Goal: Task Accomplishment & Management: Manage account settings

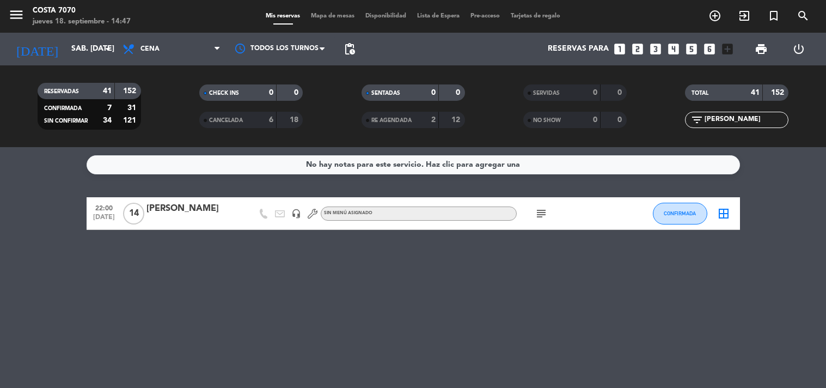
click at [68, 56] on input "sáb. [DATE]" at bounding box center [117, 49] width 103 height 20
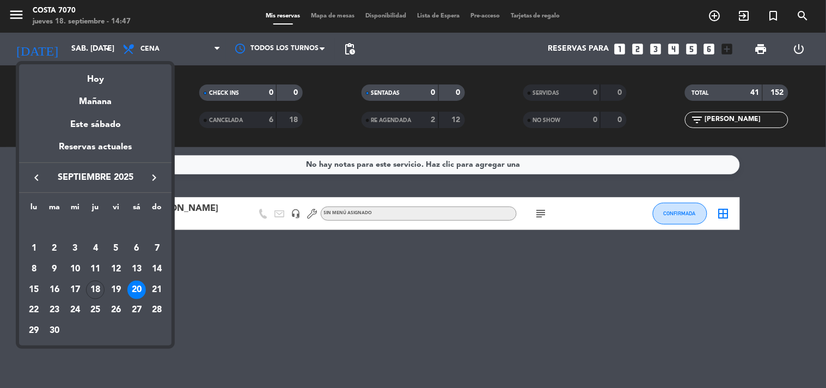
drag, startPoint x: 204, startPoint y: 289, endPoint x: 431, endPoint y: 228, distance: 235.6
click at [205, 289] on div at bounding box center [413, 194] width 826 height 388
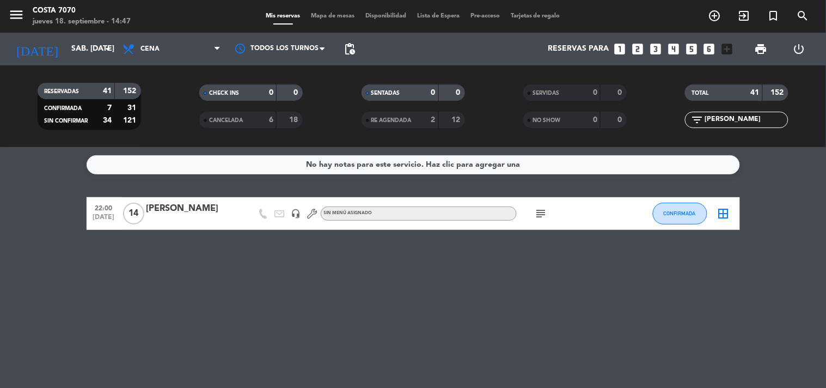
click at [761, 118] on input "[PERSON_NAME]" at bounding box center [745, 120] width 84 height 12
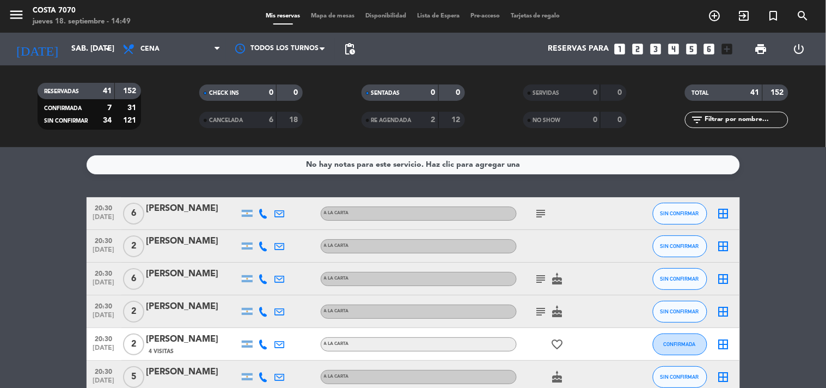
click at [706, 52] on icon "looks_6" at bounding box center [709, 49] width 14 height 14
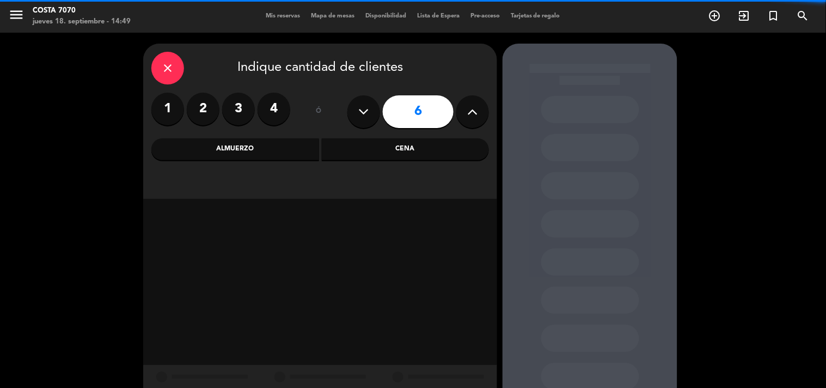
click at [473, 118] on icon at bounding box center [473, 111] width 10 height 16
type input "7"
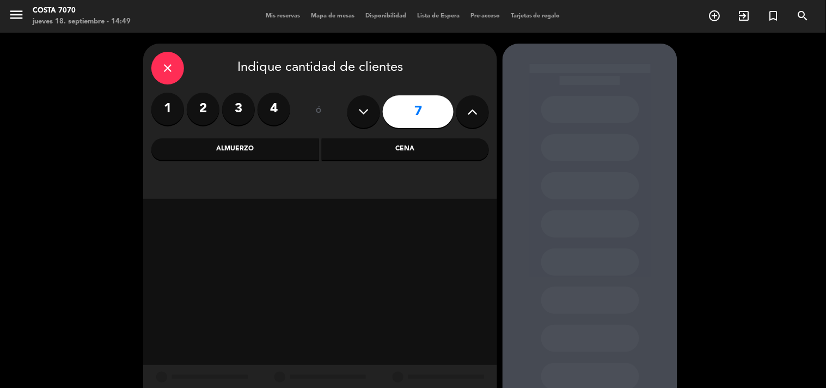
click at [382, 151] on div "Cena" at bounding box center [406, 149] width 168 height 22
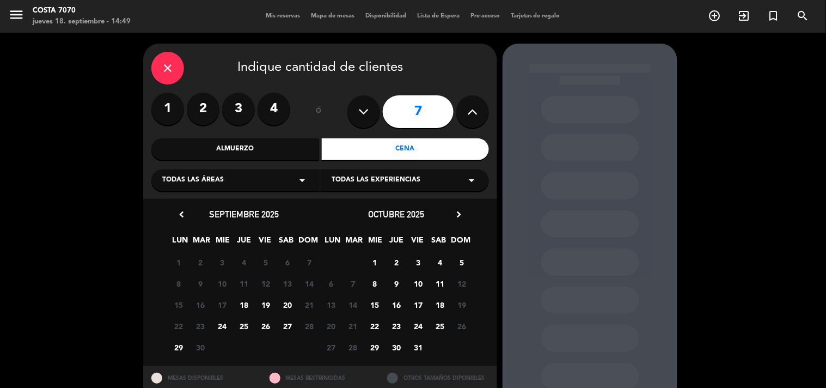
click at [264, 303] on span "19" at bounding box center [266, 305] width 18 height 18
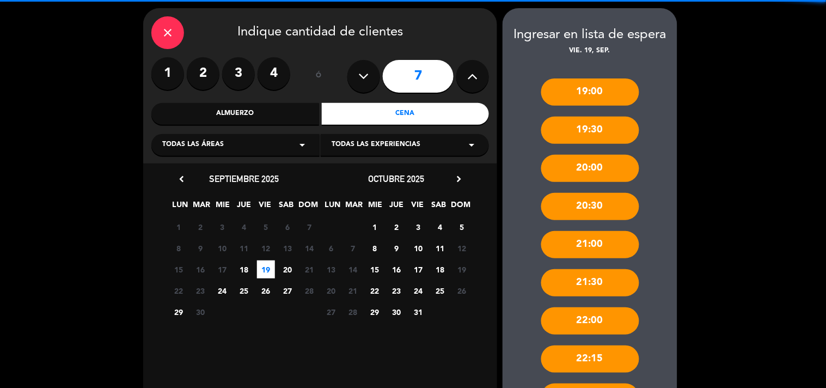
scroll to position [317, 0]
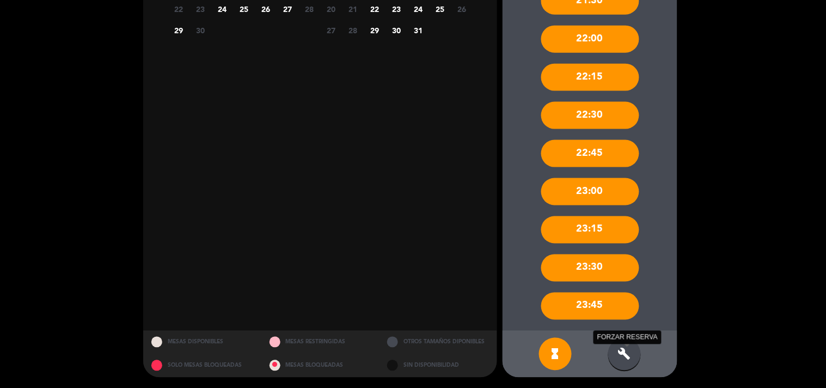
click at [625, 358] on icon "build" at bounding box center [624, 353] width 13 height 13
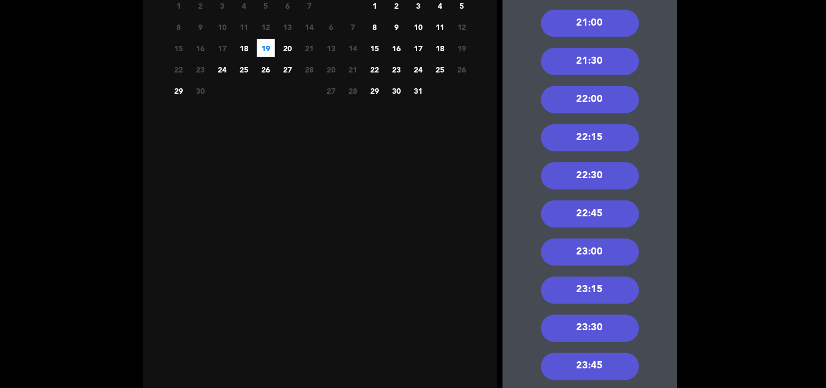
scroll to position [196, 0]
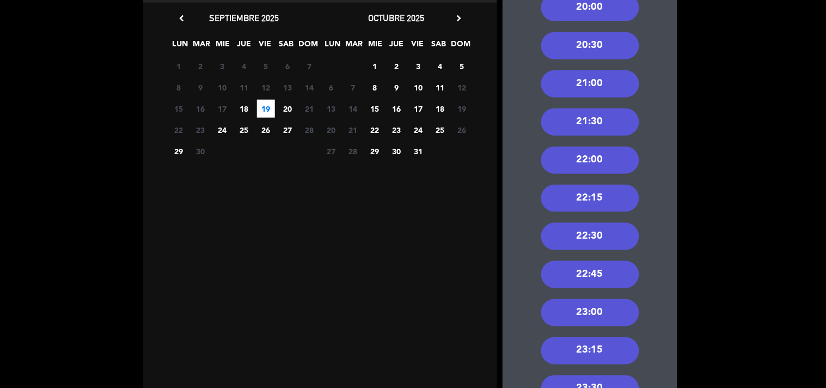
click at [607, 51] on div "20:30" at bounding box center [590, 45] width 98 height 27
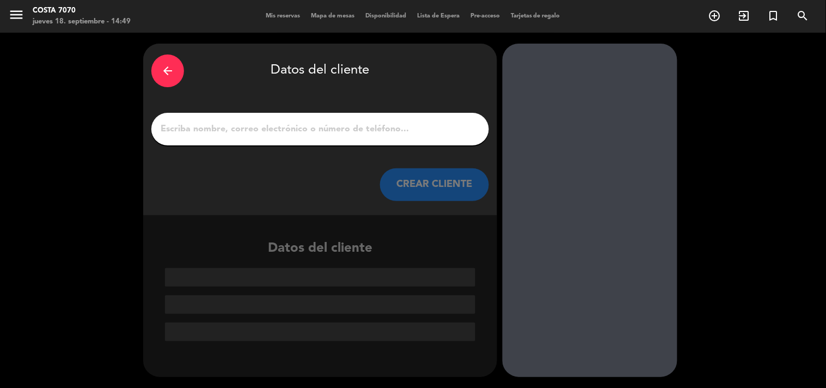
click at [437, 129] on input "1" at bounding box center [320, 128] width 321 height 15
paste input "SALVATORE NOCERA"
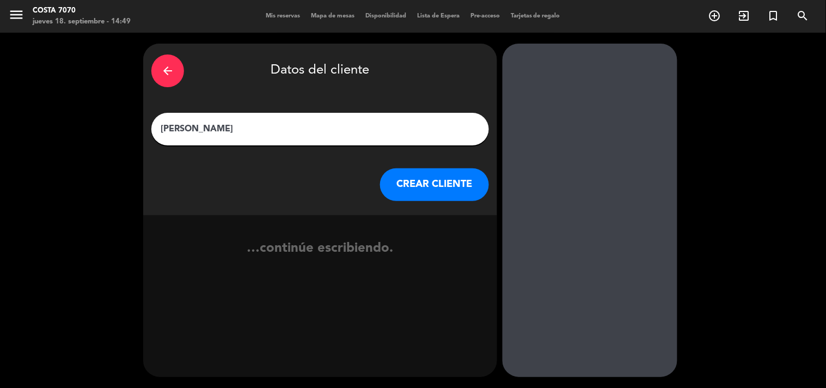
type input "SALVATORE NOCERA"
click at [431, 195] on button "CREAR CLIENTE" at bounding box center [434, 184] width 109 height 33
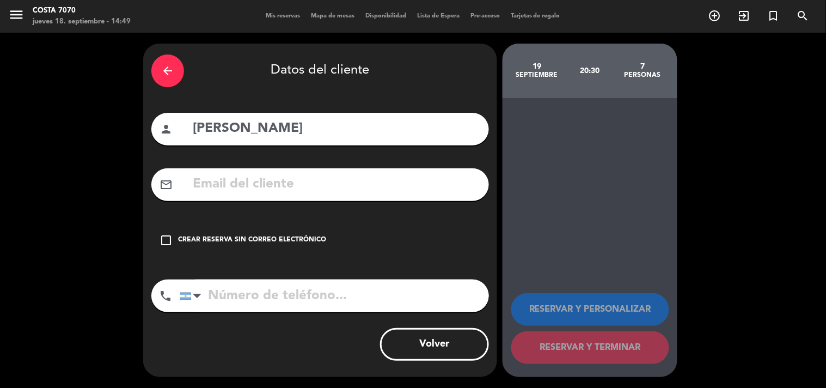
click at [313, 260] on div "arrow_back Datos del cliente person SALVATORE NOCERA mail_outline check_box_out…" at bounding box center [320, 210] width 354 height 333
click at [317, 235] on div "Crear reserva sin correo electrónico" at bounding box center [252, 240] width 148 height 11
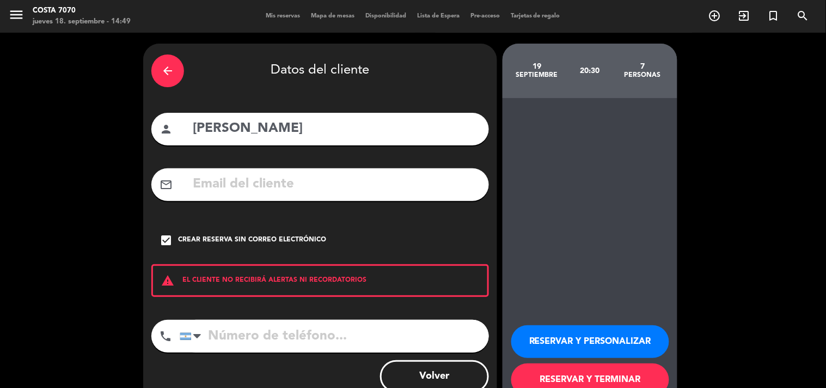
click at [567, 345] on button "RESERVAR Y PERSONALIZAR" at bounding box center [590, 341] width 158 height 33
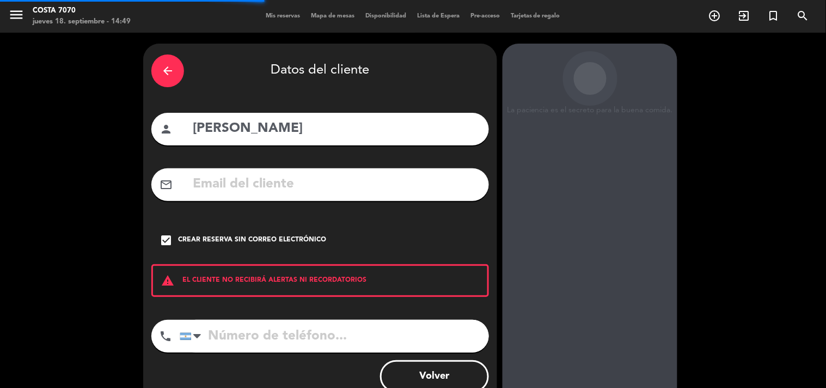
scroll to position [44, 0]
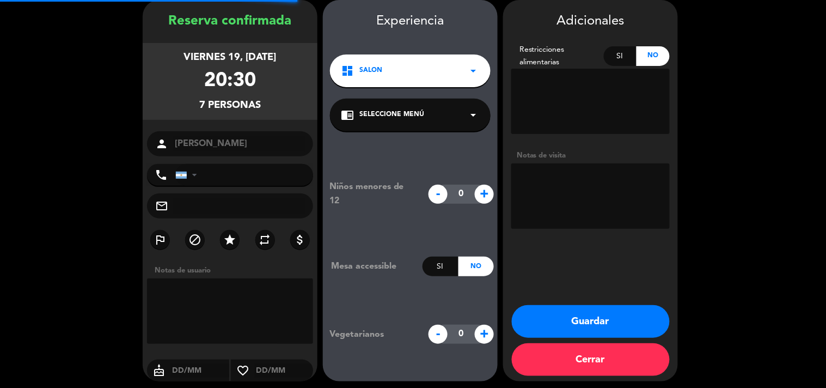
click at [572, 188] on textarea at bounding box center [590, 195] width 158 height 65
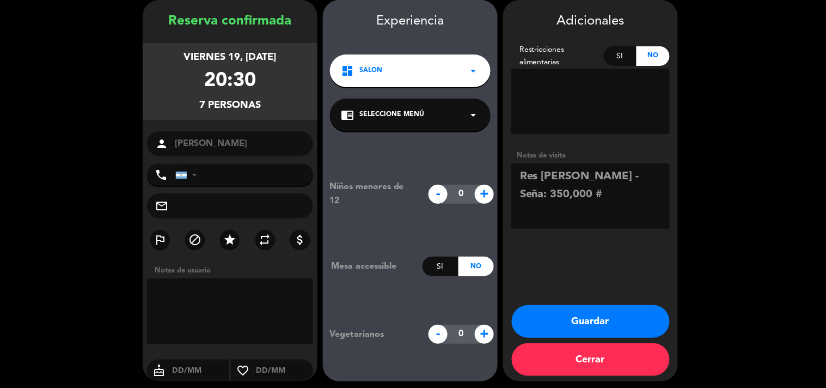
paste textarea "126675004112"
type textarea "Res Jimena - Seña: 350,000 #126675004112"
click at [599, 322] on button "Guardar" at bounding box center [591, 321] width 158 height 33
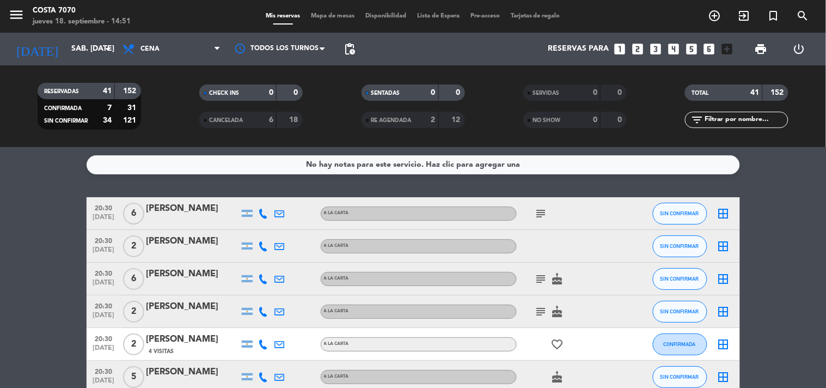
click at [0, 160] on service-notes "No hay notas para este servicio. Haz clic para agregar una" at bounding box center [413, 164] width 826 height 19
click at [77, 52] on input "sáb. 20 sep." at bounding box center [117, 49] width 103 height 20
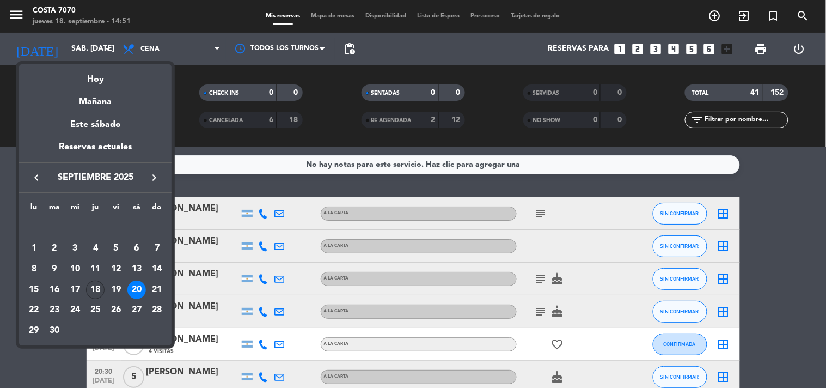
click at [90, 291] on div "18" at bounding box center [95, 289] width 19 height 19
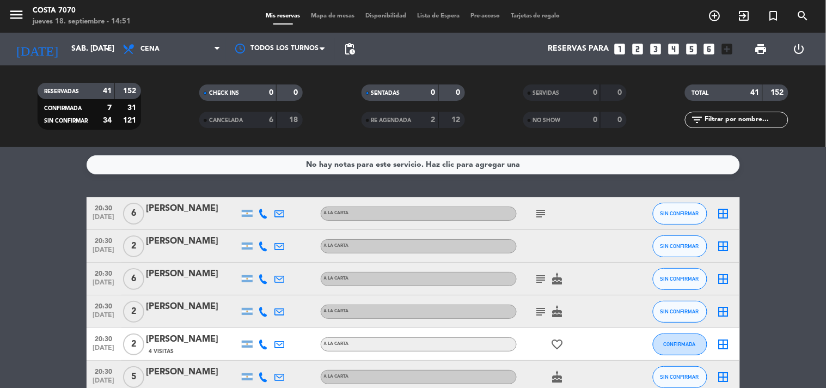
type input "[DEMOGRAPHIC_DATA][DATE]"
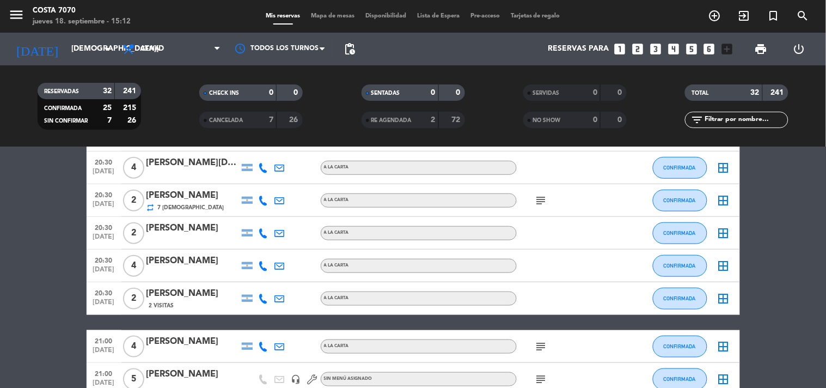
scroll to position [423, 0]
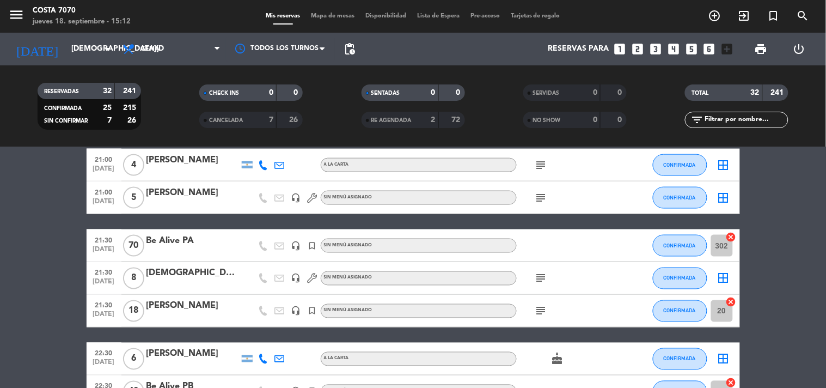
click at [336, 15] on span "Mapa de mesas" at bounding box center [332, 16] width 54 height 6
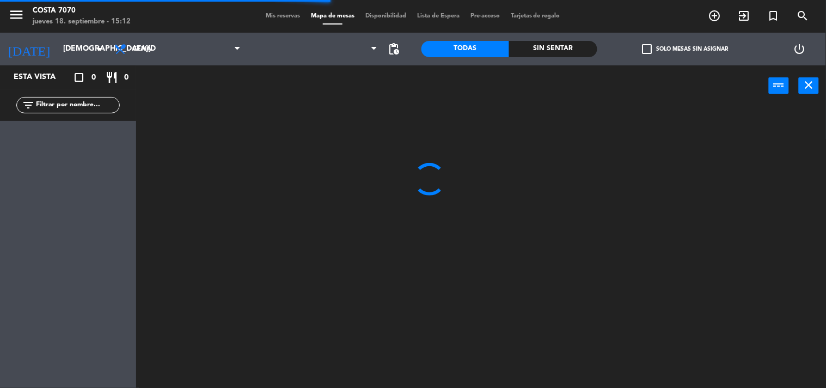
click at [663, 47] on label "check_box_outline_blank Solo mesas sin asignar" at bounding box center [685, 49] width 86 height 10
click at [685, 49] on input "check_box_outline_blank Solo mesas sin asignar" at bounding box center [685, 49] width 0 height 0
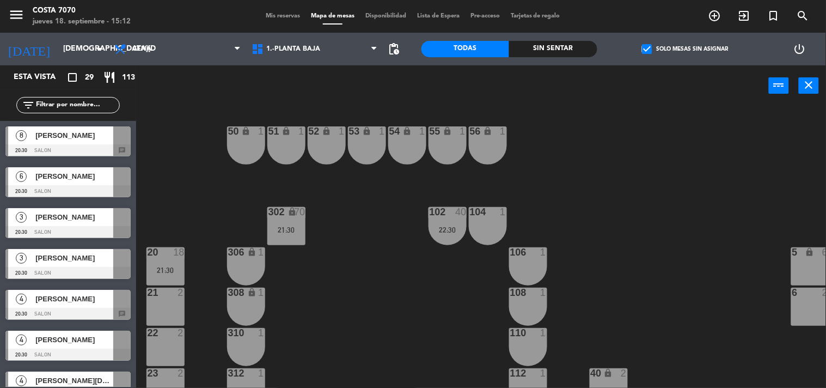
click at [64, 142] on div "[PERSON_NAME]" at bounding box center [73, 135] width 79 height 18
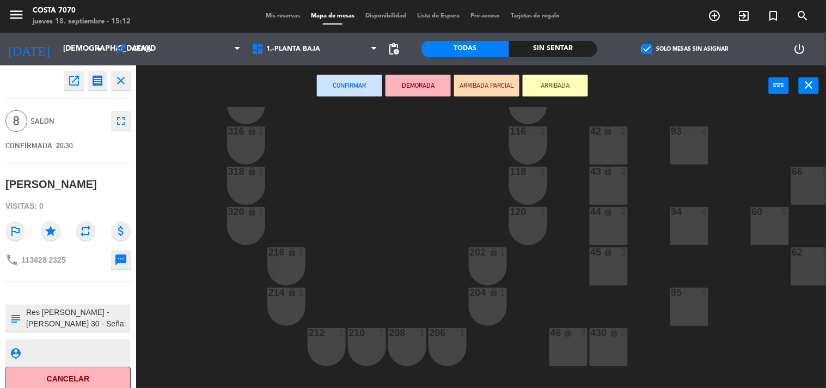
scroll to position [544, 0]
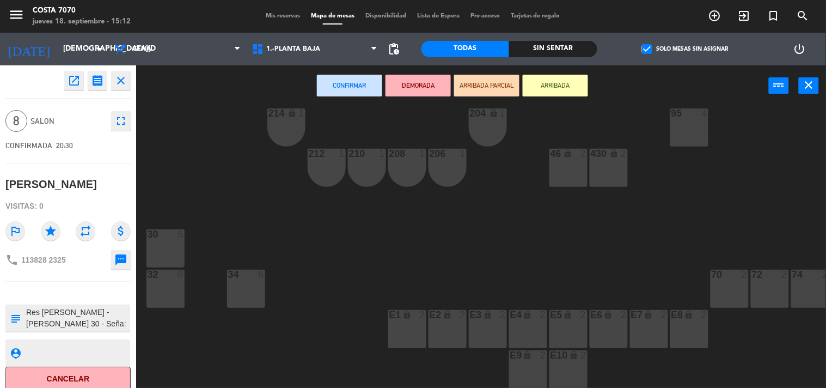
click at [174, 260] on div "30 6" at bounding box center [165, 248] width 38 height 38
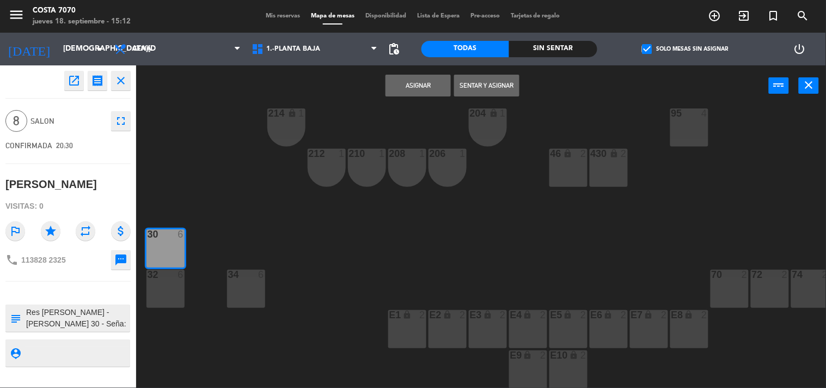
click at [169, 301] on div "32 6" at bounding box center [165, 288] width 38 height 38
click at [407, 89] on button "Asignar" at bounding box center [417, 86] width 65 height 22
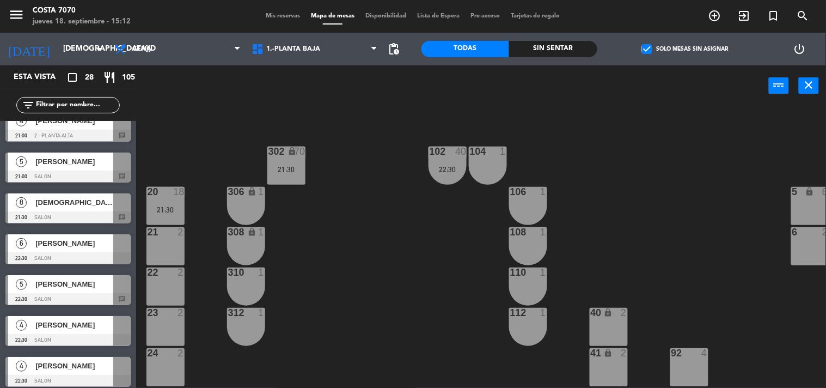
scroll to position [483, 0]
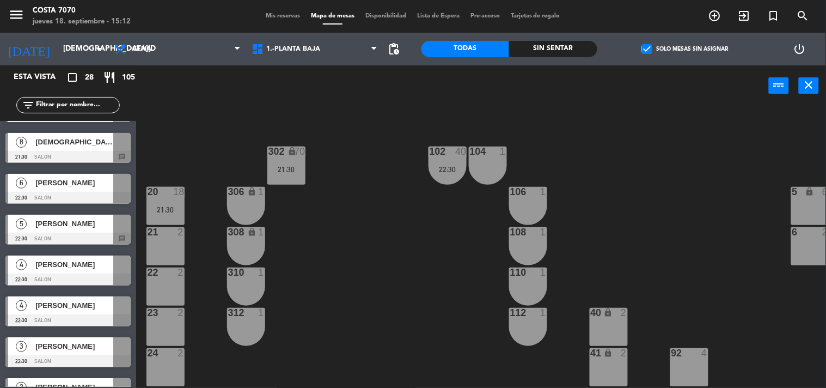
click at [56, 147] on span "[DEMOGRAPHIC_DATA][PERSON_NAME]" at bounding box center [74, 141] width 78 height 11
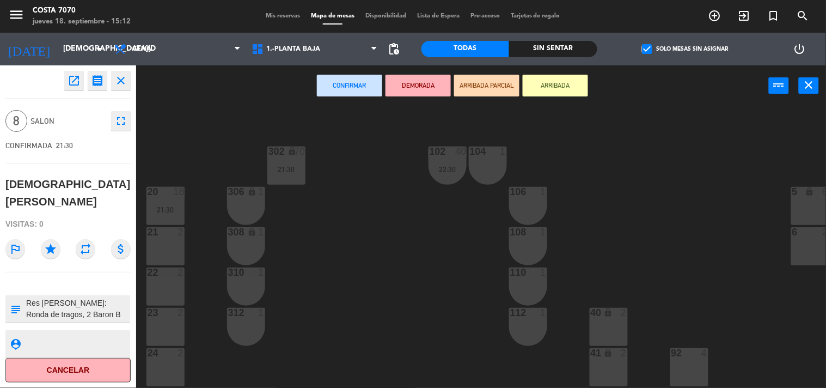
click at [93, 298] on textarea at bounding box center [77, 308] width 104 height 23
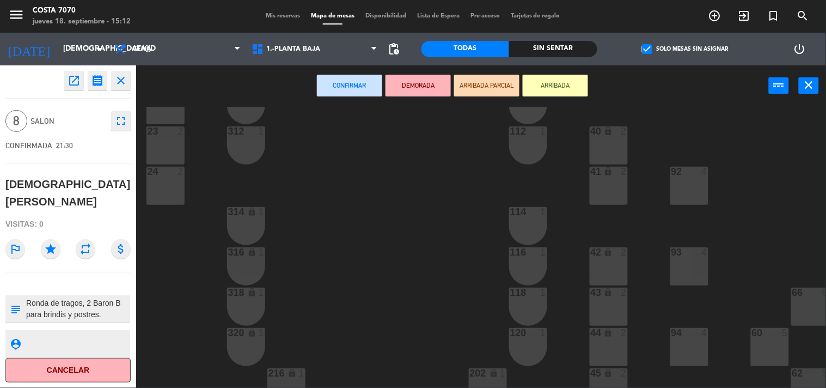
scroll to position [423, 0]
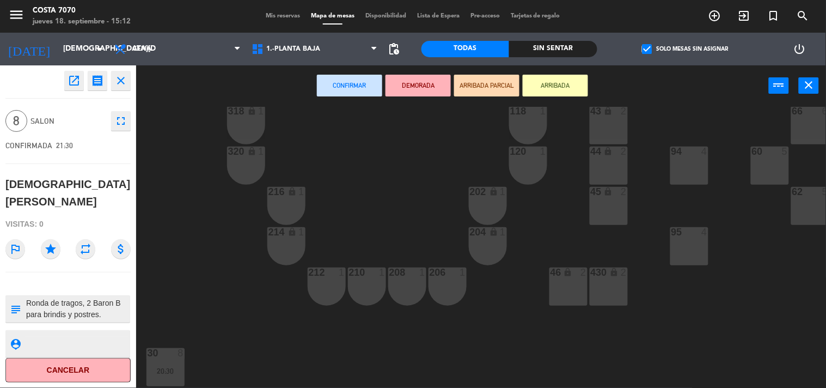
click at [563, 289] on div "46 lock 2" at bounding box center [568, 286] width 38 height 38
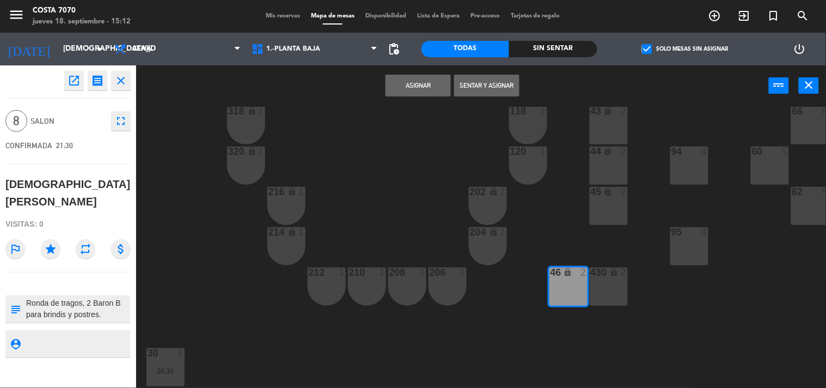
click at [599, 287] on div "430 lock 2" at bounding box center [609, 286] width 38 height 38
click at [421, 79] on button "Asignar" at bounding box center [417, 86] width 65 height 22
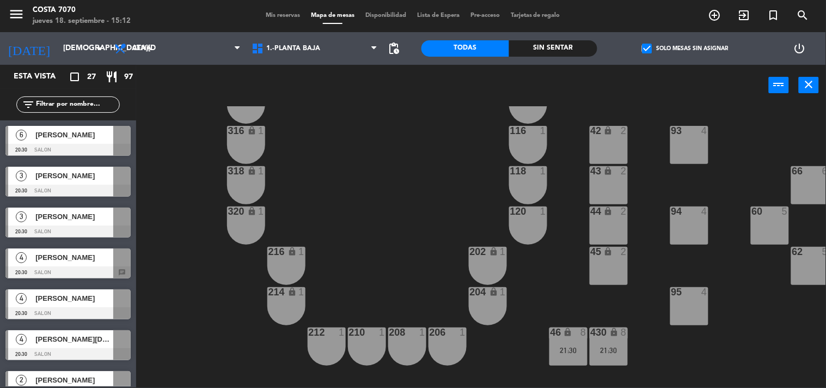
scroll to position [60, 0]
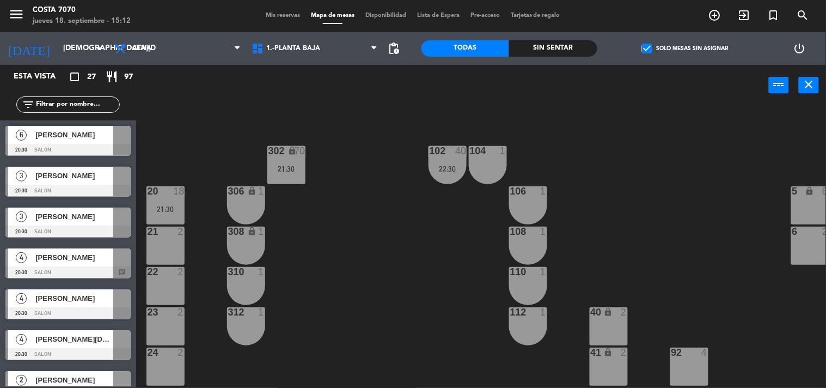
click at [175, 212] on div "21:30" at bounding box center [165, 209] width 38 height 8
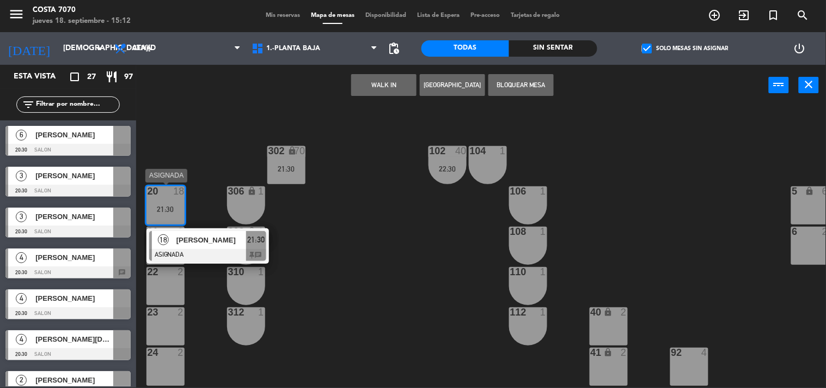
click at [202, 242] on span "[PERSON_NAME]" at bounding box center [211, 239] width 70 height 11
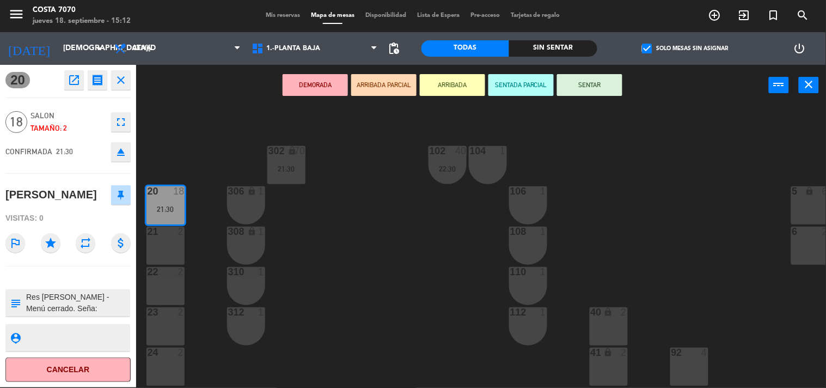
click at [121, 152] on icon "eject" at bounding box center [120, 151] width 13 height 13
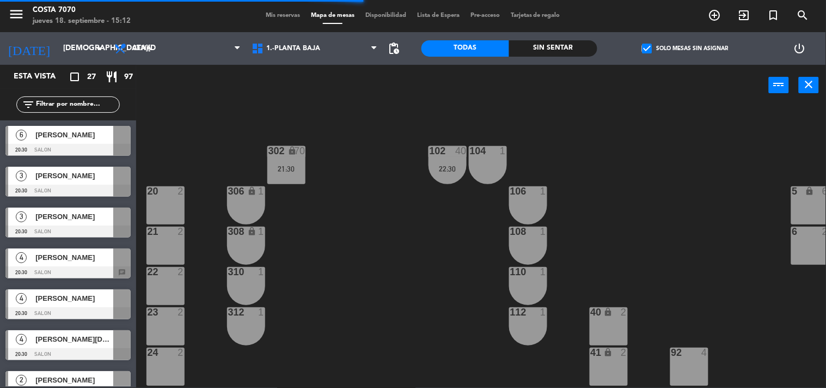
click at [58, 107] on input "text" at bounding box center [77, 105] width 84 height 12
click at [186, 138] on div "50 lock 1 51 lock 1 52 lock 1 53 lock 1 54 lock 1 55 lock 1 56 lock 1 80 2 1 lo…" at bounding box center [485, 246] width 682 height 281
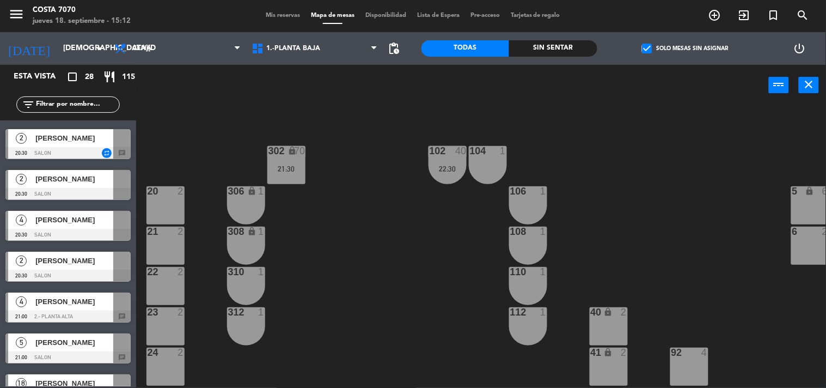
scroll to position [302, 0]
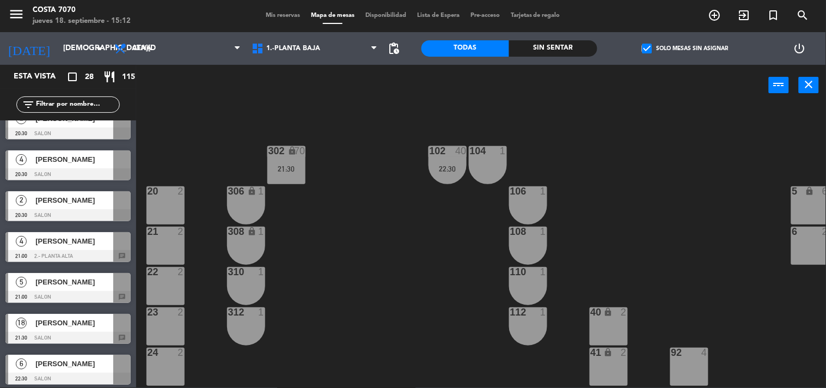
drag, startPoint x: 77, startPoint y: 327, endPoint x: 89, endPoint y: 317, distance: 15.6
click at [76, 327] on div "18 [PERSON_NAME] 21:30 SALON chat" at bounding box center [68, 328] width 136 height 41
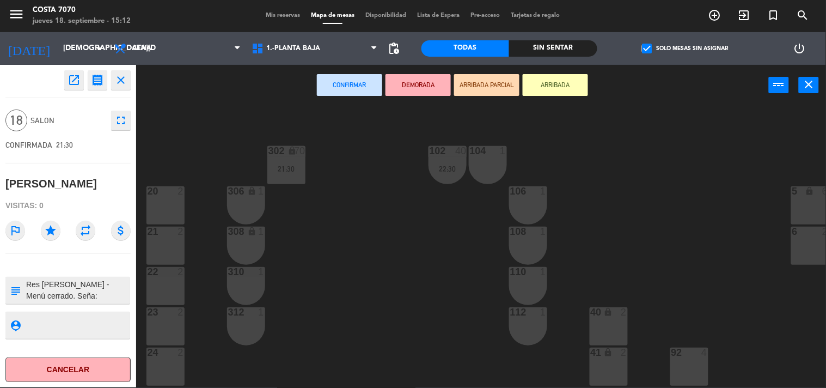
click at [155, 211] on div "20 2" at bounding box center [165, 205] width 38 height 38
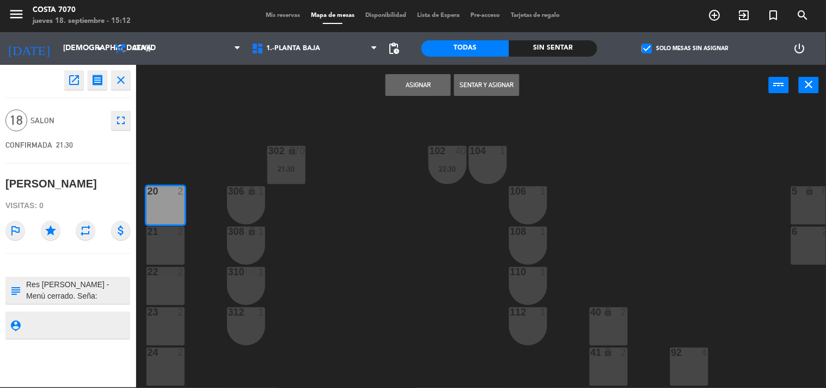
click at [162, 262] on div "21 2" at bounding box center [165, 245] width 38 height 38
click at [160, 293] on div "22 2" at bounding box center [165, 286] width 38 height 38
drag, startPoint x: 159, startPoint y: 311, endPoint x: 165, endPoint y: 333, distance: 23.1
click at [158, 311] on div at bounding box center [165, 312] width 18 height 10
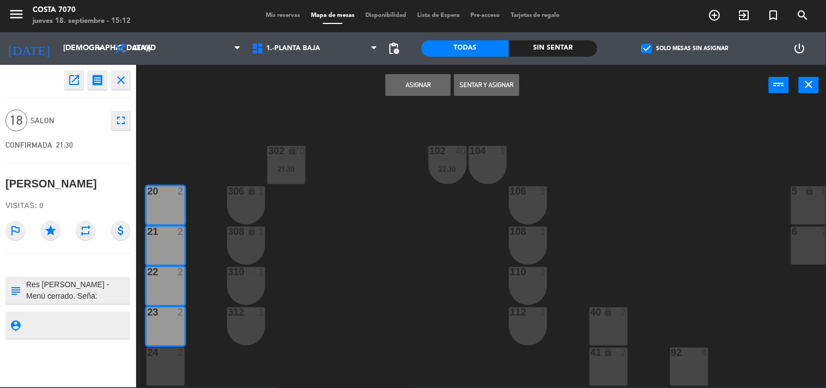
click at [169, 362] on div "24 2" at bounding box center [165, 366] width 38 height 38
click at [409, 94] on button "Asignar" at bounding box center [417, 85] width 65 height 22
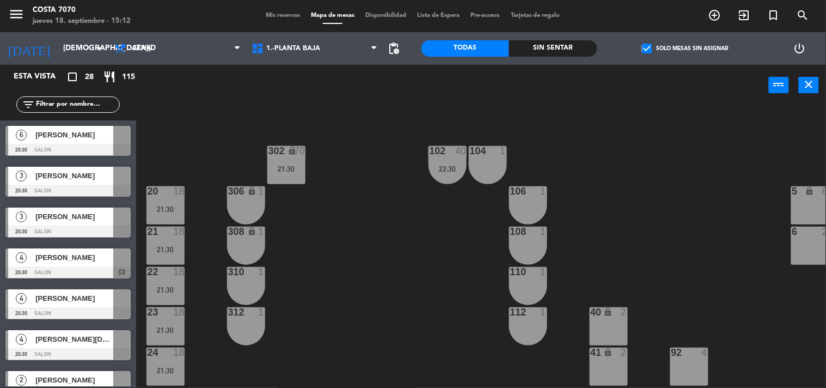
scroll to position [1, 0]
click at [90, 131] on span "[PERSON_NAME]" at bounding box center [74, 134] width 78 height 11
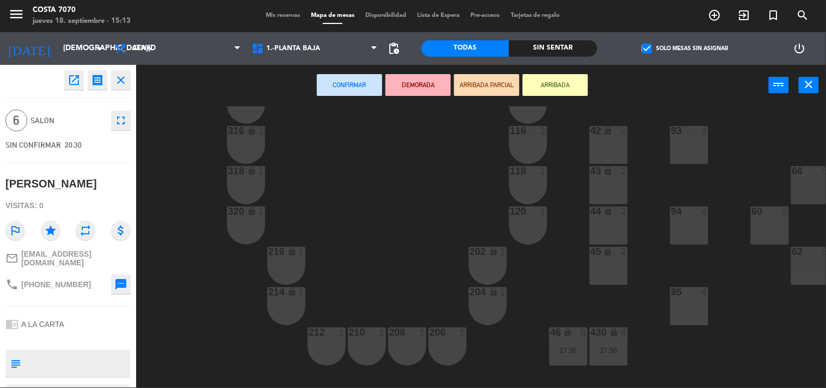
scroll to position [423, 0]
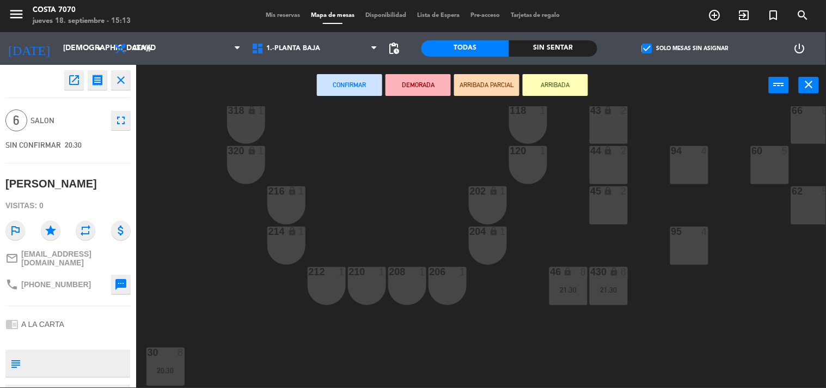
click at [617, 218] on div "45 lock 2" at bounding box center [609, 205] width 38 height 38
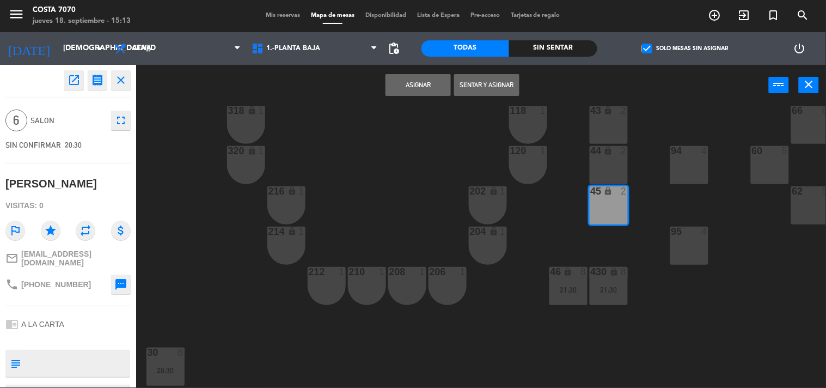
click at [601, 178] on div "44 lock 2" at bounding box center [609, 165] width 38 height 38
click at [419, 85] on button "Asignar" at bounding box center [417, 85] width 65 height 22
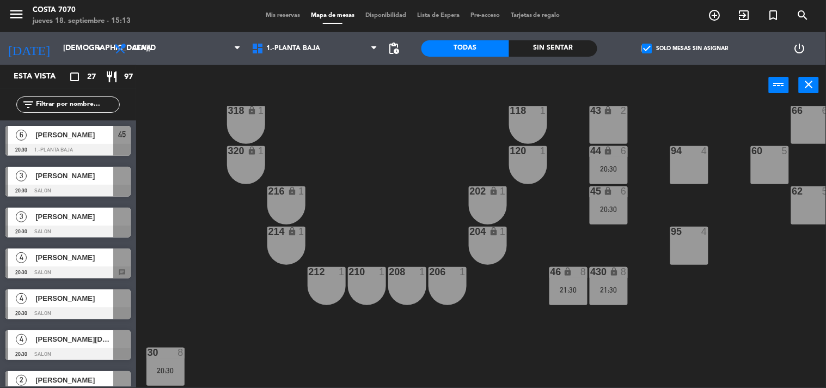
click at [80, 228] on div at bounding box center [67, 231] width 125 height 12
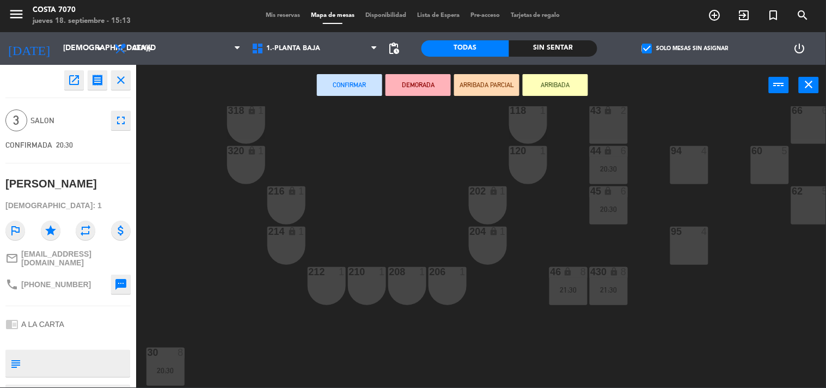
click at [188, 194] on div "50 lock 1 51 lock 1 52 lock 1 53 lock 1 54 lock 1 55 lock 1 56 lock 1 80 2 1 lo…" at bounding box center [485, 246] width 682 height 281
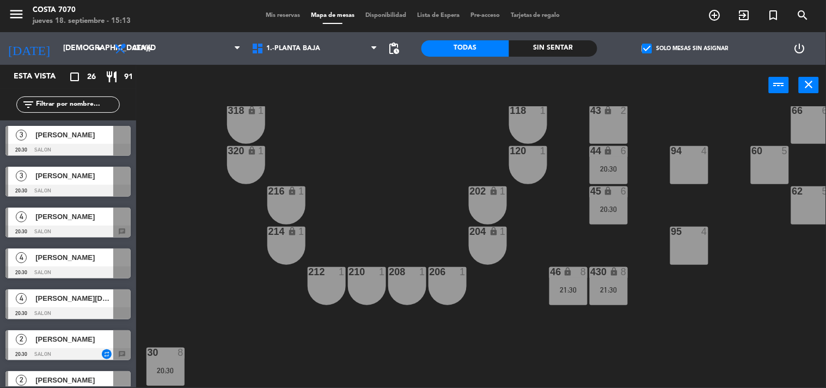
drag, startPoint x: 61, startPoint y: 172, endPoint x: 81, endPoint y: 172, distance: 19.6
click at [60, 172] on div "3 [PERSON_NAME] 20:30 SALON" at bounding box center [68, 181] width 136 height 41
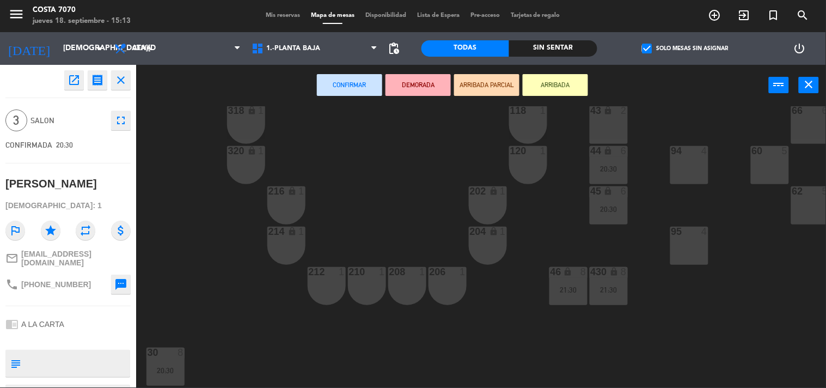
click at [181, 188] on div "50 lock 1 51 lock 1 52 lock 1 53 lock 1 54 lock 1 55 lock 1 56 lock 1 80 2 1 lo…" at bounding box center [485, 246] width 682 height 281
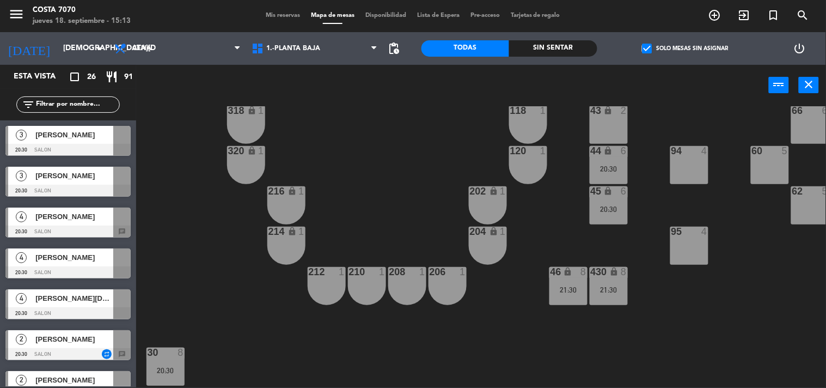
click at [56, 136] on span "[PERSON_NAME]" at bounding box center [74, 134] width 78 height 11
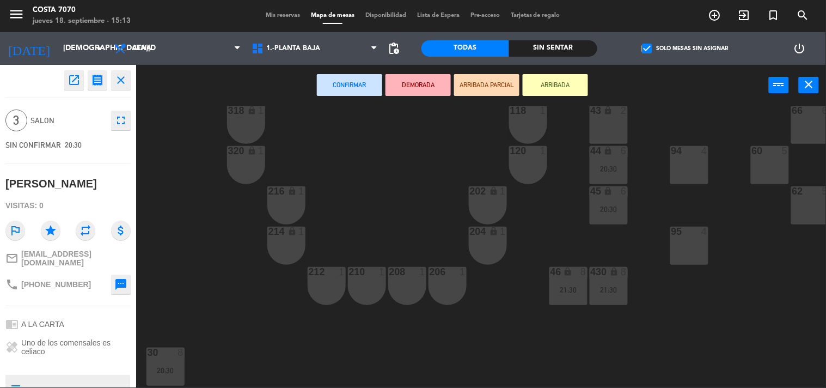
scroll to position [181, 0]
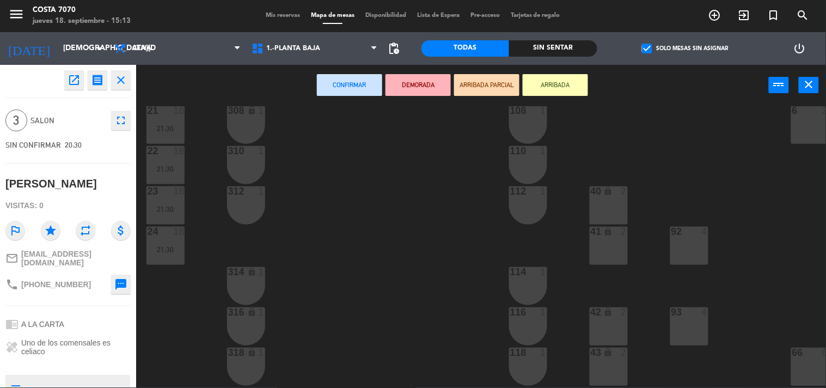
click at [625, 203] on div "40 lock 2" at bounding box center [609, 205] width 38 height 38
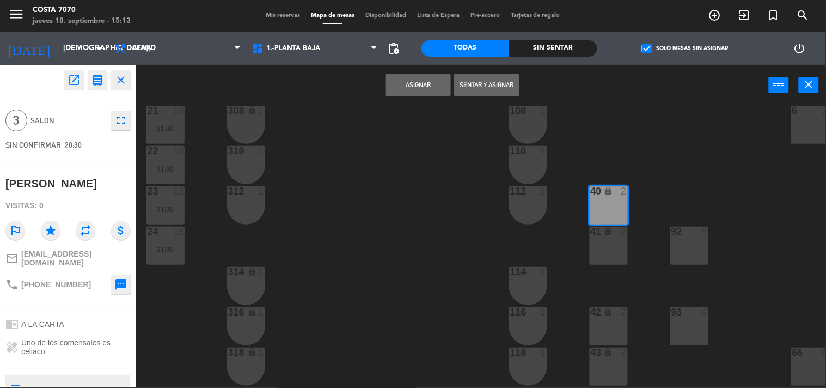
click at [424, 91] on button "Asignar" at bounding box center [417, 85] width 65 height 22
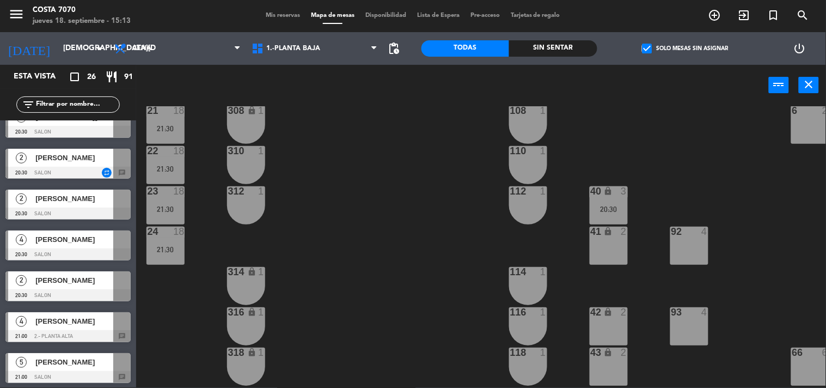
scroll to position [242, 0]
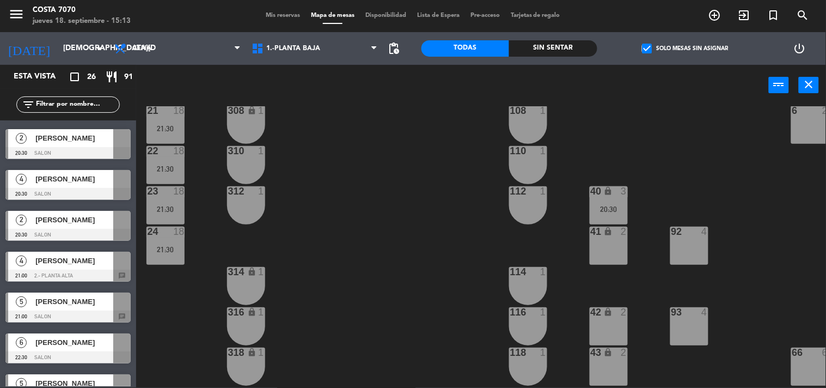
click at [598, 206] on div "20:30" at bounding box center [609, 209] width 38 height 8
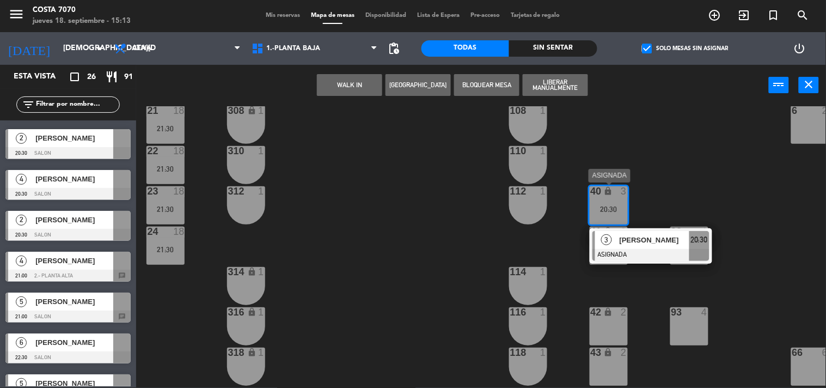
click at [605, 240] on span "3" at bounding box center [606, 239] width 11 height 11
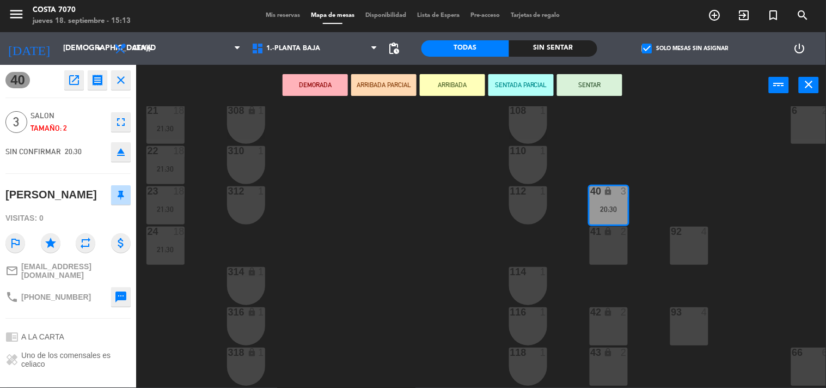
click at [127, 151] on icon "eject" at bounding box center [120, 151] width 13 height 13
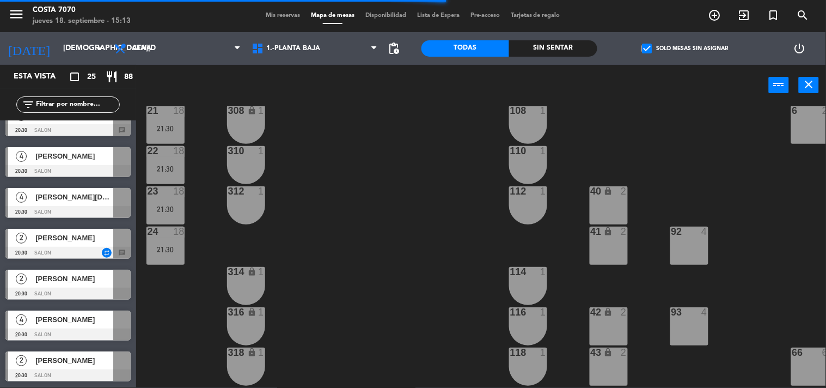
scroll to position [181, 0]
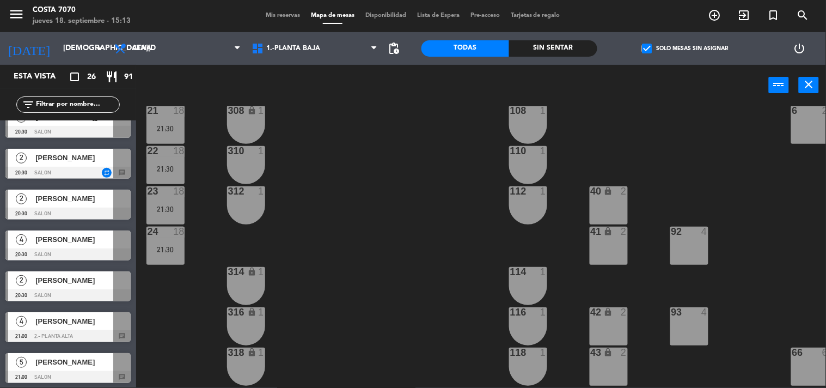
click at [41, 366] on span "[PERSON_NAME]" at bounding box center [74, 361] width 78 height 11
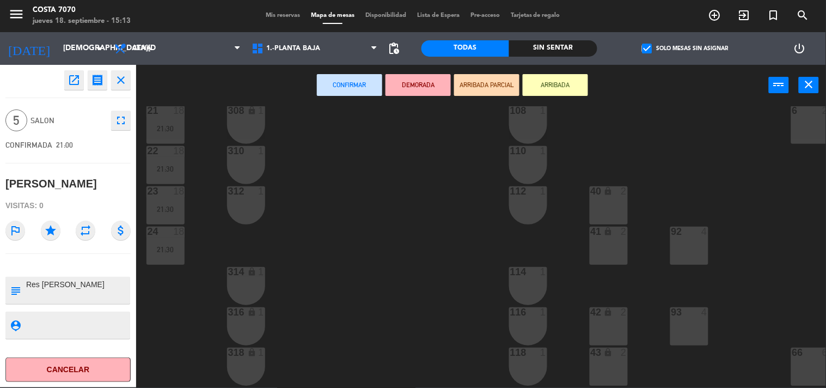
click at [612, 207] on div "40 lock 2" at bounding box center [609, 205] width 38 height 38
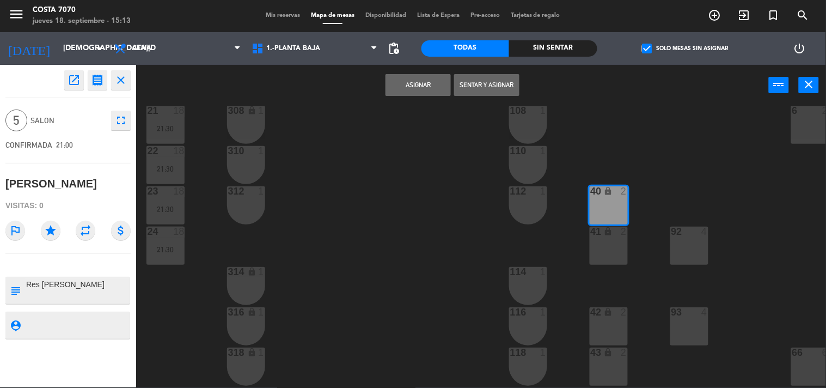
click at [616, 246] on div "41 lock 2" at bounding box center [609, 245] width 38 height 38
click at [412, 88] on button "Asignar" at bounding box center [417, 85] width 65 height 22
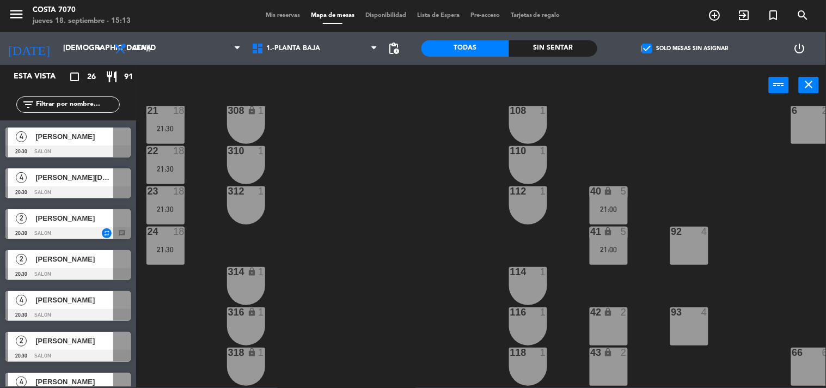
scroll to position [242, 0]
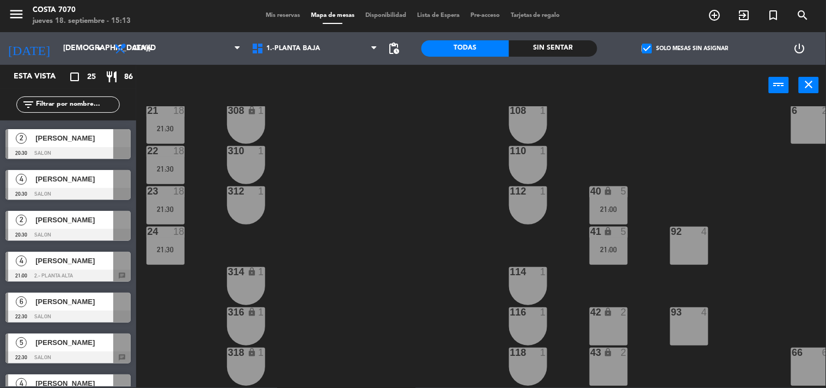
click at [66, 265] on span "[PERSON_NAME]" at bounding box center [74, 260] width 78 height 11
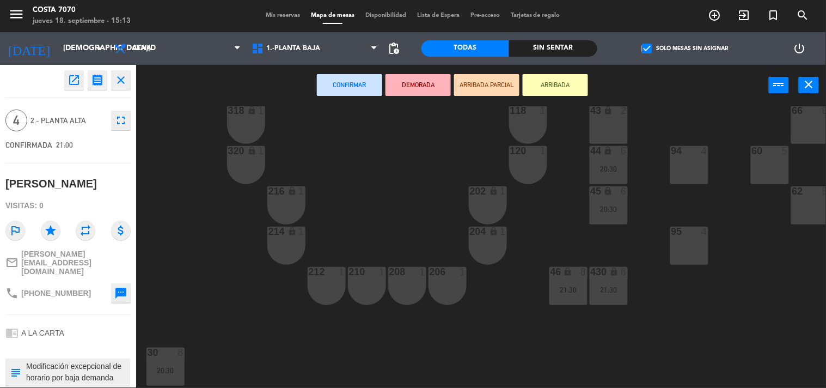
scroll to position [544, 0]
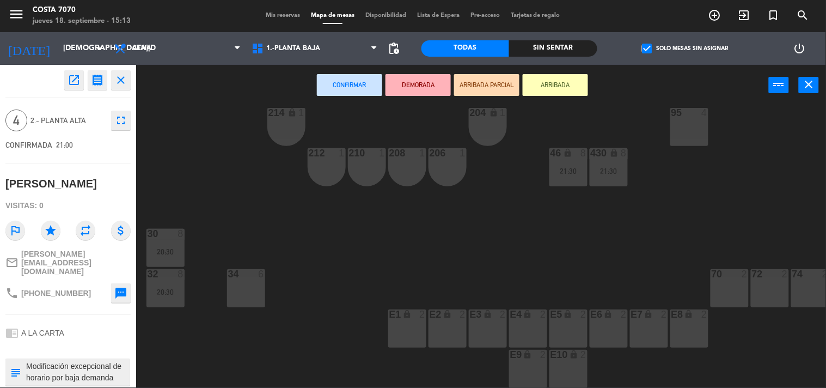
click at [248, 285] on div "34 6" at bounding box center [246, 288] width 38 height 38
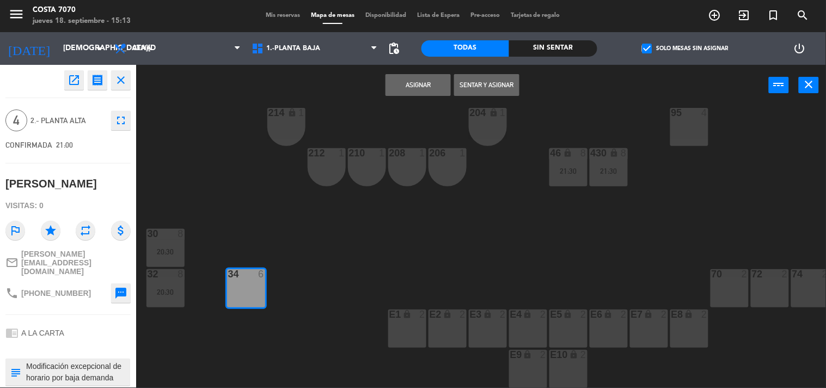
click at [406, 85] on button "Asignar" at bounding box center [417, 85] width 65 height 22
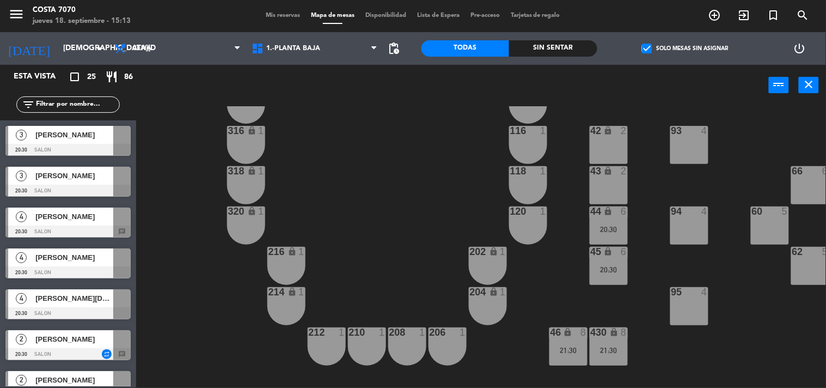
scroll to position [302, 0]
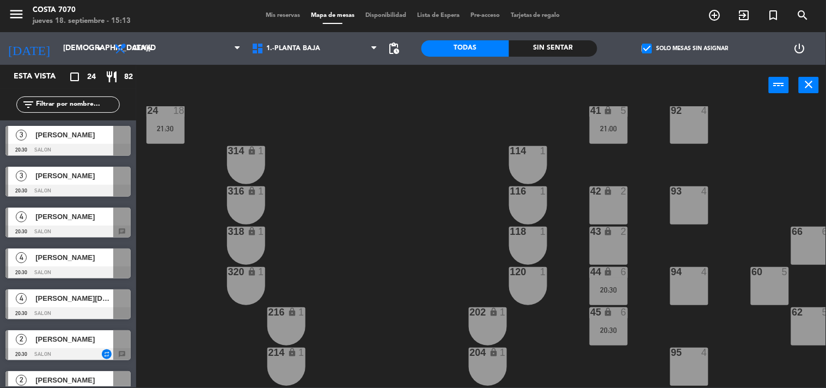
click at [64, 214] on span "[PERSON_NAME]" at bounding box center [74, 216] width 78 height 11
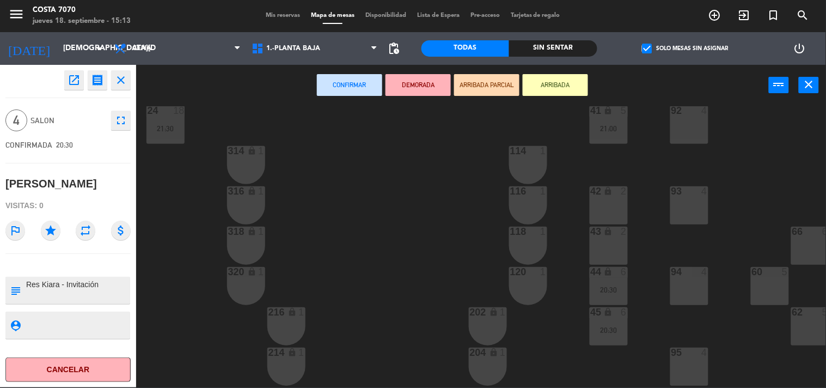
click at [608, 231] on icon "lock" at bounding box center [608, 230] width 9 height 9
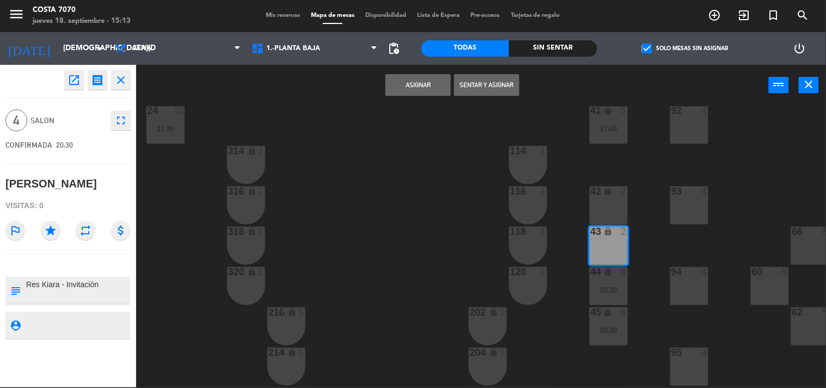
drag, startPoint x: 605, startPoint y: 204, endPoint x: 598, endPoint y: 200, distance: 7.8
click at [604, 203] on div "42 lock 2" at bounding box center [609, 205] width 38 height 38
click at [411, 84] on button "Asignar" at bounding box center [417, 85] width 65 height 22
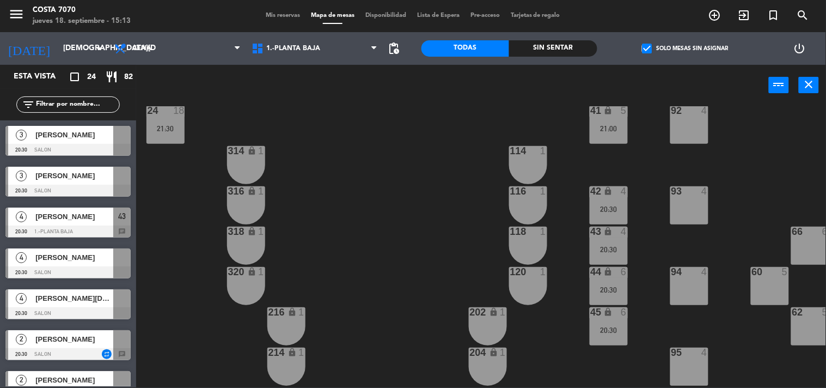
click at [69, 175] on div "3 [PERSON_NAME] 20:30 SALON" at bounding box center [68, 181] width 136 height 41
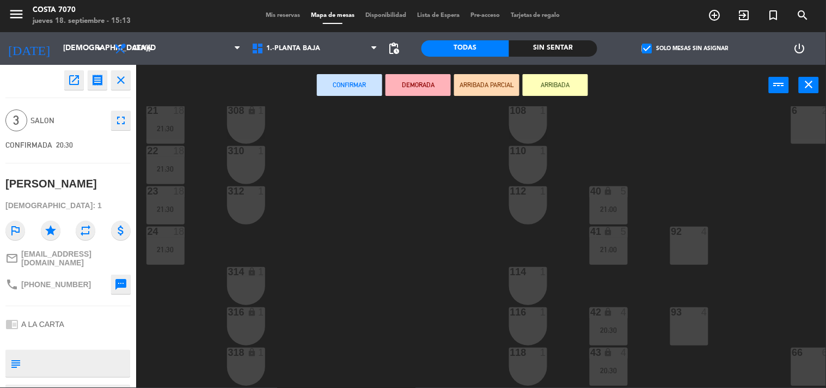
scroll to position [0, 0]
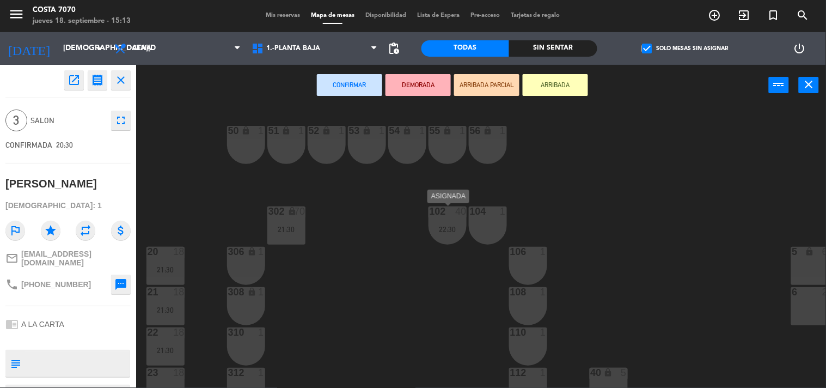
drag, startPoint x: 450, startPoint y: 276, endPoint x: 438, endPoint y: 255, distance: 24.4
click at [450, 277] on div "50 lock 1 51 lock 1 52 lock 1 53 lock 1 54 lock 1 55 lock 1 56 lock 1 80 2 1 lo…" at bounding box center [485, 246] width 682 height 281
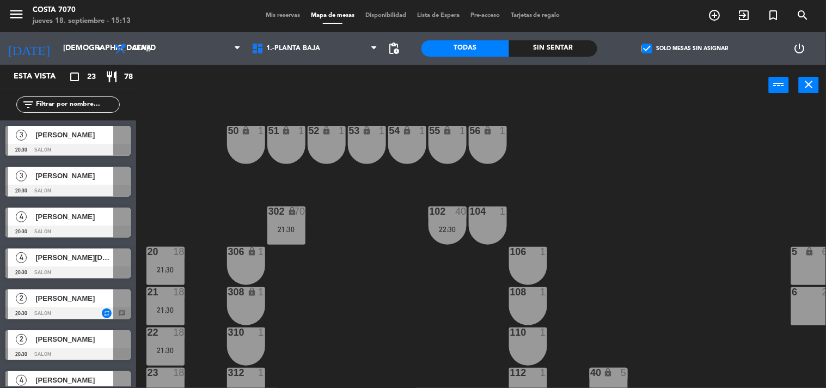
click at [437, 236] on div "102 40 22:30" at bounding box center [447, 225] width 38 height 38
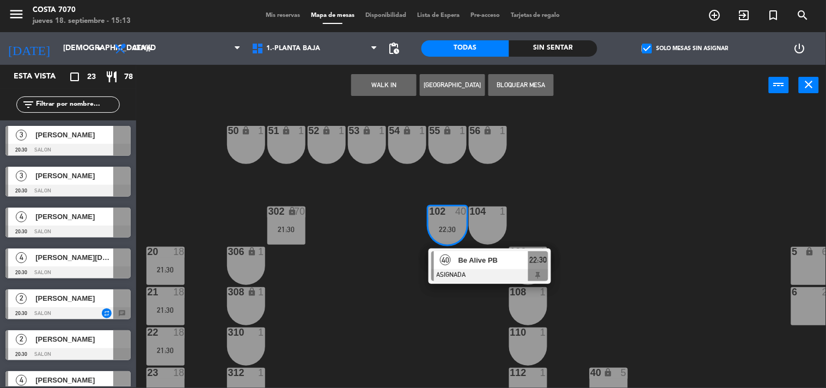
drag, startPoint x: 463, startPoint y: 261, endPoint x: 213, endPoint y: 213, distance: 254.5
click at [457, 260] on div "40 Be Alive PB ASIGNADA 22:30" at bounding box center [489, 265] width 139 height 35
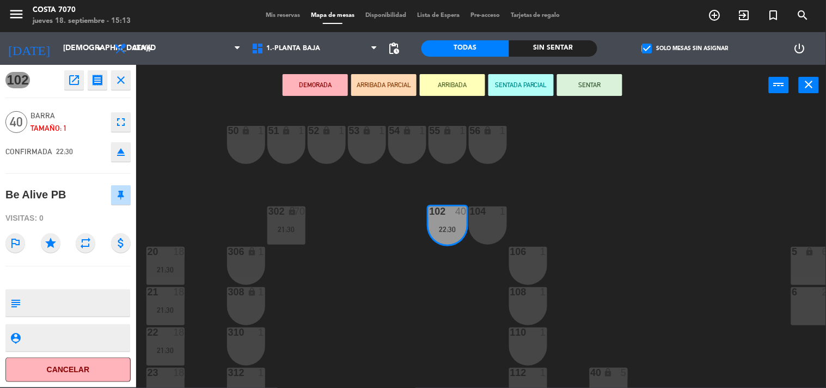
click at [117, 150] on icon "eject" at bounding box center [120, 151] width 13 height 13
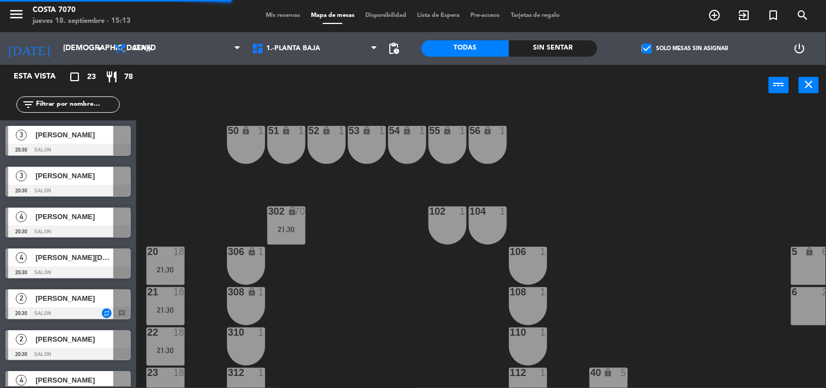
click at [285, 230] on div "21:30" at bounding box center [286, 229] width 38 height 8
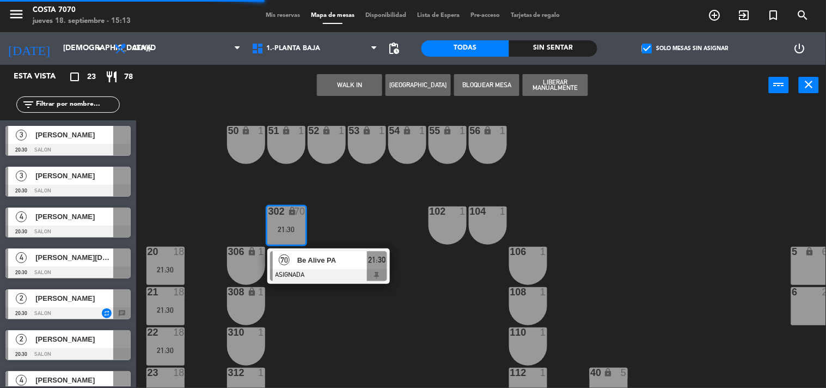
click at [316, 267] on div "Be Alive PA" at bounding box center [331, 260] width 71 height 18
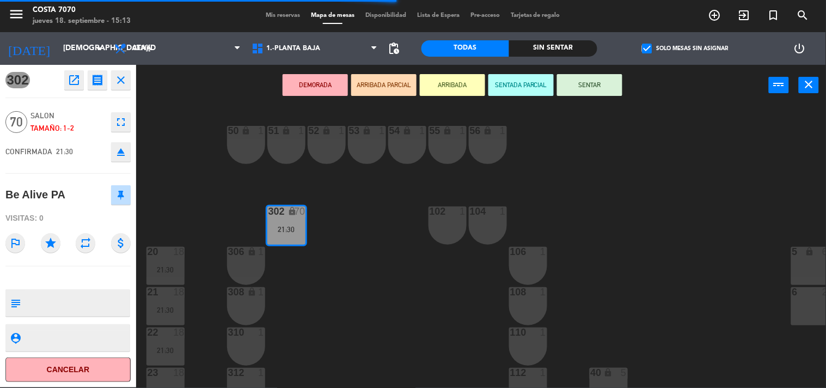
click at [118, 146] on icon "eject" at bounding box center [120, 151] width 13 height 13
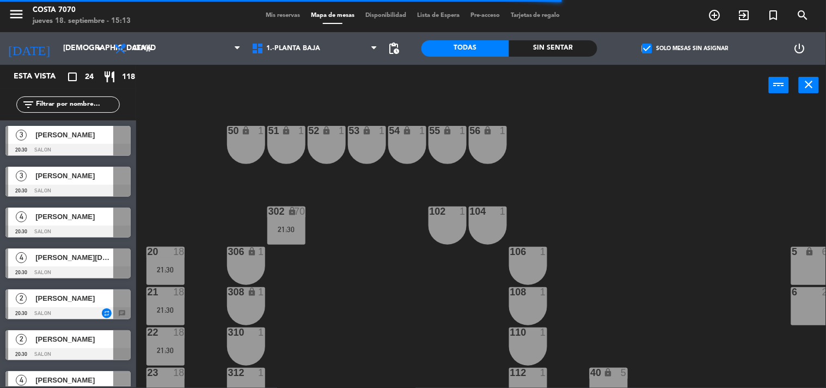
click at [63, 177] on span "[PERSON_NAME]" at bounding box center [74, 175] width 78 height 11
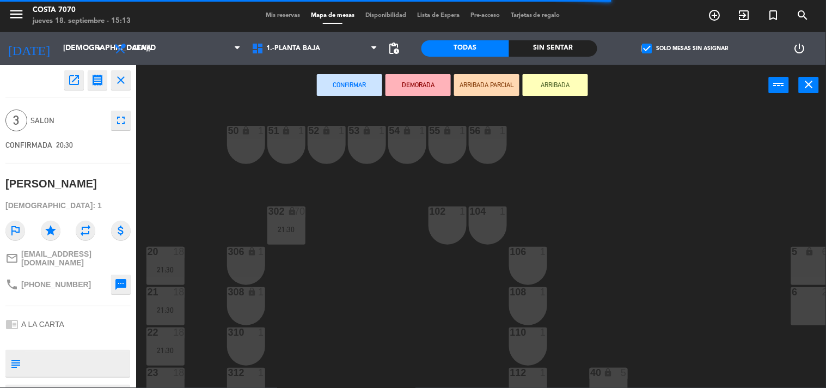
click at [433, 224] on div "102 1" at bounding box center [447, 225] width 38 height 38
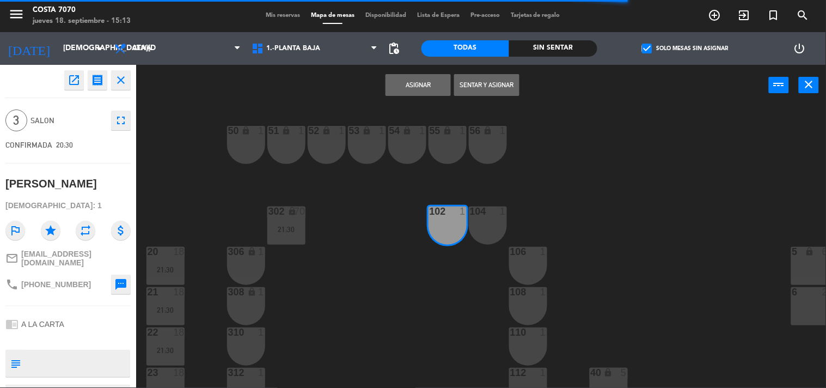
click at [487, 224] on div "104 1" at bounding box center [488, 225] width 38 height 38
click at [415, 84] on button "Asignar" at bounding box center [417, 85] width 65 height 22
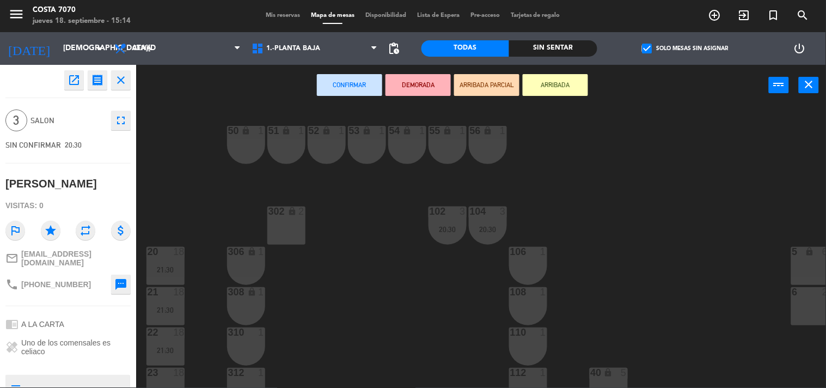
click at [339, 264] on div "50 lock 1 51 lock 1 52 lock 1 53 lock 1 54 lock 1 55 lock 1 56 lock 1 80 2 1 lo…" at bounding box center [485, 246] width 682 height 281
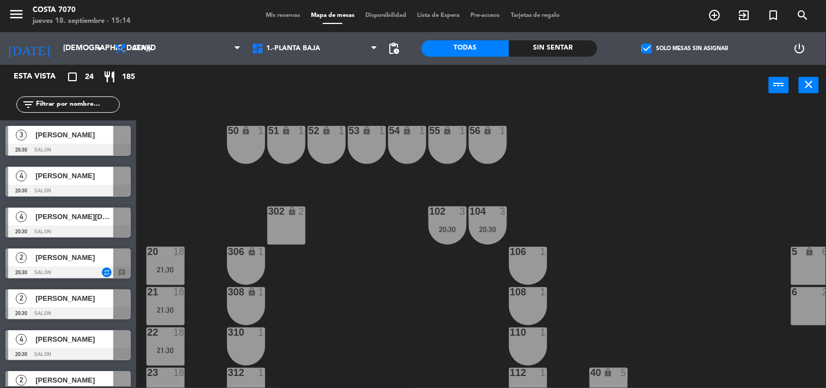
click at [71, 142] on div "[PERSON_NAME]" at bounding box center [73, 135] width 79 height 18
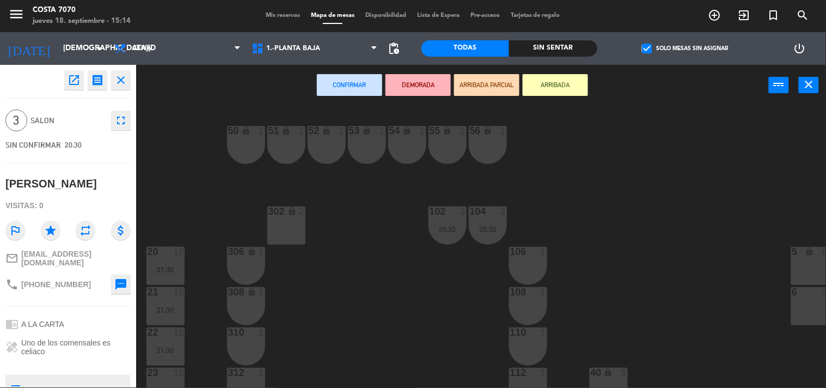
click at [252, 267] on div "306 lock 1" at bounding box center [246, 266] width 38 height 38
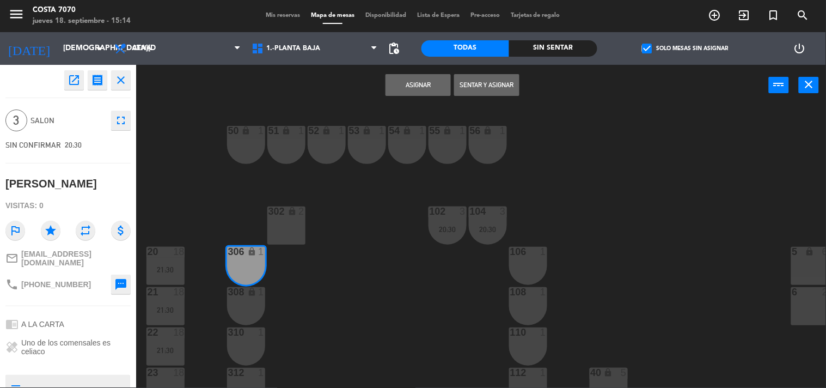
click at [256, 307] on div "308 lock 1" at bounding box center [246, 306] width 38 height 38
click at [397, 91] on button "Asignar" at bounding box center [417, 85] width 65 height 22
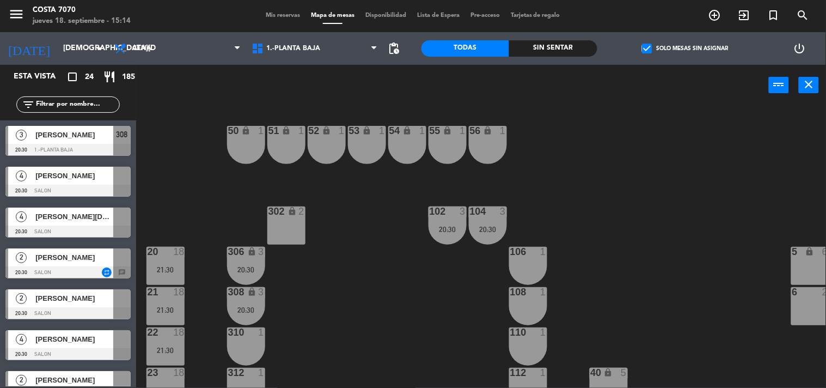
click at [51, 258] on span "[PERSON_NAME]" at bounding box center [74, 257] width 78 height 11
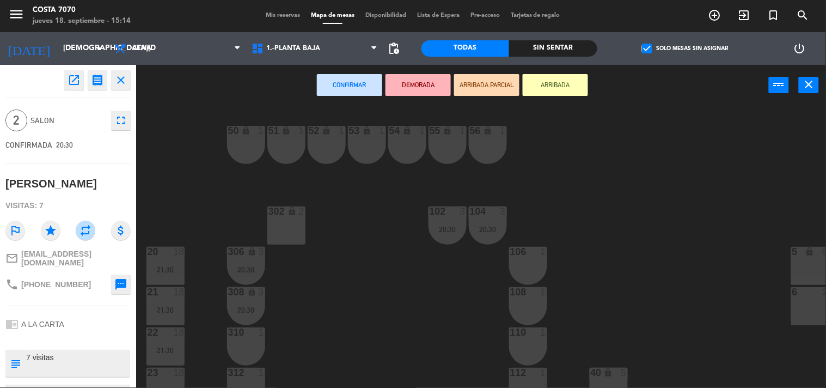
scroll to position [121, 0]
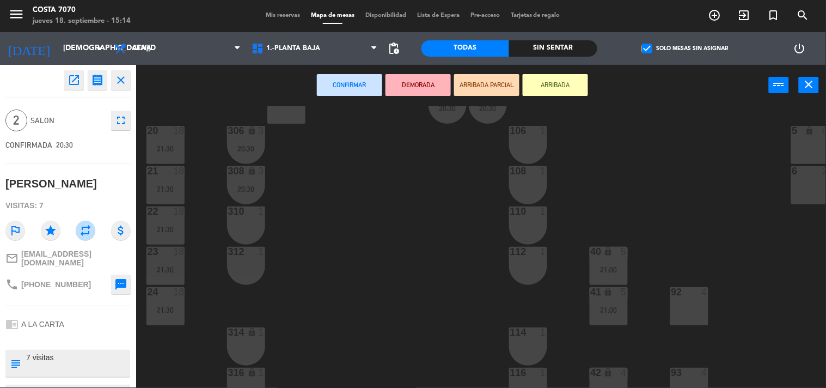
click at [250, 222] on div "310 1" at bounding box center [246, 225] width 38 height 38
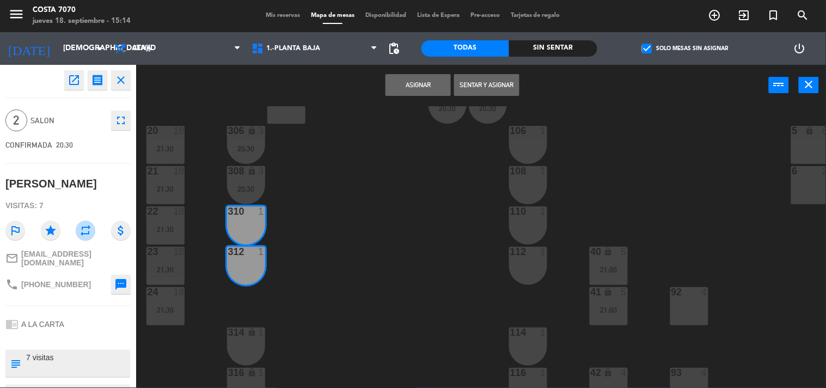
click at [421, 93] on button "Asignar" at bounding box center [417, 85] width 65 height 22
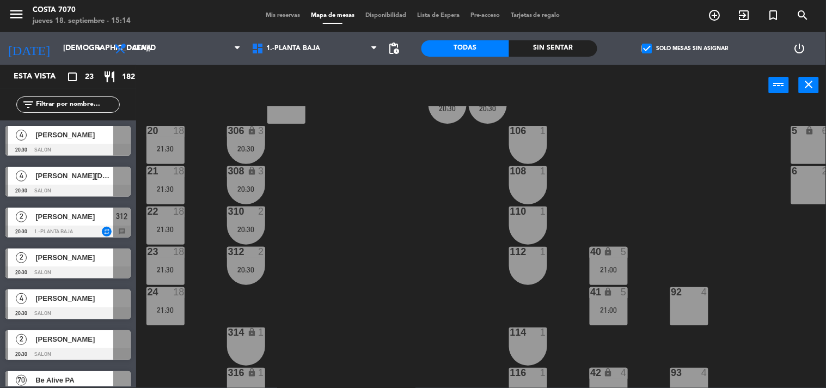
click at [71, 259] on span "[PERSON_NAME]" at bounding box center [74, 257] width 78 height 11
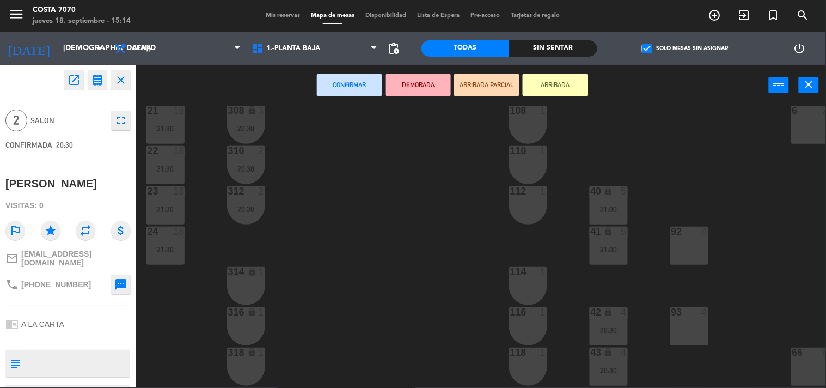
scroll to position [242, 0]
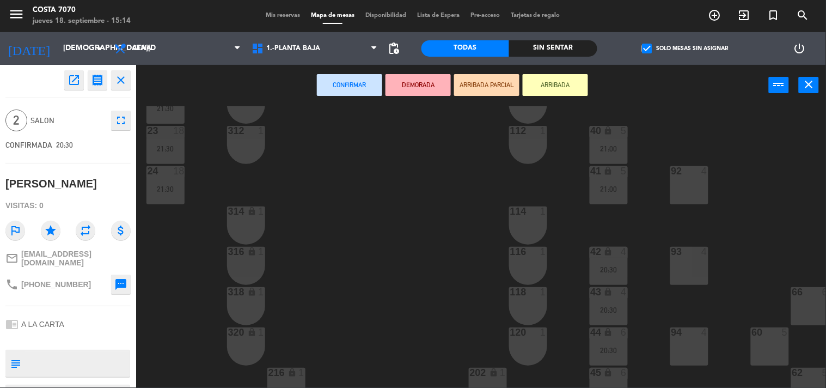
click at [243, 225] on div "314 lock 1" at bounding box center [246, 225] width 38 height 38
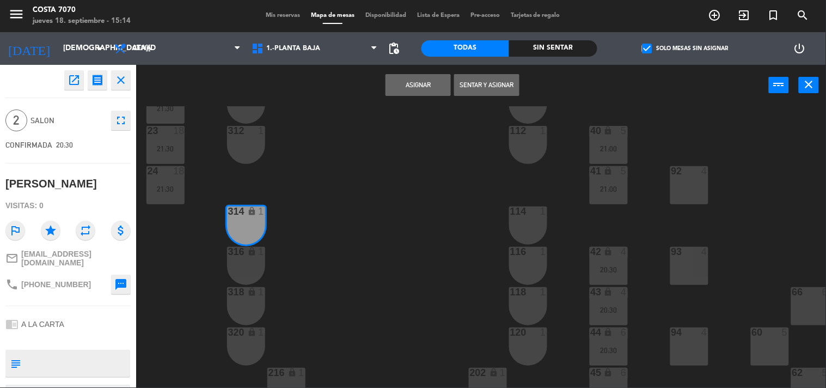
click at [246, 265] on div "316 lock 1" at bounding box center [246, 266] width 38 height 38
click at [400, 88] on button "Asignar" at bounding box center [417, 85] width 65 height 22
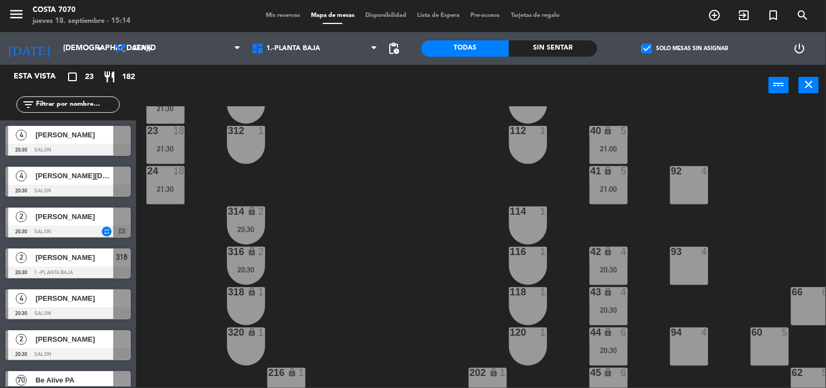
click at [86, 343] on span "[PERSON_NAME]" at bounding box center [74, 338] width 78 height 11
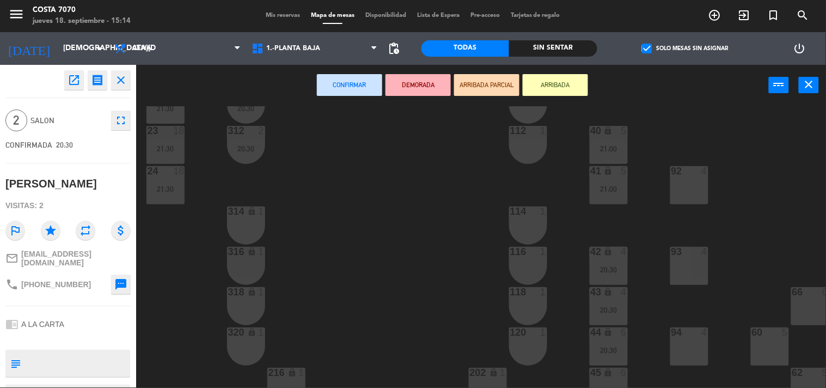
click at [252, 329] on icon "lock" at bounding box center [251, 331] width 9 height 9
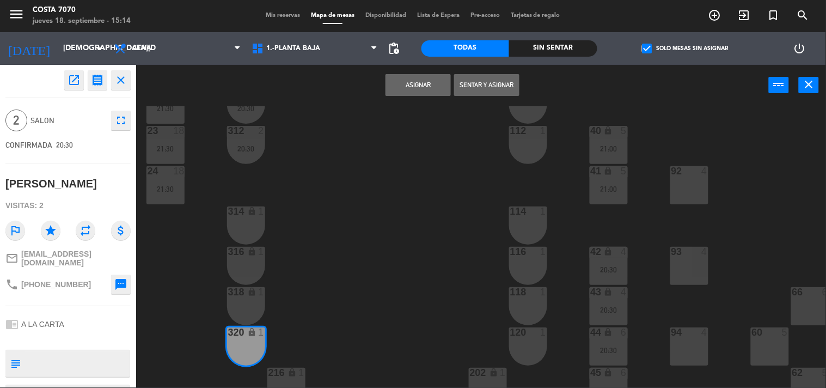
click at [236, 301] on div "318 lock 1" at bounding box center [246, 306] width 38 height 38
click at [398, 83] on button "Asignar" at bounding box center [417, 85] width 65 height 22
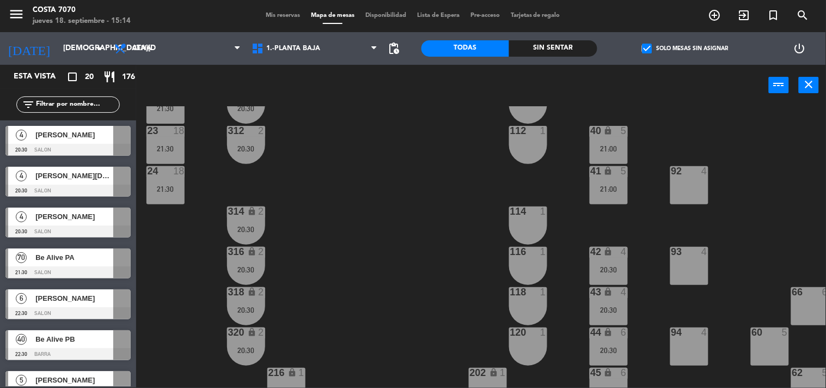
click at [68, 185] on div at bounding box center [67, 191] width 125 height 12
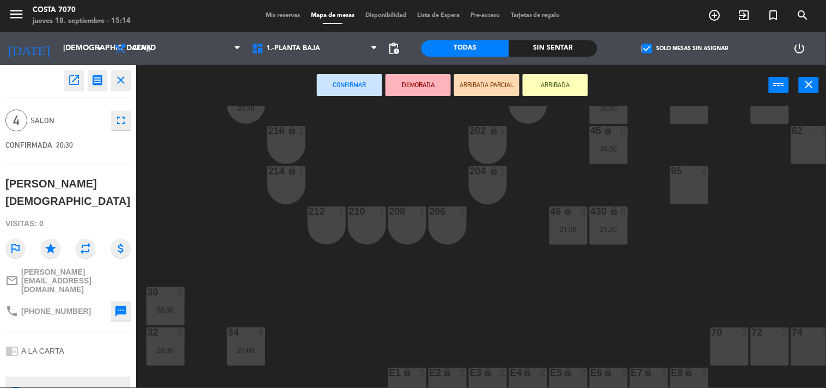
scroll to position [483, 132]
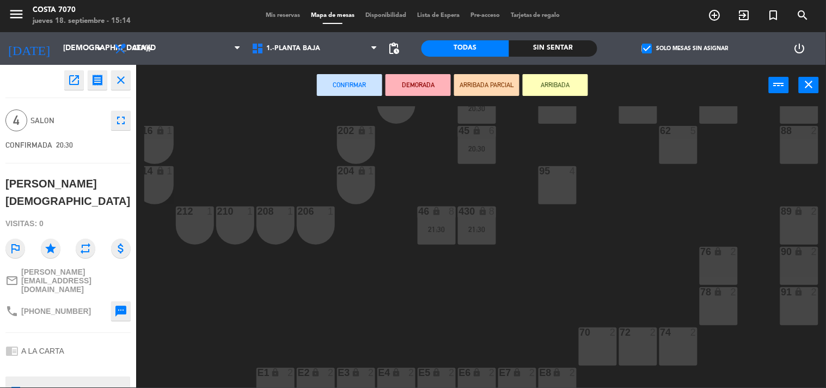
click at [555, 186] on div "95 4" at bounding box center [557, 185] width 38 height 38
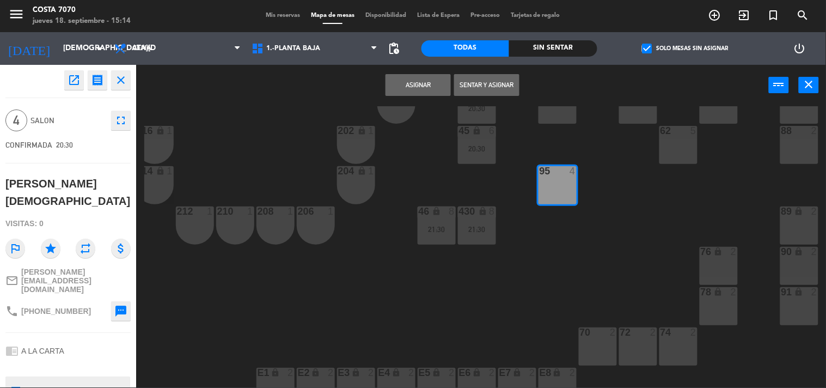
click at [425, 86] on button "Asignar" at bounding box center [417, 85] width 65 height 22
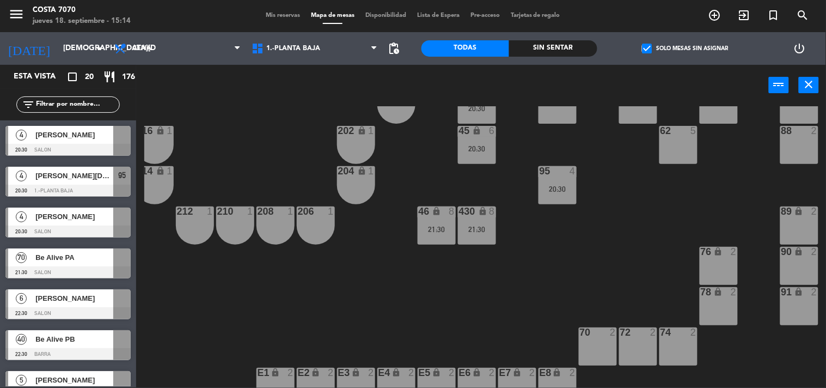
click at [75, 137] on span "[PERSON_NAME]" at bounding box center [74, 134] width 78 height 11
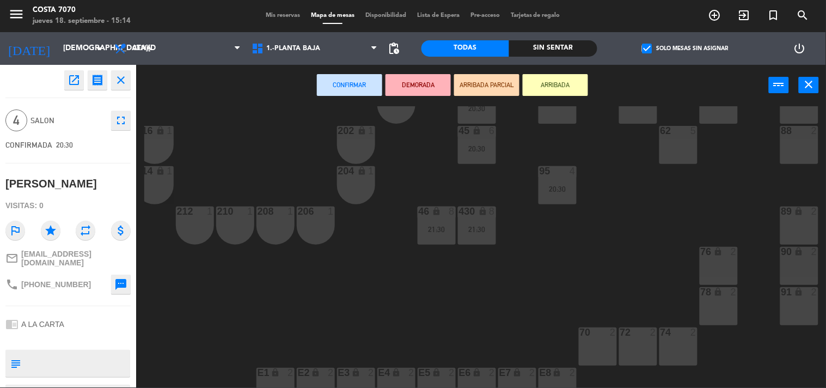
scroll to position [423, 132]
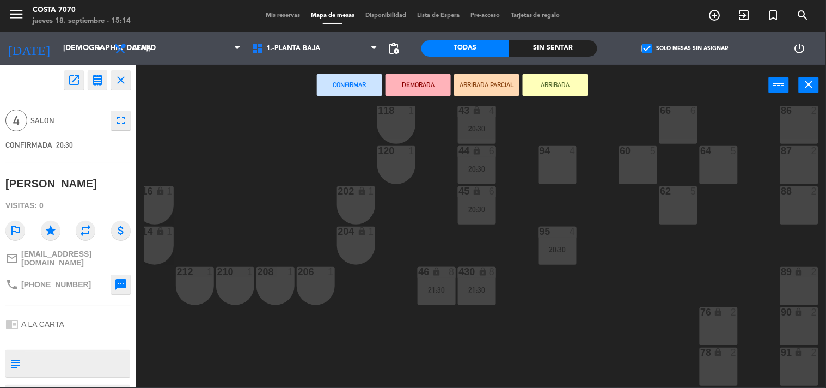
click at [687, 204] on div "62 5" at bounding box center [678, 205] width 38 height 38
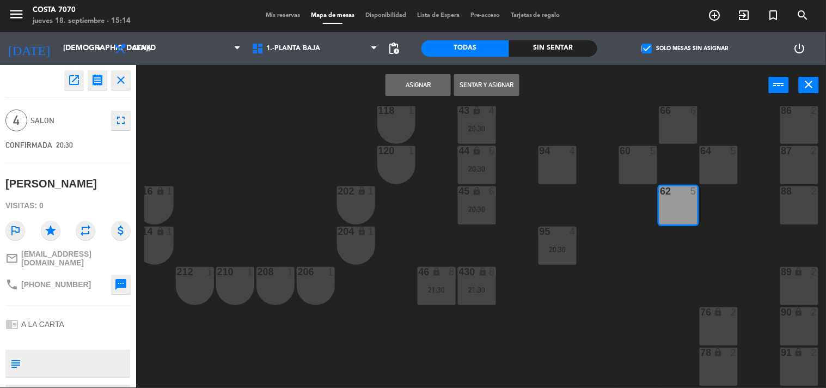
click at [408, 91] on button "Asignar" at bounding box center [417, 85] width 65 height 22
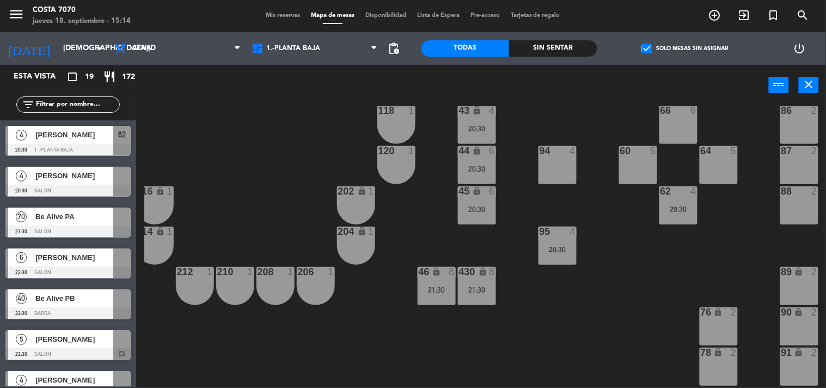
click at [72, 177] on span "[PERSON_NAME]" at bounding box center [74, 175] width 78 height 11
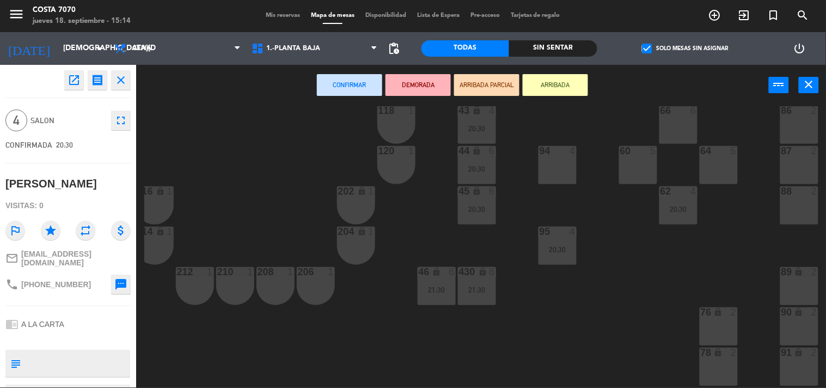
click at [557, 162] on div "94 4" at bounding box center [557, 165] width 38 height 38
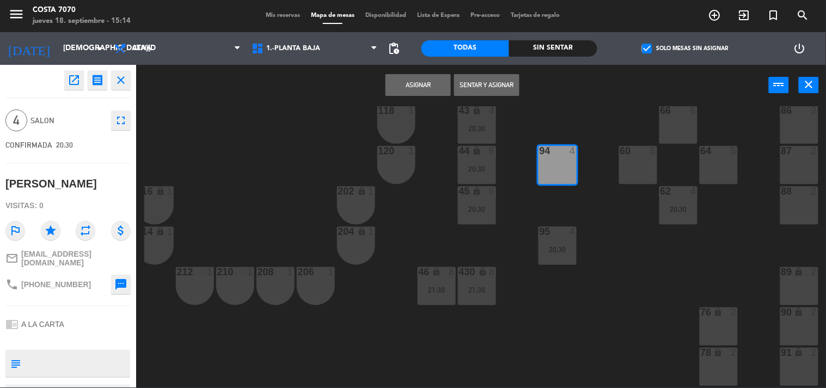
click at [420, 85] on button "Asignar" at bounding box center [417, 85] width 65 height 22
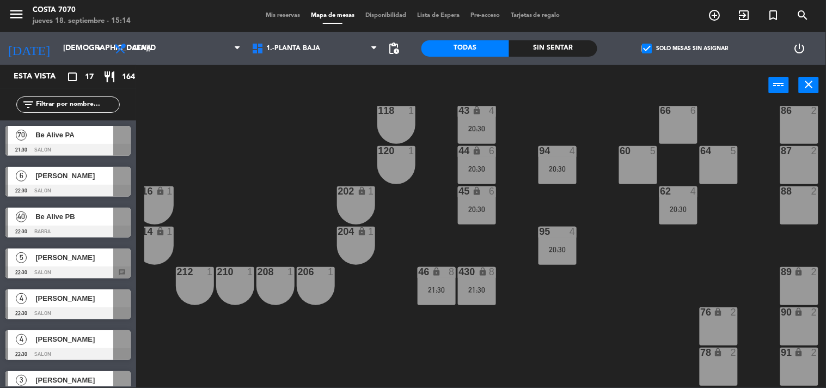
click at [73, 217] on span "Be Alive PB" at bounding box center [74, 216] width 78 height 11
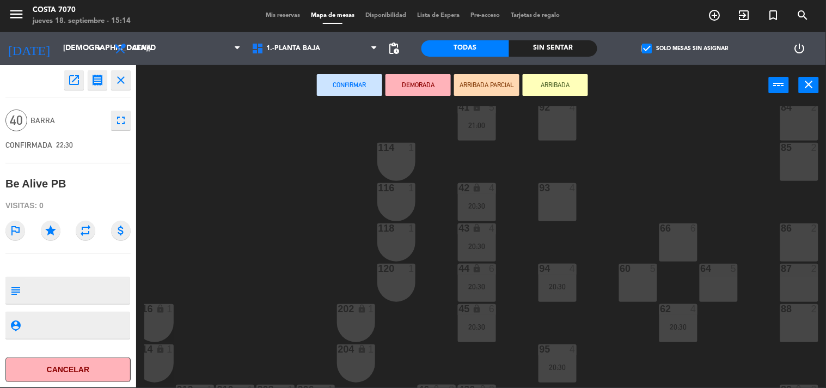
scroll to position [0, 132]
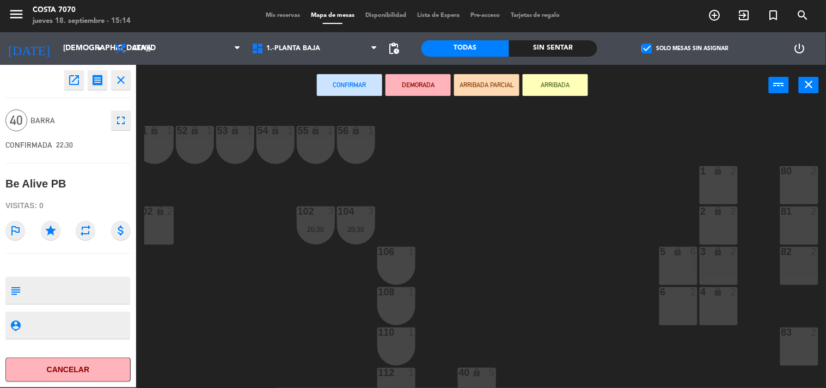
click at [716, 183] on div "1 lock 2" at bounding box center [719, 185] width 38 height 38
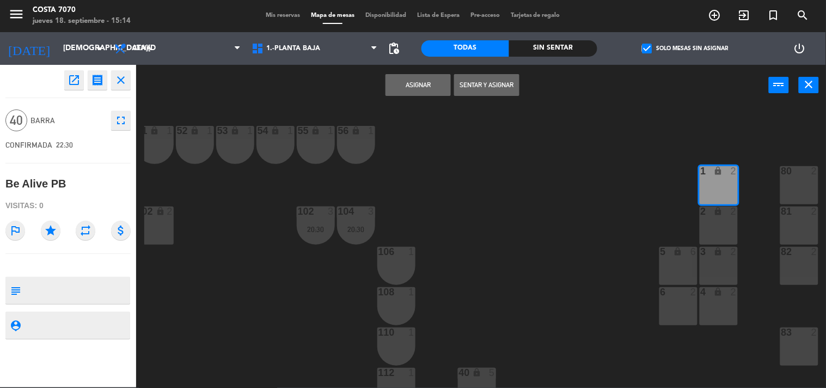
click at [436, 91] on button "Asignar" at bounding box center [417, 85] width 65 height 22
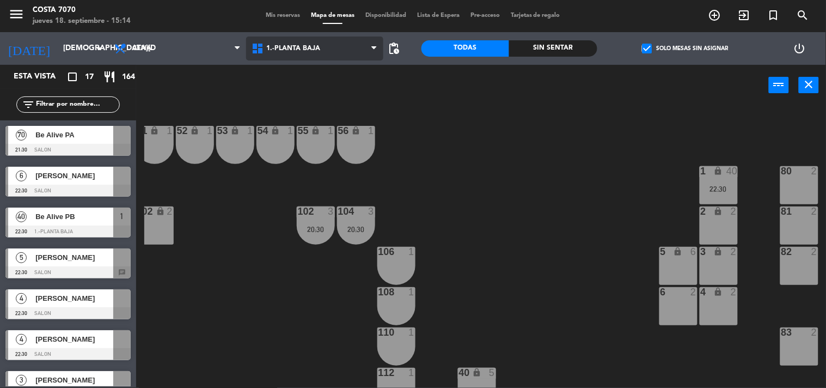
click at [260, 52] on icon at bounding box center [259, 48] width 16 height 13
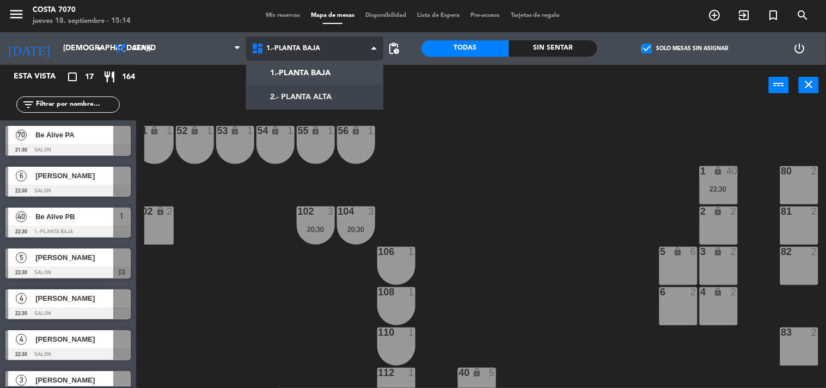
click at [273, 91] on ng-component "menu [PERSON_NAME] 7070 [DATE] 18. septiembre - 15:14 Mis reservas Mapa de mesa…" at bounding box center [413, 193] width 826 height 388
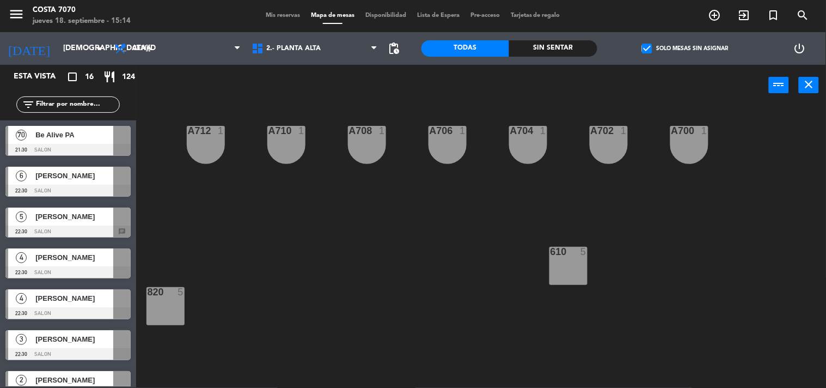
click at [64, 137] on span "Be Alive PA" at bounding box center [74, 134] width 78 height 11
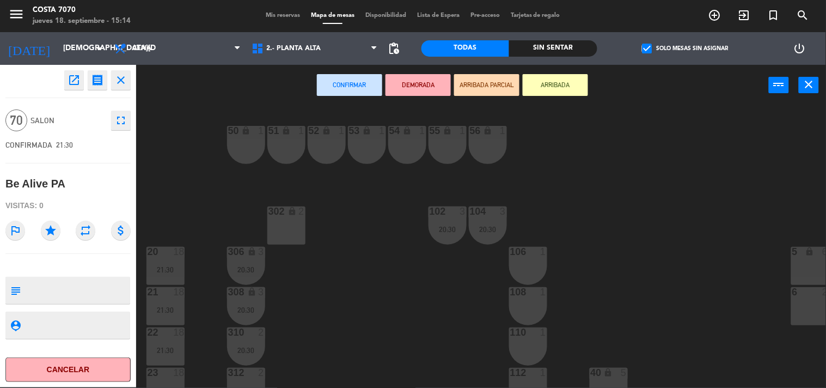
click at [191, 130] on div "50 lock 1 51 lock 1 52 lock 1 53 lock 1 54 lock 1 55 lock 1 56 lock 1 80 2 1 lo…" at bounding box center [485, 246] width 682 height 281
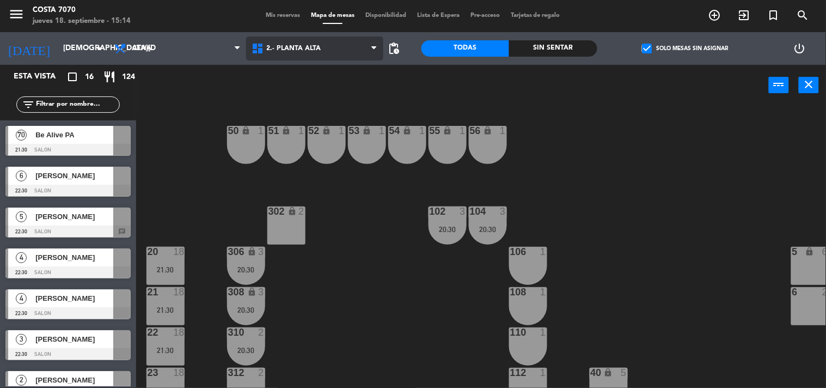
click at [279, 48] on span "2.- PLANTA ALTA" at bounding box center [294, 49] width 54 height 8
click at [291, 91] on ng-component "menu [PERSON_NAME] 7070 [DATE] 18. septiembre - 15:14 Mis reservas Mapa de mesa…" at bounding box center [413, 193] width 826 height 388
click at [299, 45] on span "2.- PLANTA ALTA" at bounding box center [294, 49] width 54 height 8
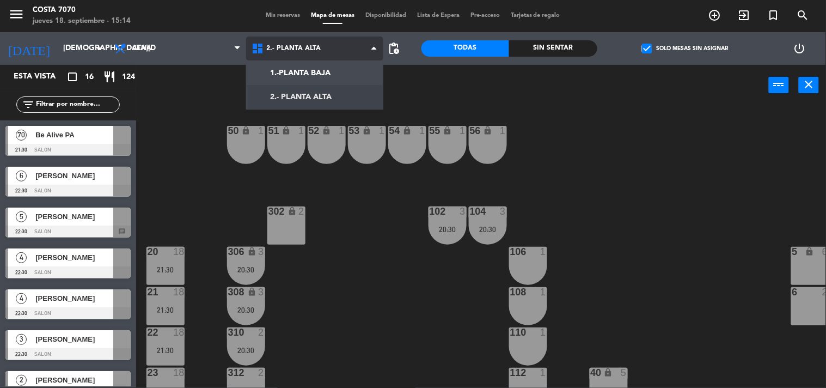
click at [311, 71] on ng-component "menu [PERSON_NAME] 7070 [DATE] 18. septiembre - 15:14 Mis reservas Mapa de mesa…" at bounding box center [413, 193] width 826 height 388
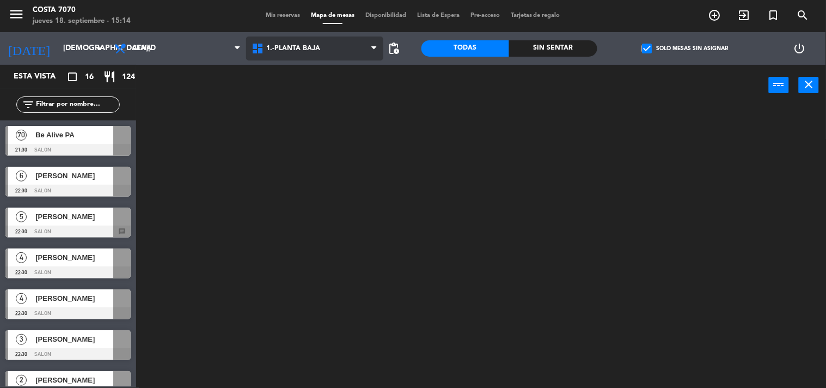
click at [303, 38] on span "1.-PLANTA BAJA" at bounding box center [314, 48] width 137 height 24
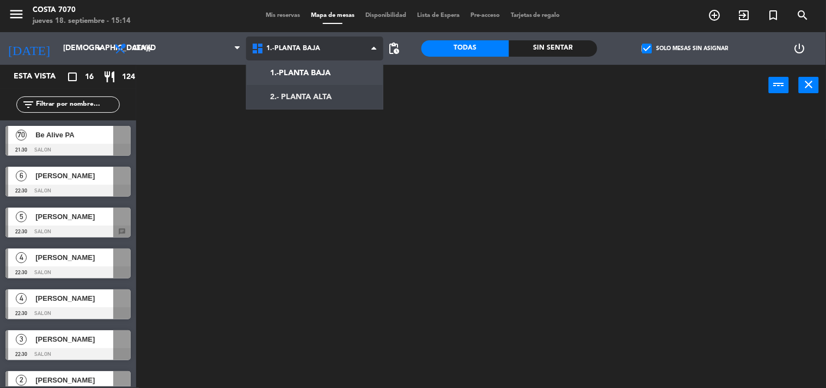
click at [305, 94] on ng-component "menu [PERSON_NAME] 7070 [DATE] 18. septiembre - 15:14 Mis reservas Mapa de mesa…" at bounding box center [413, 193] width 826 height 388
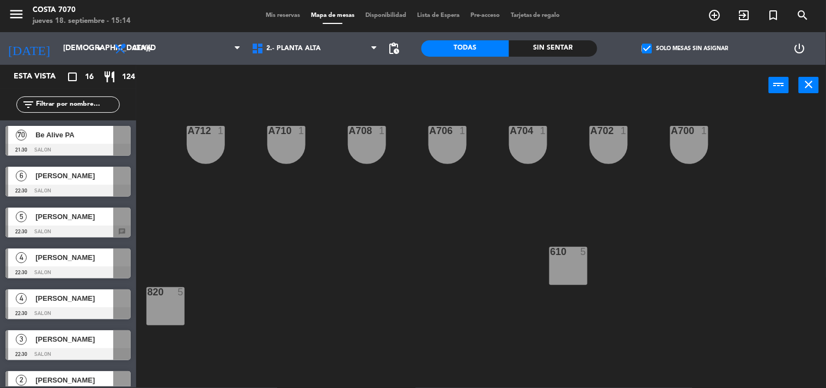
click at [77, 143] on div "Be Alive PA" at bounding box center [73, 135] width 79 height 18
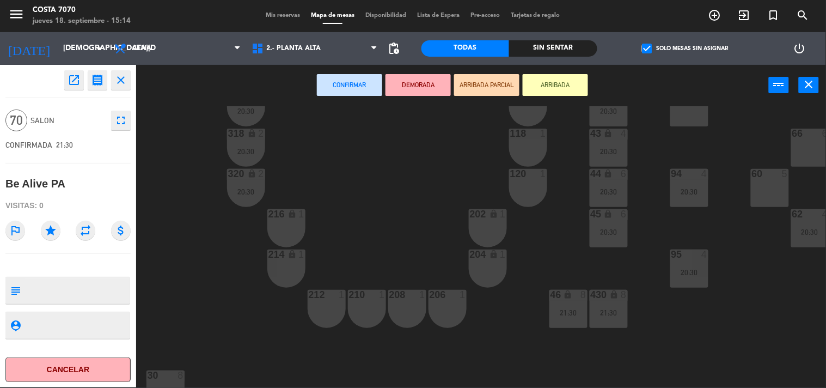
click at [350, 220] on div "50 lock 1 51 lock 1 52 lock 1 53 lock 1 54 lock 1 55 lock 1 56 lock 1 80 2 1 lo…" at bounding box center [485, 246] width 682 height 281
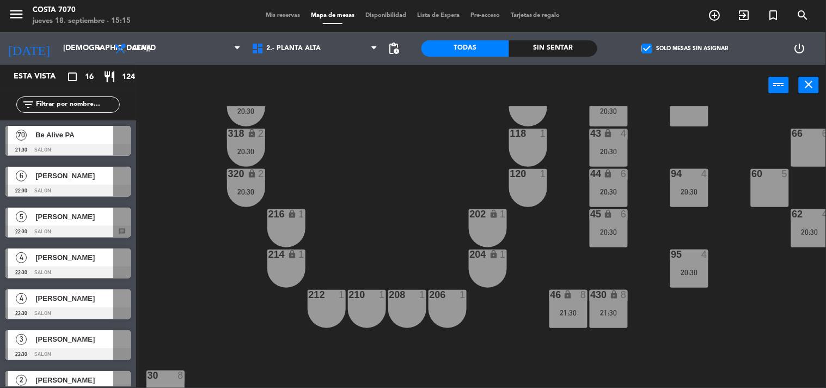
scroll to position [98, 0]
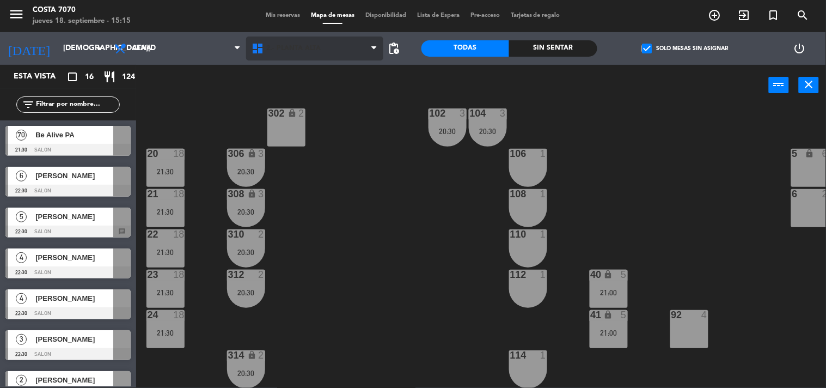
click at [278, 56] on span "2.- PLANTA ALTA" at bounding box center [314, 48] width 137 height 24
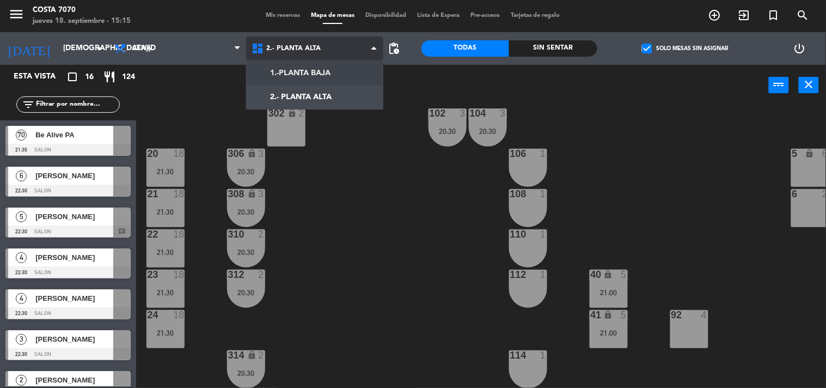
click at [289, 73] on ng-component "menu [PERSON_NAME] 7070 [DATE] 18. septiembre - 15:15 Mis reservas Mapa de mesa…" at bounding box center [413, 193] width 826 height 388
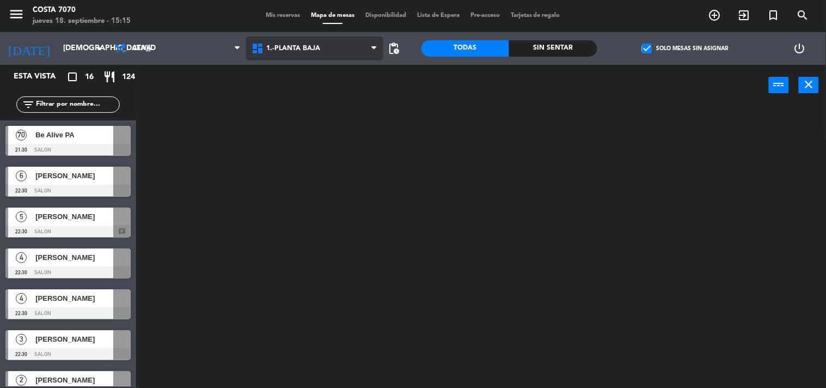
click at [294, 47] on span "1.-PLANTA BAJA" at bounding box center [294, 49] width 54 height 8
click at [313, 91] on ng-component "menu [PERSON_NAME] 7070 [DATE] 18. septiembre - 15:15 Mis reservas Mapa de mesa…" at bounding box center [413, 193] width 826 height 388
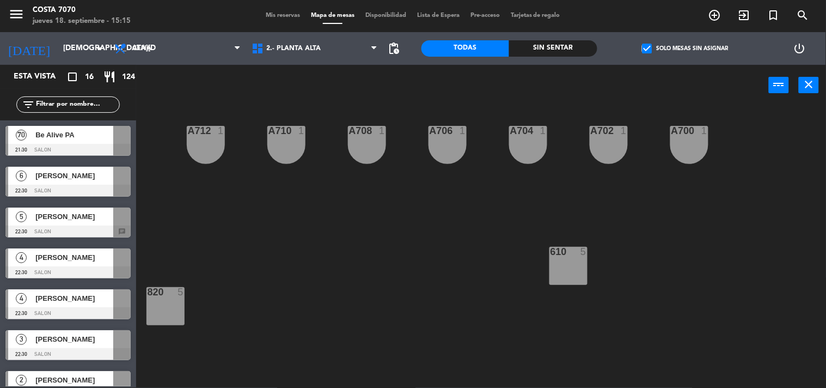
click at [82, 139] on span "Be Alive PA" at bounding box center [74, 134] width 78 height 11
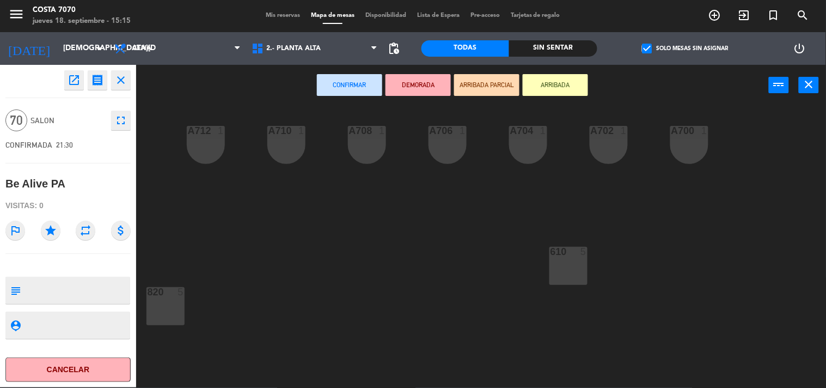
scroll to position [219, 0]
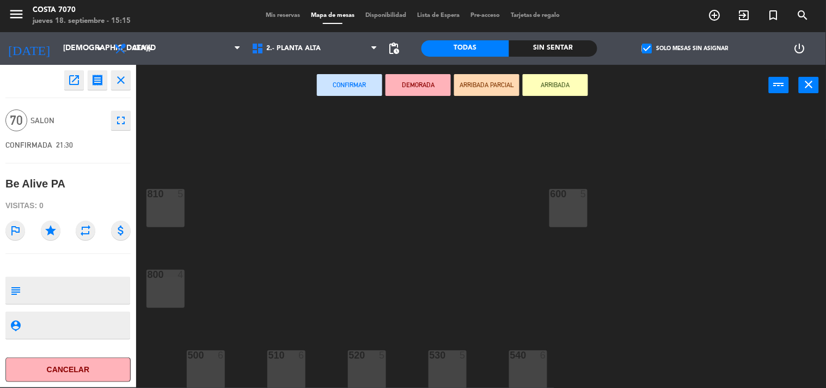
click at [362, 360] on div "520 5" at bounding box center [367, 355] width 38 height 11
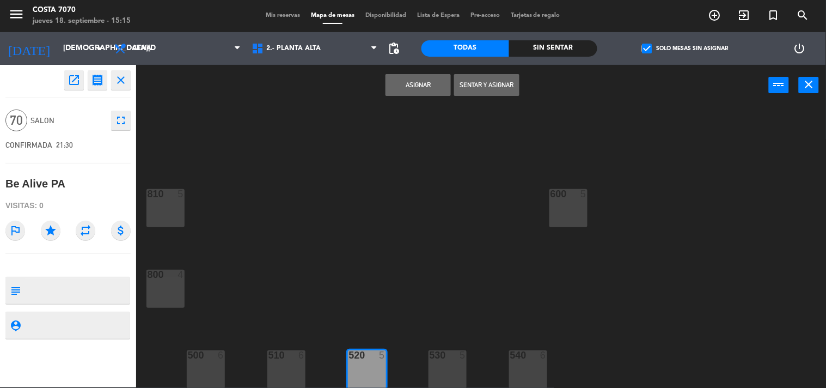
click at [412, 89] on button "Asignar" at bounding box center [417, 85] width 65 height 22
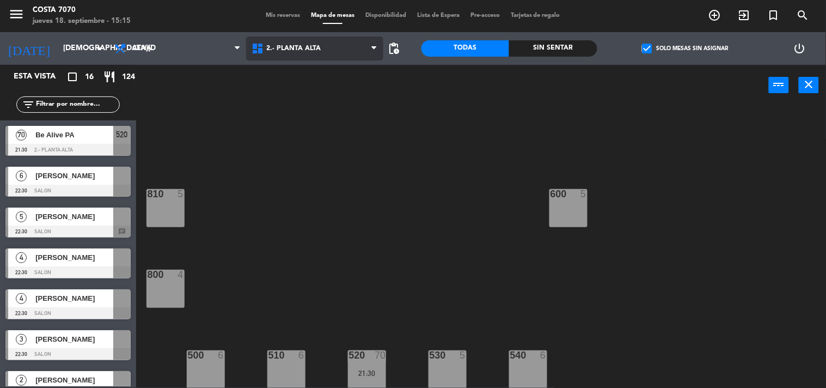
click at [305, 47] on span "2.- PLANTA ALTA" at bounding box center [294, 49] width 54 height 8
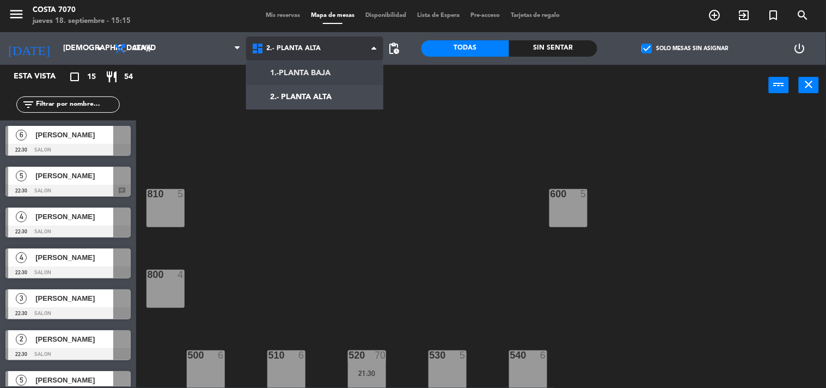
click at [317, 74] on ng-component "menu [PERSON_NAME] 7070 [DATE] 18. septiembre - 15:15 Mis reservas Mapa de mesa…" at bounding box center [413, 193] width 826 height 388
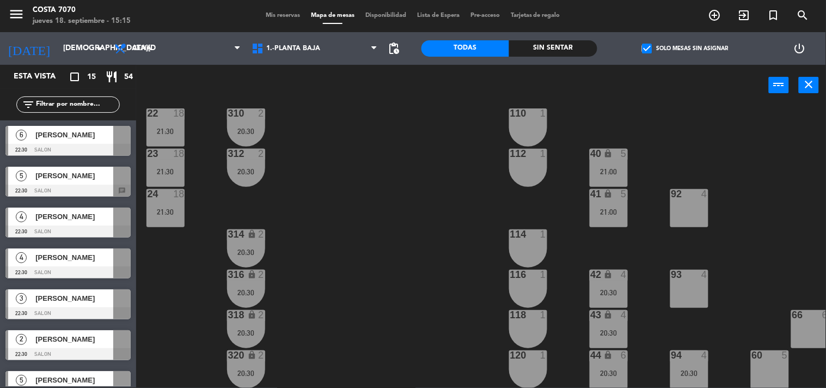
click at [74, 175] on span "[PERSON_NAME]" at bounding box center [74, 175] width 78 height 11
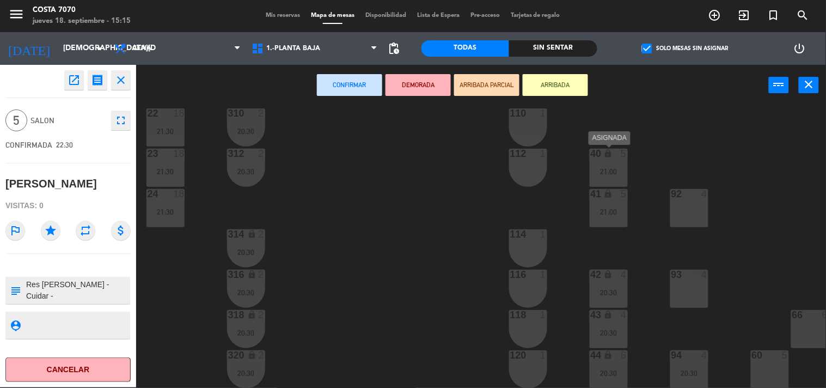
click at [616, 171] on div "21:00" at bounding box center [609, 172] width 38 height 8
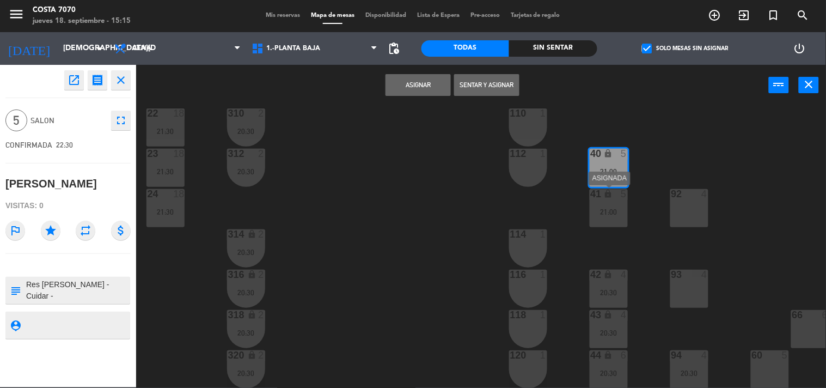
click at [611, 217] on div "41 lock 5 21:00" at bounding box center [609, 208] width 38 height 38
click at [623, 164] on div "40 lock 5 21:00" at bounding box center [609, 168] width 38 height 38
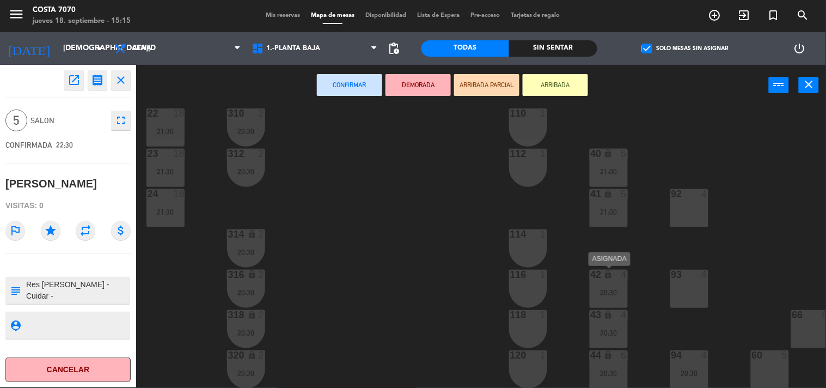
scroll to position [400, 0]
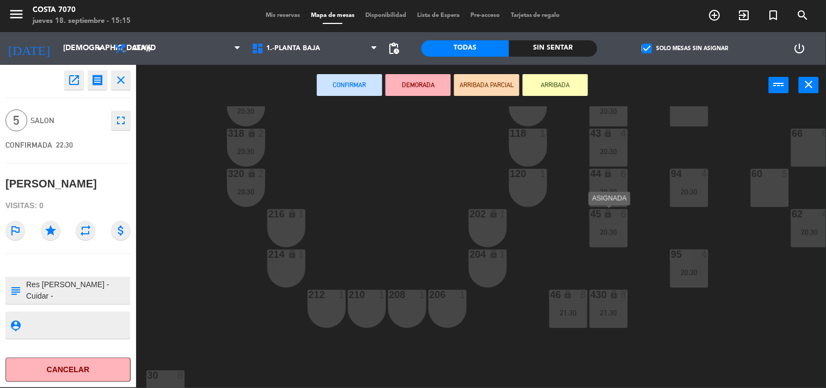
click at [617, 228] on div "20:30" at bounding box center [609, 232] width 38 height 8
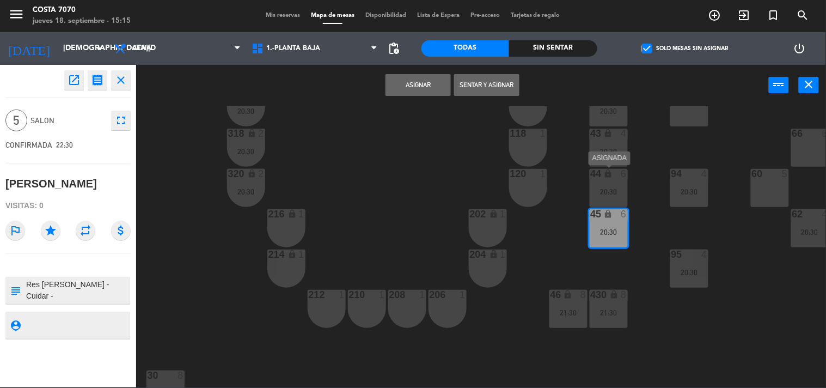
click at [602, 186] on div "44 lock 6 20:30" at bounding box center [609, 188] width 38 height 38
click at [485, 88] on button "Unir y asignar" at bounding box center [486, 85] width 65 height 22
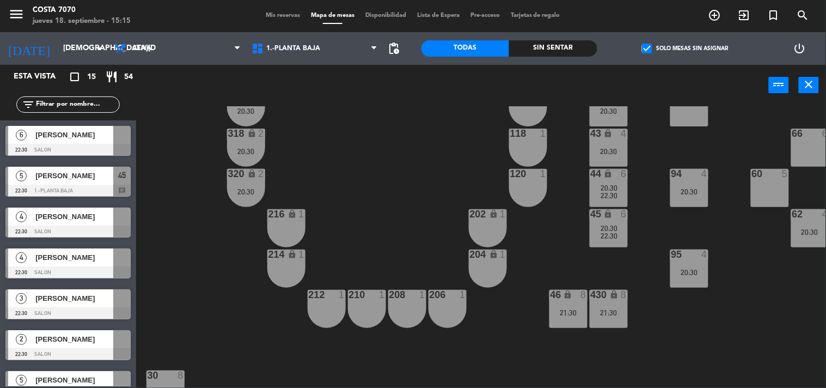
click at [68, 222] on span "[PERSON_NAME]" at bounding box center [74, 216] width 78 height 11
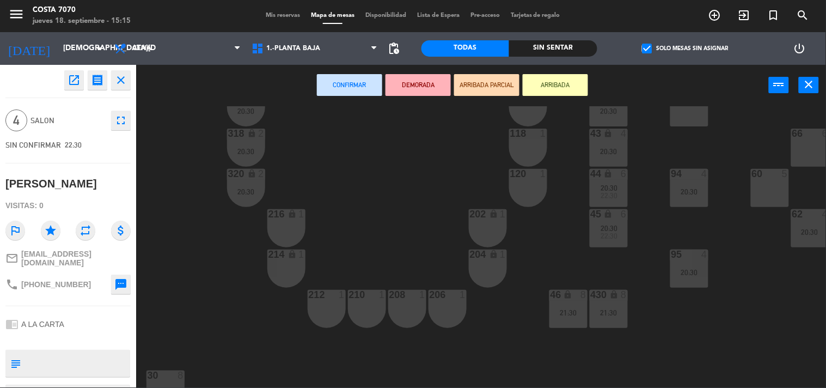
scroll to position [340, 0]
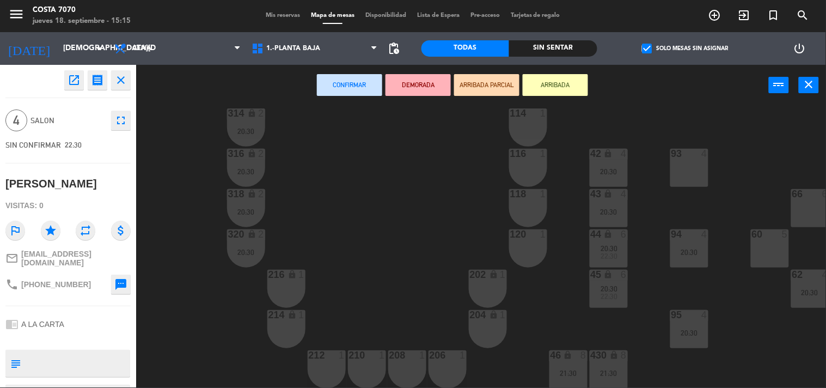
click at [614, 209] on div "20:30" at bounding box center [609, 212] width 38 height 8
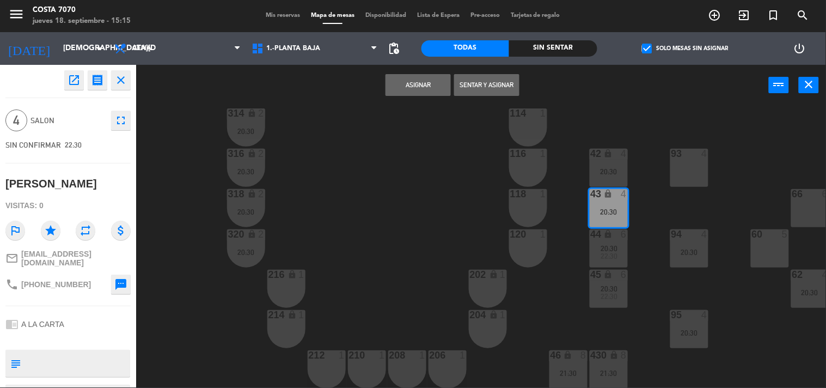
click at [613, 168] on div "20:30" at bounding box center [609, 172] width 38 height 8
click at [498, 85] on button "Unir y asignar" at bounding box center [486, 85] width 65 height 22
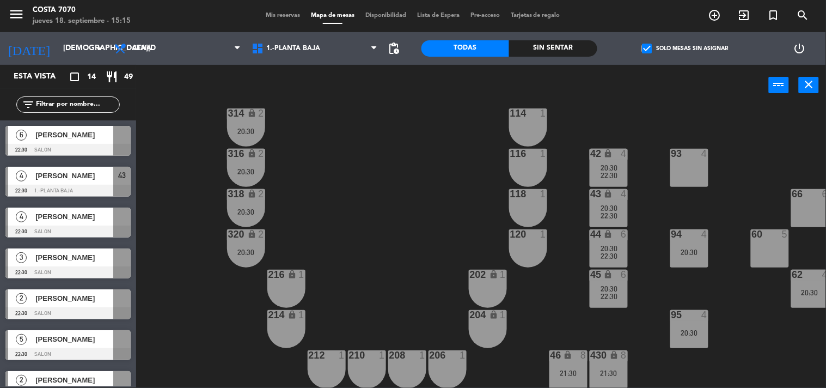
click at [52, 270] on div at bounding box center [67, 272] width 125 height 12
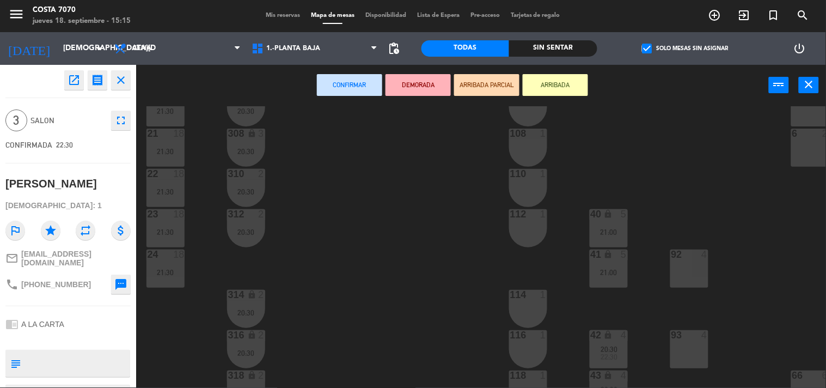
scroll to position [37, 0]
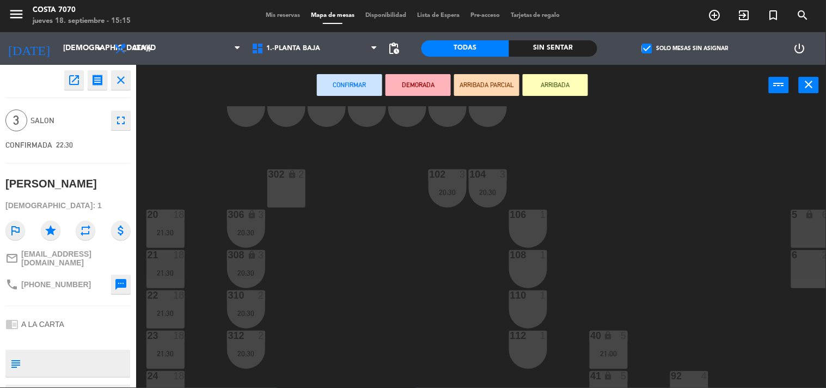
click at [450, 189] on div "20:30" at bounding box center [447, 192] width 38 height 8
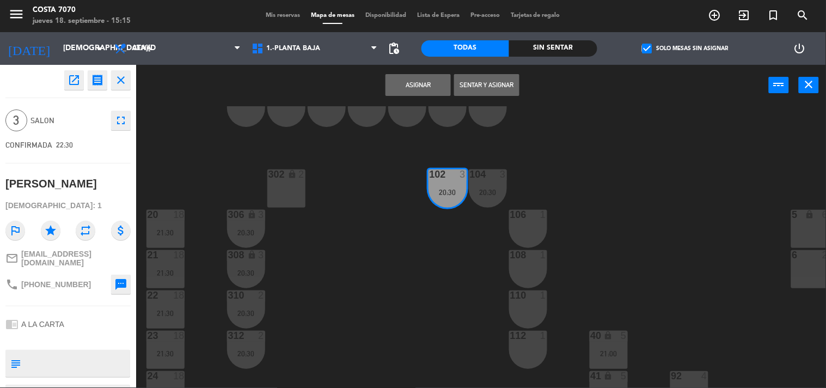
click at [482, 186] on div "104 3 20:30" at bounding box center [488, 188] width 38 height 38
click at [483, 80] on button "Unir y asignar" at bounding box center [486, 85] width 65 height 22
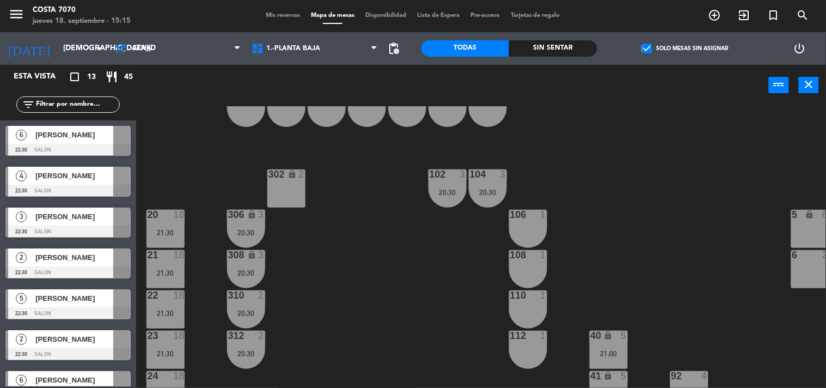
click at [58, 263] on div "[PERSON_NAME]" at bounding box center [73, 257] width 79 height 18
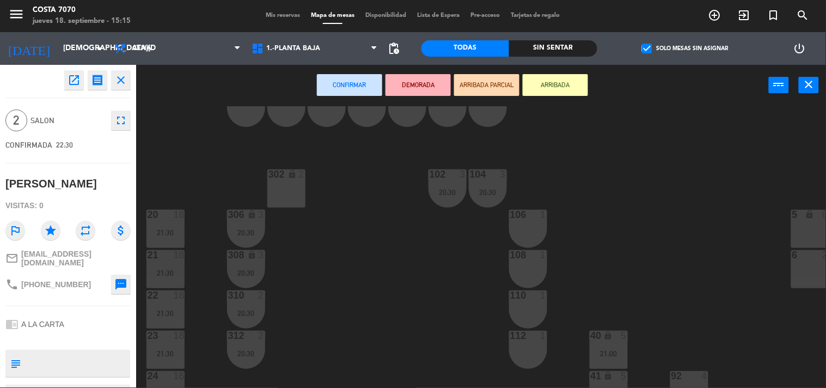
click at [520, 230] on div "106 1" at bounding box center [528, 229] width 38 height 38
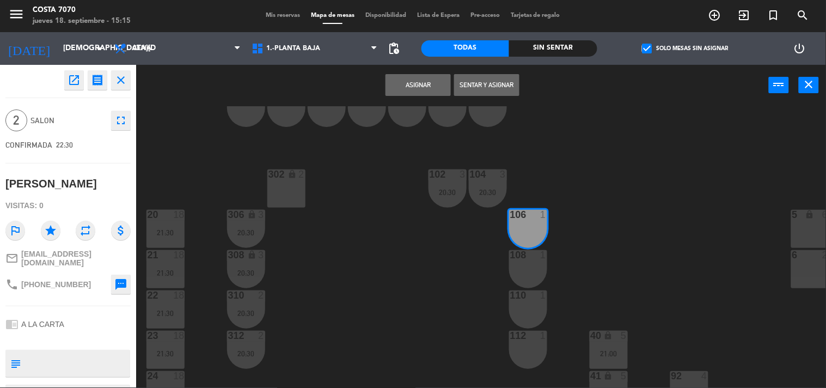
click at [530, 264] on div "108 1" at bounding box center [528, 269] width 38 height 38
drag, startPoint x: 421, startPoint y: 93, endPoint x: 371, endPoint y: 169, distance: 90.9
click at [421, 93] on button "Asignar" at bounding box center [417, 85] width 65 height 22
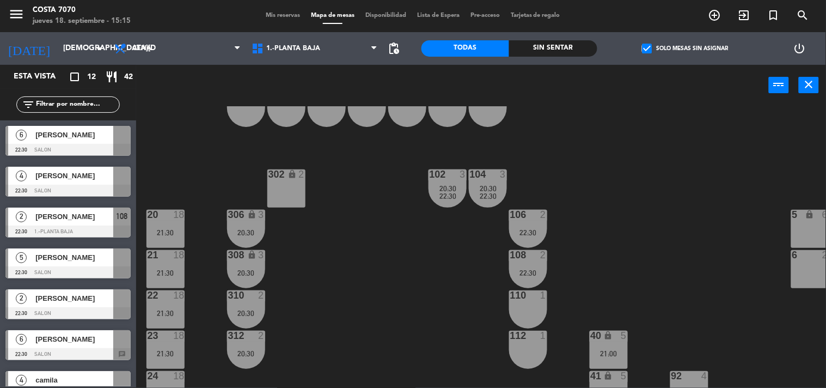
click at [57, 261] on span "[PERSON_NAME]" at bounding box center [74, 257] width 78 height 11
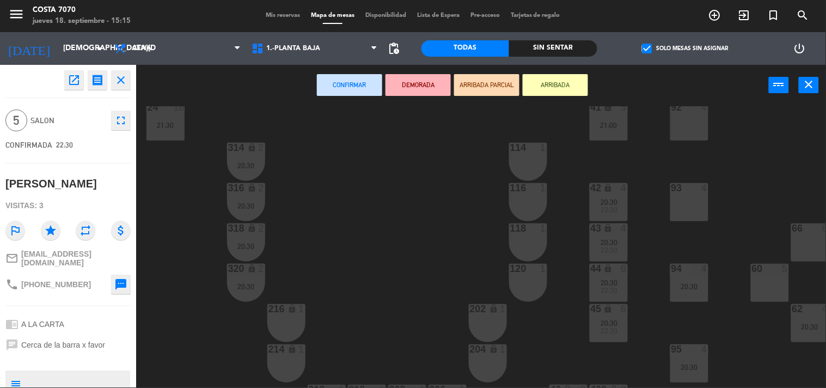
scroll to position [487, 0]
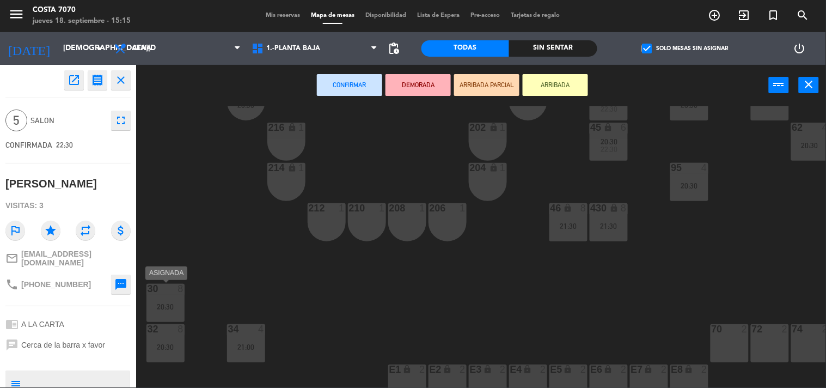
click at [174, 299] on div "30 8 20:30" at bounding box center [165, 303] width 38 height 38
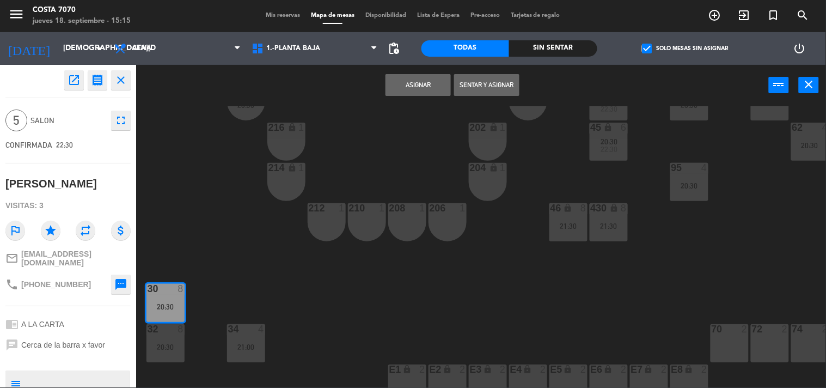
click at [425, 89] on button "Asignar" at bounding box center [417, 85] width 65 height 22
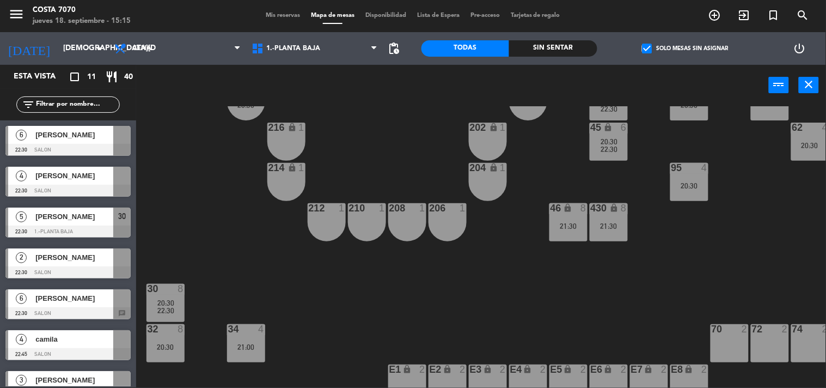
click at [66, 304] on div "[PERSON_NAME]" at bounding box center [73, 298] width 79 height 18
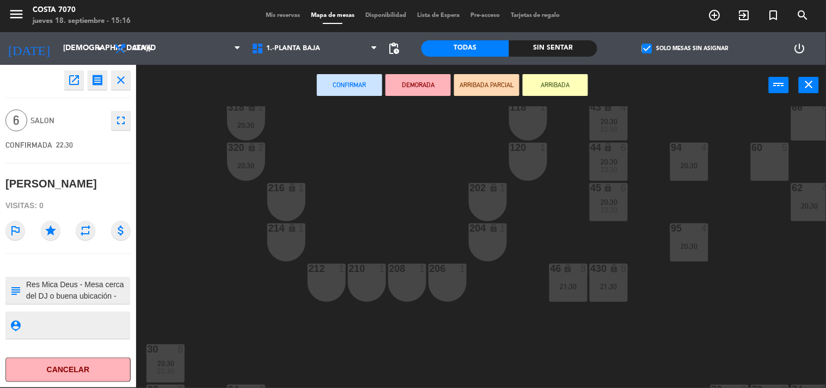
scroll to position [366, 0]
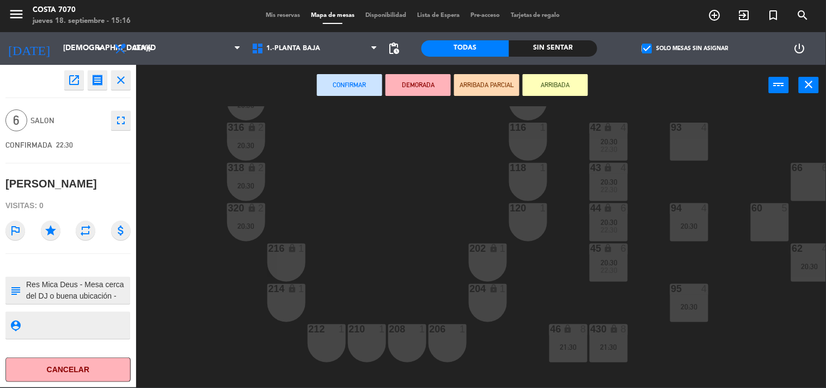
click at [572, 232] on div "50 lock 1 51 lock 1 52 lock 1 53 lock 1 54 lock 1 55 lock 1 56 lock 1 80 2 1 lo…" at bounding box center [485, 246] width 682 height 281
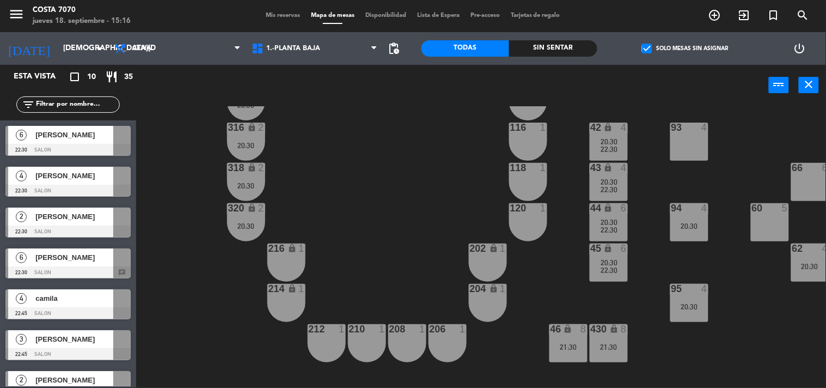
click at [604, 259] on span "20:30" at bounding box center [609, 262] width 17 height 9
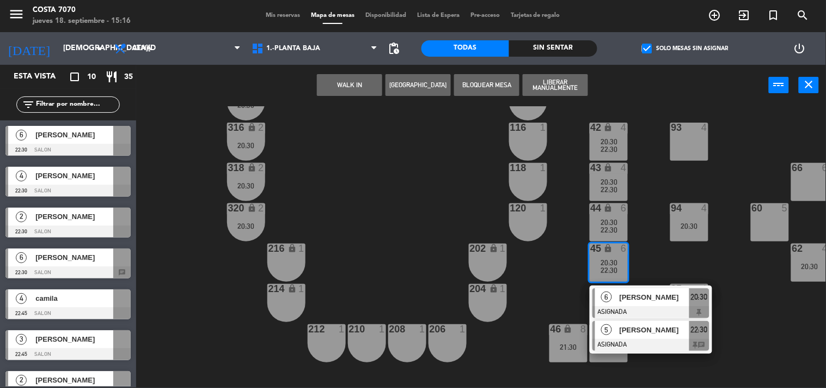
click at [645, 334] on div "5 [PERSON_NAME] ASIGNADA 22:30 chat" at bounding box center [650, 335] width 139 height 35
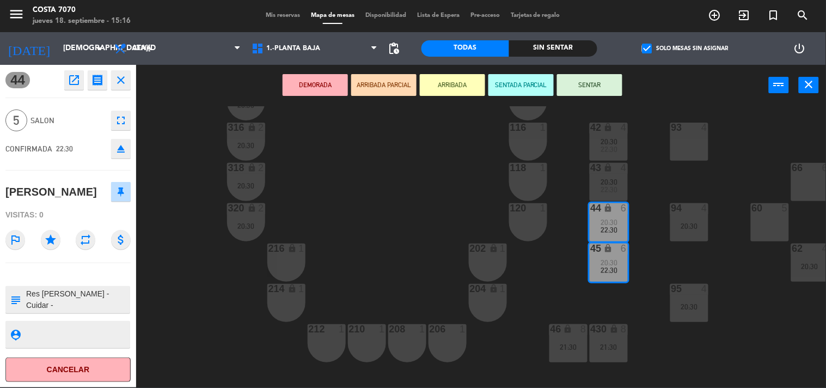
click at [115, 150] on icon "eject" at bounding box center [120, 148] width 13 height 13
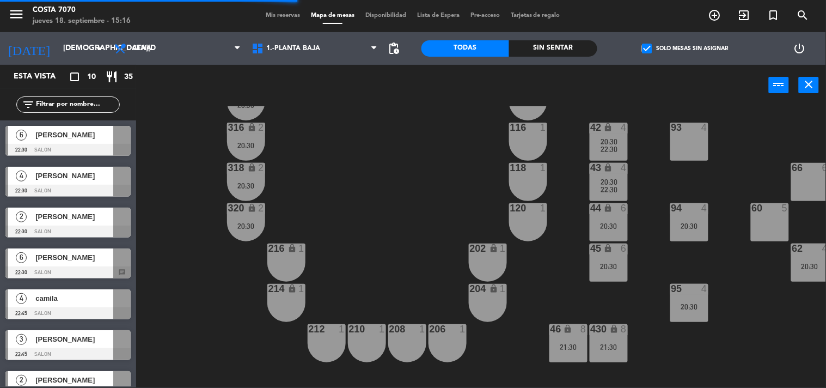
click at [67, 140] on div "[PERSON_NAME]" at bounding box center [73, 135] width 79 height 18
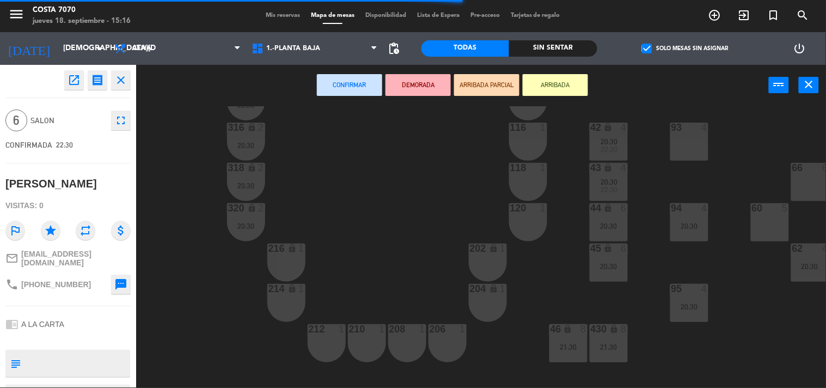
click at [176, 226] on div "50 lock 1 51 lock 1 52 lock 1 53 lock 1 54 lock 1 55 lock 1 56 lock 1 80 2 1 lo…" at bounding box center [485, 246] width 682 height 281
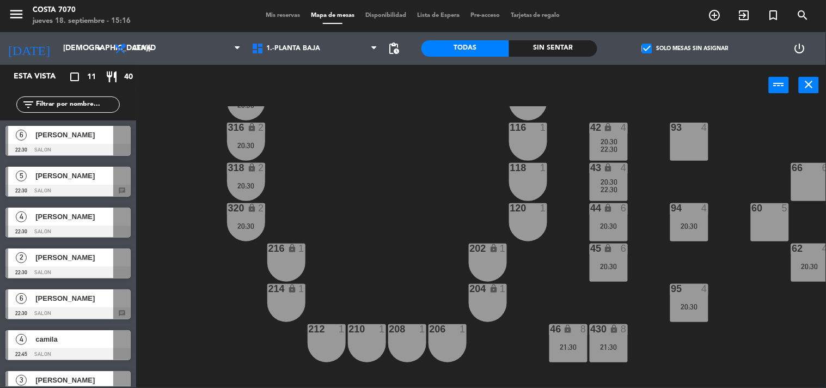
click at [56, 185] on div at bounding box center [67, 191] width 125 height 12
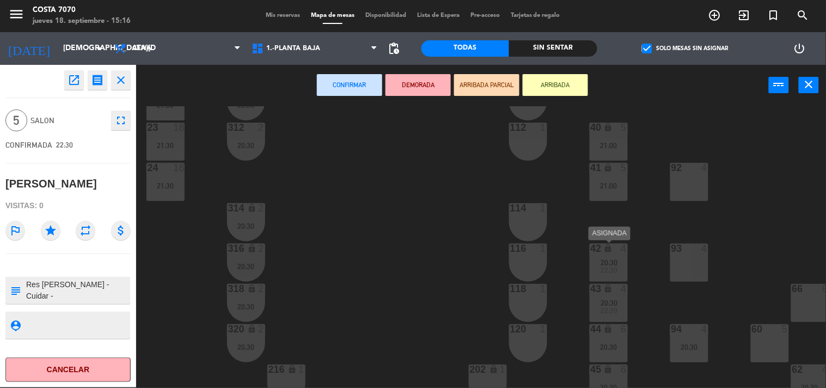
scroll to position [426, 0]
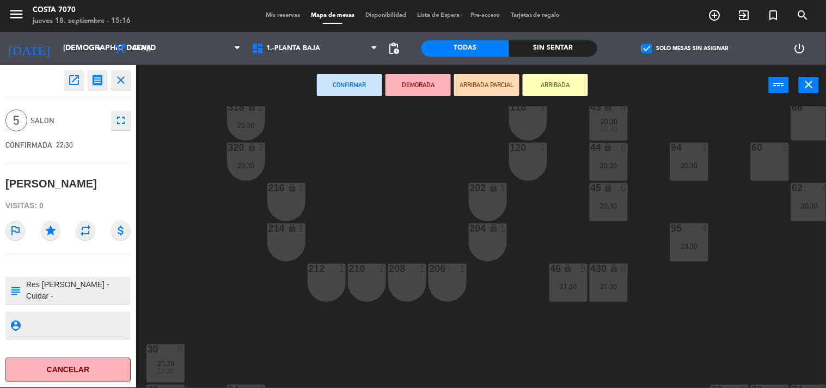
click at [535, 305] on div "50 lock 1 51 lock 1 52 lock 1 53 lock 1 54 lock 1 55 lock 1 56 lock 1 80 2 1 lo…" at bounding box center [485, 246] width 682 height 281
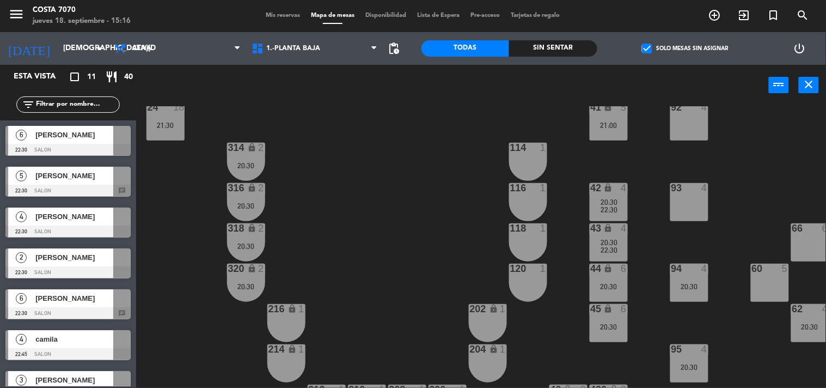
scroll to position [487, 0]
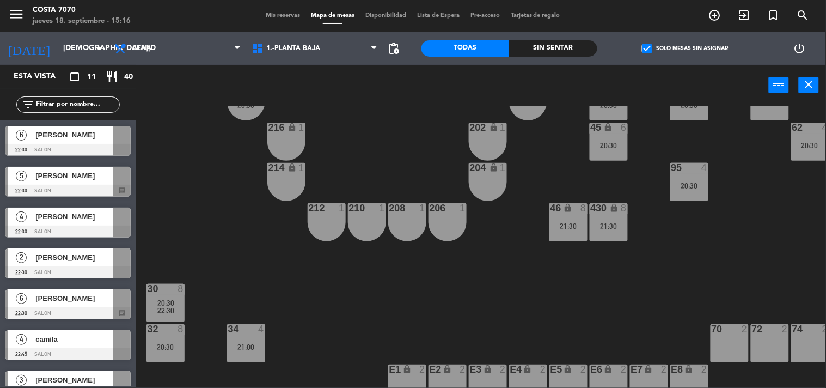
click at [606, 226] on div "21:30" at bounding box center [609, 226] width 38 height 8
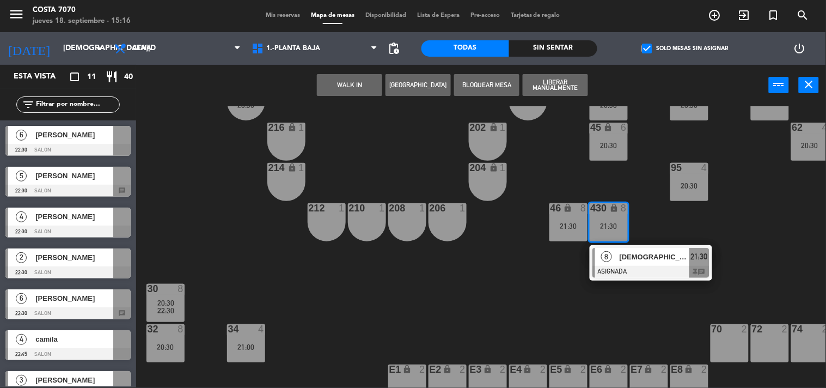
click at [624, 259] on div "8 [DEMOGRAPHIC_DATA][PERSON_NAME] ASIGNADA 21:30 chat" at bounding box center [650, 262] width 139 height 35
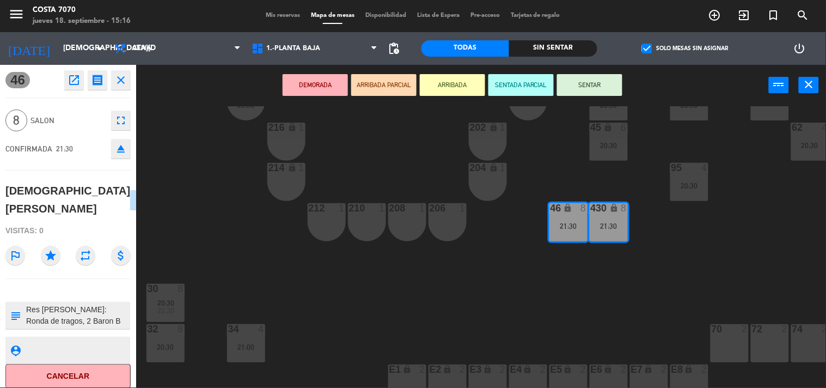
click at [211, 200] on div "50 lock 1 51 lock 1 52 lock 1 53 lock 1 54 lock 1 55 lock 1 56 lock 1 80 2 1 lo…" at bounding box center [485, 246] width 682 height 281
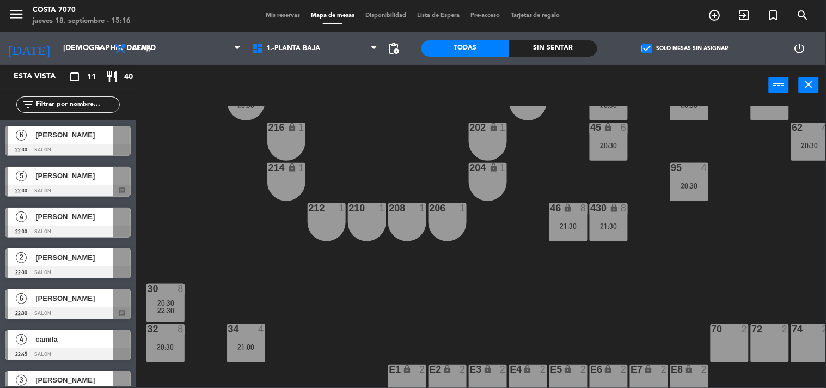
click at [236, 351] on div "34 4 21:00" at bounding box center [246, 343] width 38 height 38
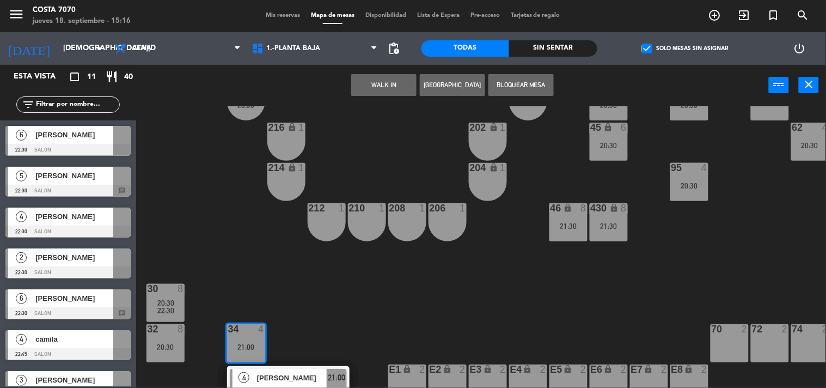
scroll to position [547, 0]
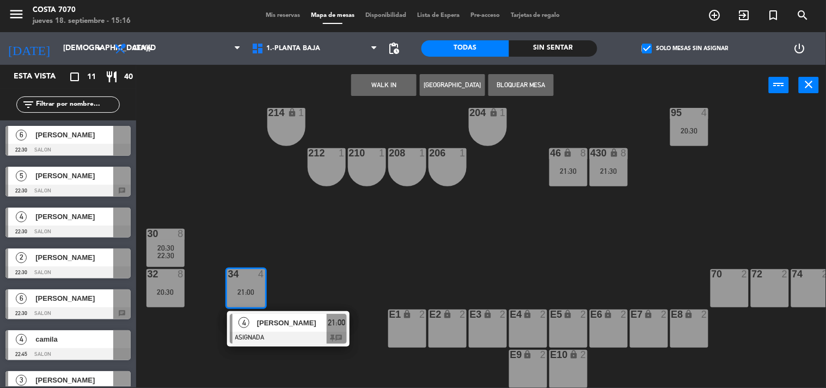
click at [273, 332] on div "4 [PERSON_NAME] ASIGNADA 21:00 chat" at bounding box center [288, 328] width 139 height 35
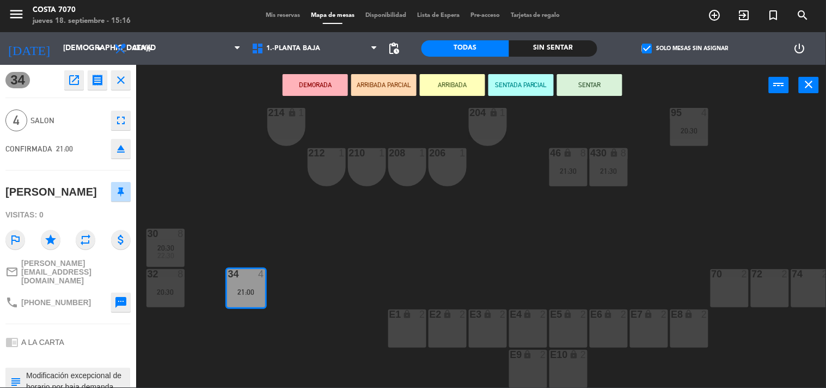
click at [126, 153] on button "eject" at bounding box center [121, 149] width 20 height 20
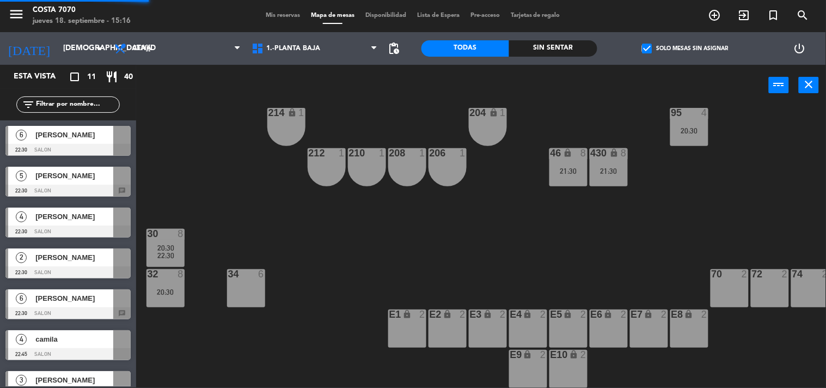
click at [619, 167] on div "21:30" at bounding box center [609, 171] width 38 height 8
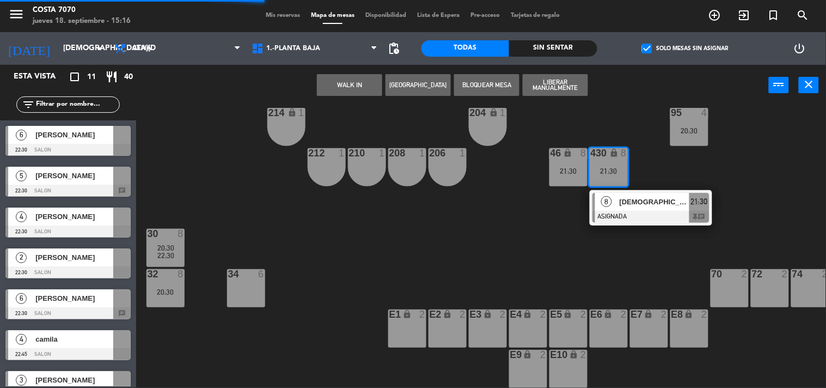
click at [606, 203] on div "8" at bounding box center [606, 202] width 23 height 18
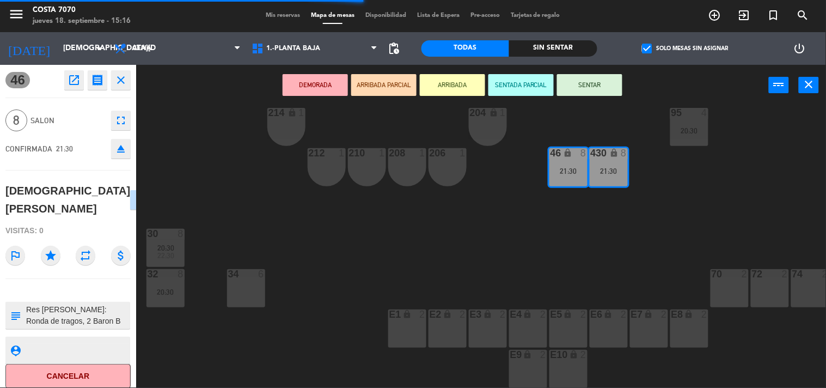
click at [114, 149] on icon "eject" at bounding box center [120, 148] width 13 height 13
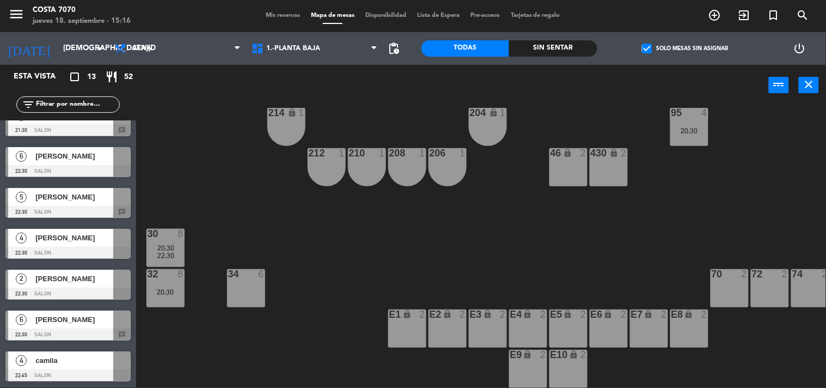
scroll to position [0, 0]
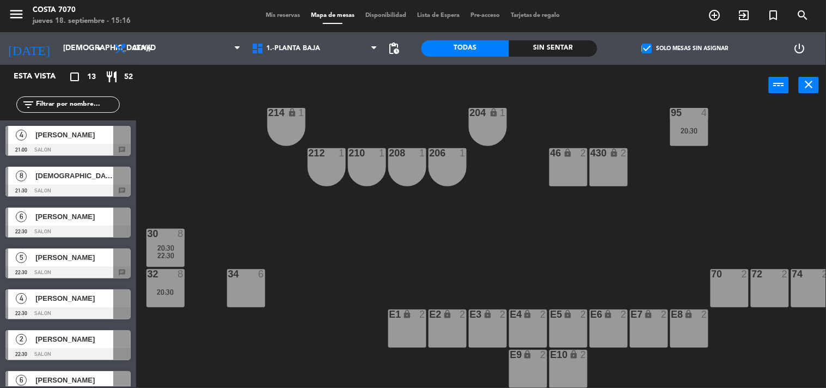
click at [63, 180] on span "[DEMOGRAPHIC_DATA][PERSON_NAME]" at bounding box center [74, 175] width 78 height 11
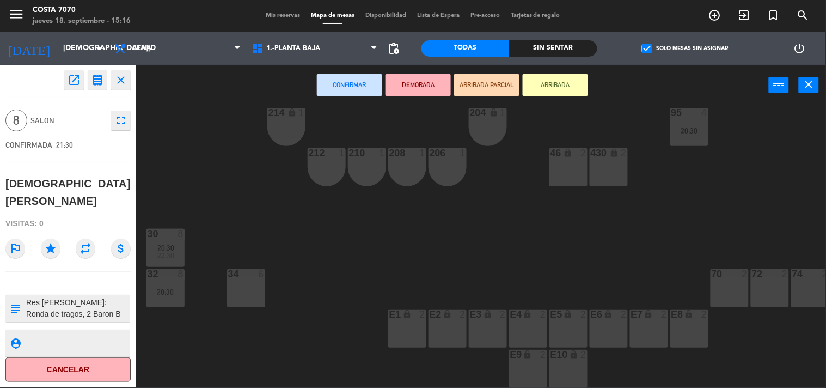
click at [247, 282] on div "34 6" at bounding box center [246, 288] width 38 height 38
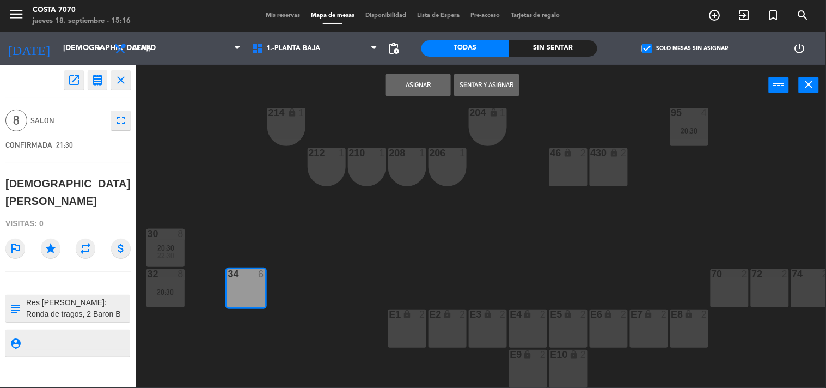
drag, startPoint x: 423, startPoint y: 94, endPoint x: 416, endPoint y: 89, distance: 8.6
click at [421, 94] on button "Asignar" at bounding box center [417, 85] width 65 height 22
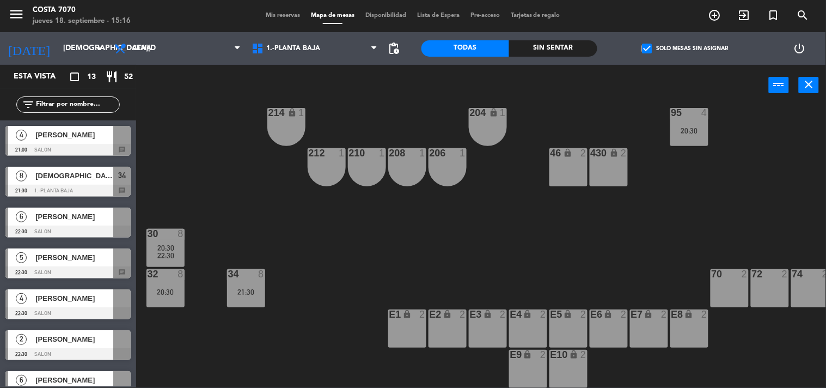
click at [56, 266] on div at bounding box center [67, 272] width 125 height 12
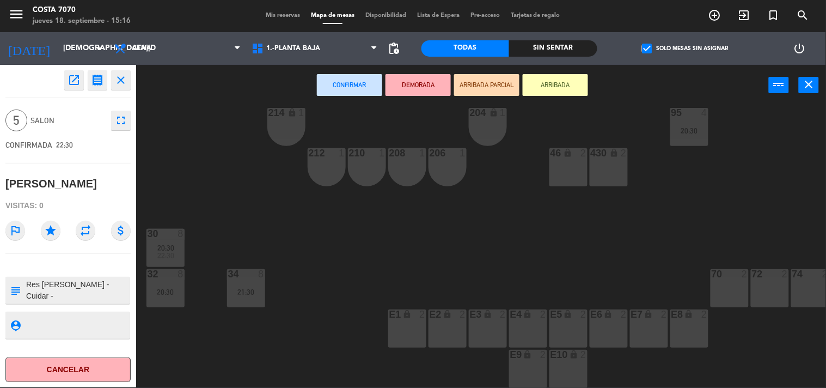
scroll to position [366, 0]
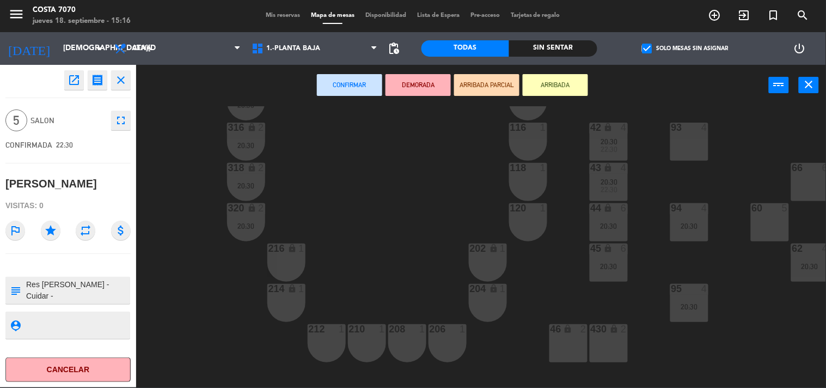
click at [611, 258] on div "45 lock 6 20:30" at bounding box center [609, 262] width 38 height 38
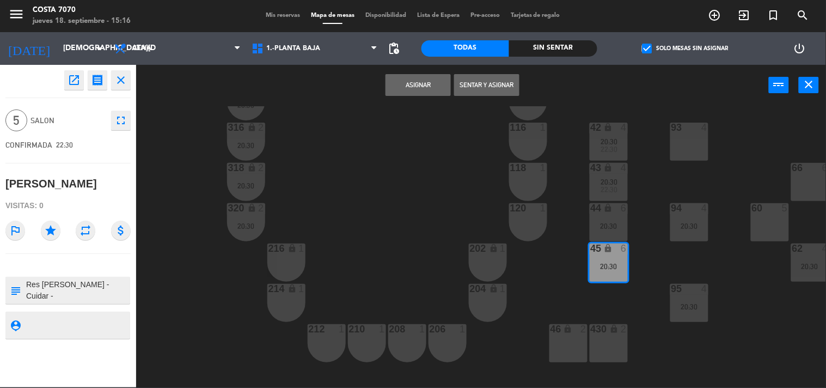
click at [611, 217] on div "44 lock 6 20:30" at bounding box center [609, 222] width 38 height 38
click at [494, 84] on button "Unir y asignar" at bounding box center [486, 85] width 65 height 22
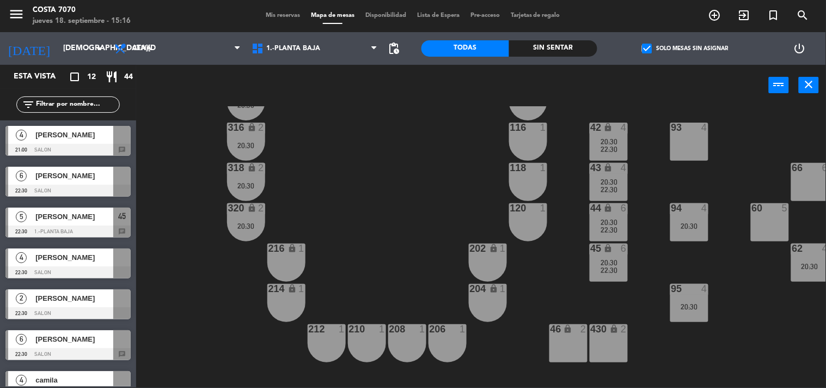
click at [71, 338] on span "[PERSON_NAME]" at bounding box center [74, 338] width 78 height 11
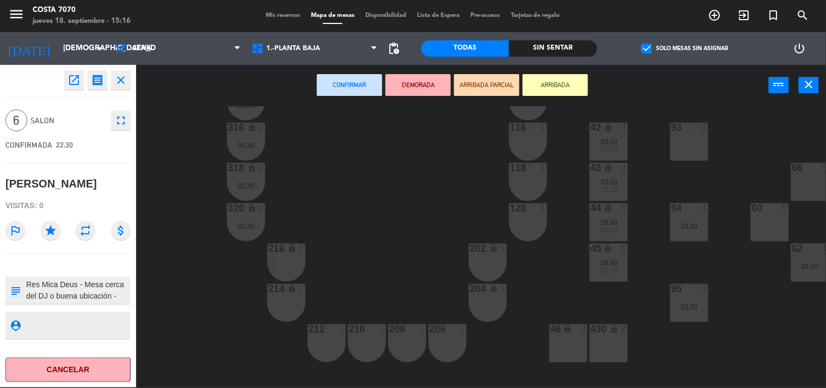
click at [604, 335] on div "430 lock 2" at bounding box center [609, 343] width 38 height 38
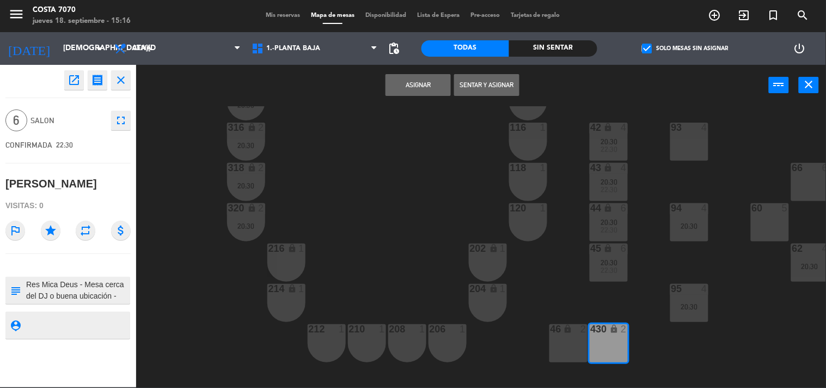
click at [433, 86] on button "Asignar" at bounding box center [417, 85] width 65 height 22
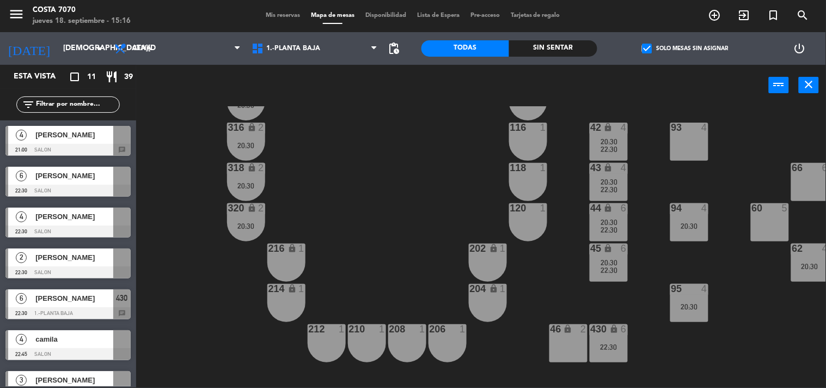
click at [70, 146] on div at bounding box center [67, 150] width 125 height 12
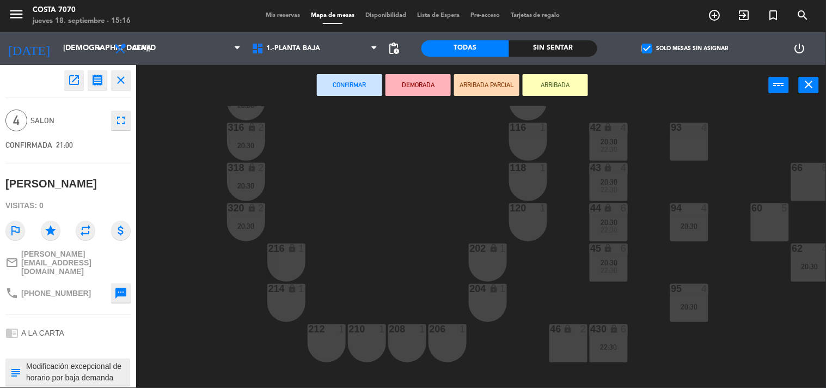
click at [561, 335] on div "46 lock 2" at bounding box center [568, 343] width 38 height 38
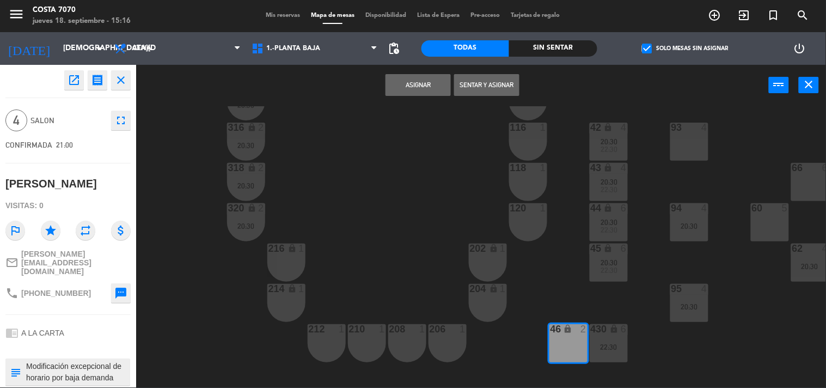
click at [428, 95] on button "Asignar" at bounding box center [417, 85] width 65 height 22
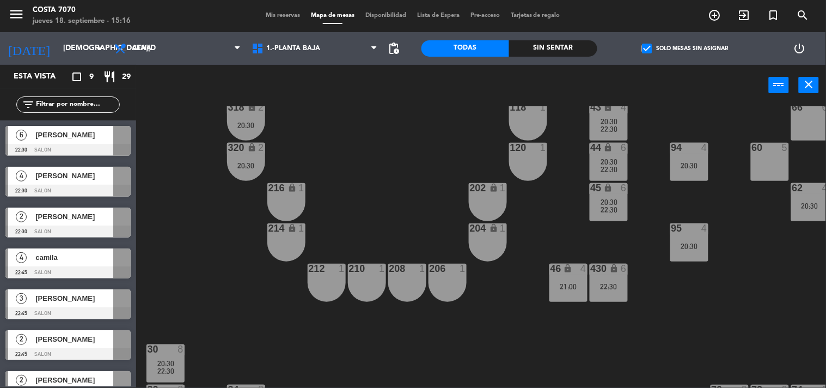
scroll to position [547, 0]
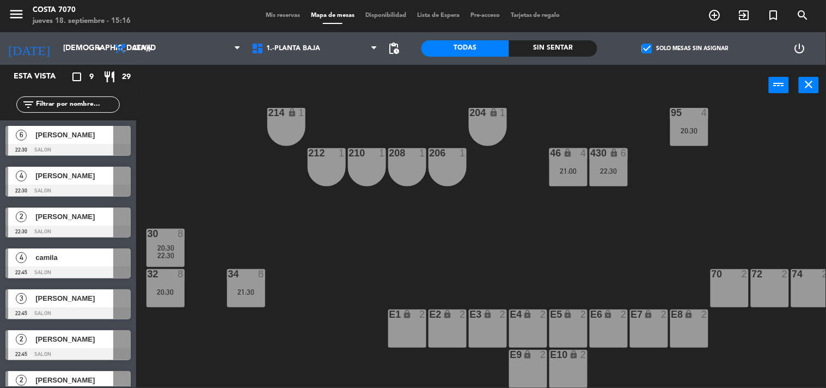
click at [63, 138] on span "[PERSON_NAME]" at bounding box center [74, 134] width 78 height 11
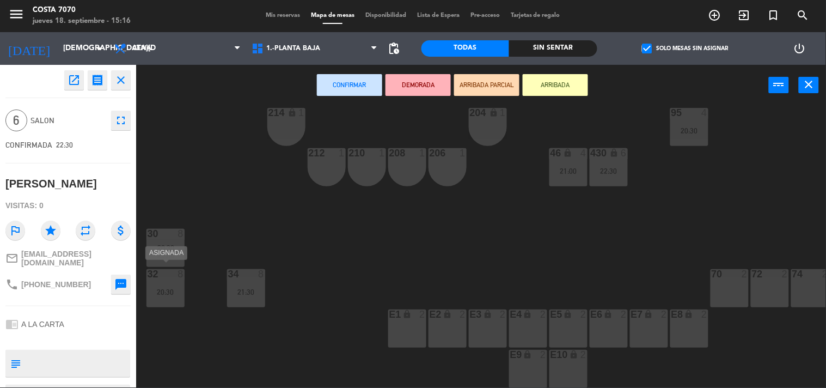
click at [170, 288] on div "20:30" at bounding box center [165, 292] width 38 height 8
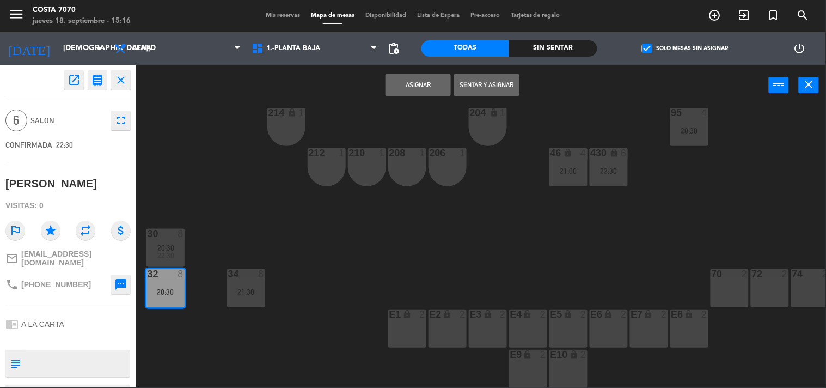
click at [425, 87] on button "Asignar" at bounding box center [417, 85] width 65 height 22
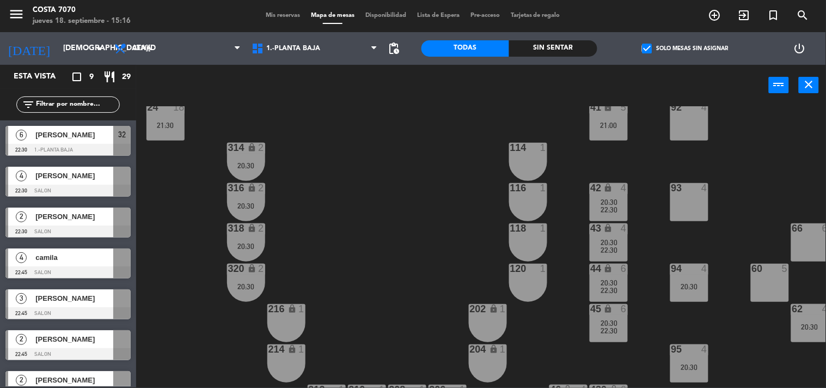
scroll to position [245, 0]
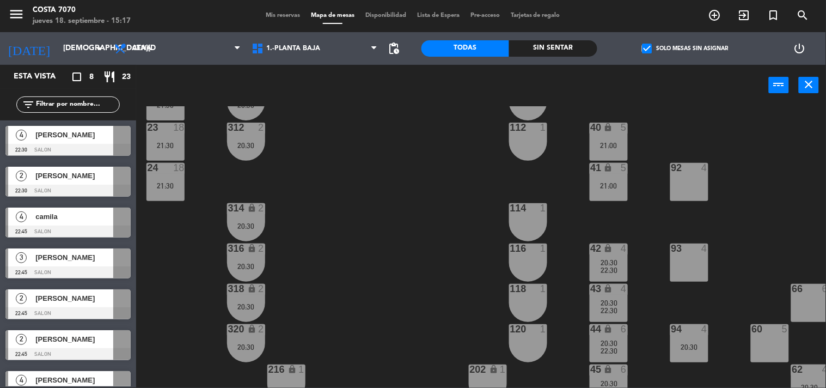
click at [287, 11] on div "Mis reservas Mapa de mesas Disponibilidad Lista de Espera Pre-acceso Tarjetas d…" at bounding box center [412, 16] width 305 height 10
click at [286, 19] on div "Mis reservas Mapa de mesas Disponibilidad Lista de Espera Pre-acceso Tarjetas d…" at bounding box center [412, 16] width 305 height 10
click at [283, 17] on span "Mis reservas" at bounding box center [282, 16] width 45 height 6
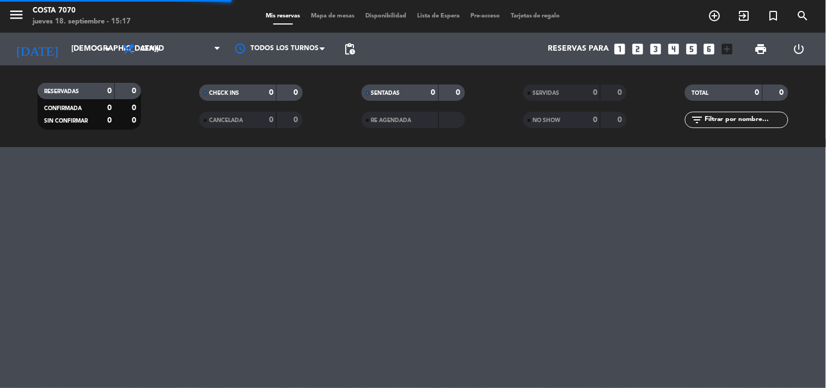
click at [719, 117] on input "text" at bounding box center [745, 120] width 84 height 12
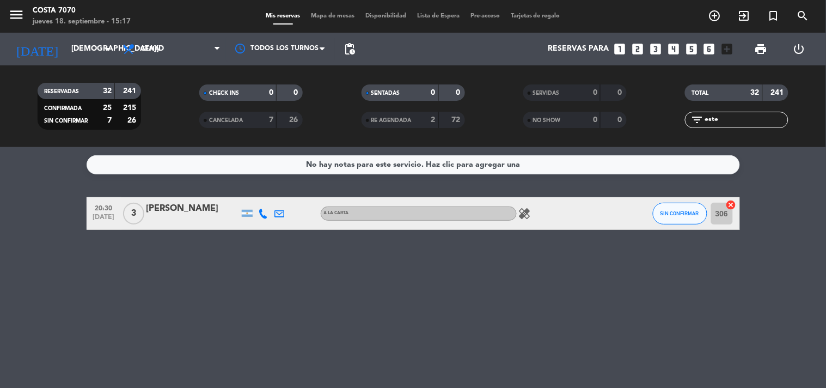
type input "este"
click at [196, 220] on div at bounding box center [192, 220] width 93 height 9
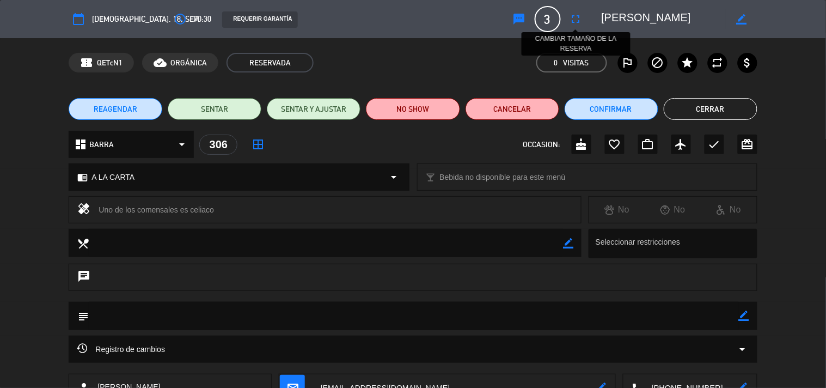
click at [572, 20] on icon "fullscreen" at bounding box center [575, 19] width 13 height 13
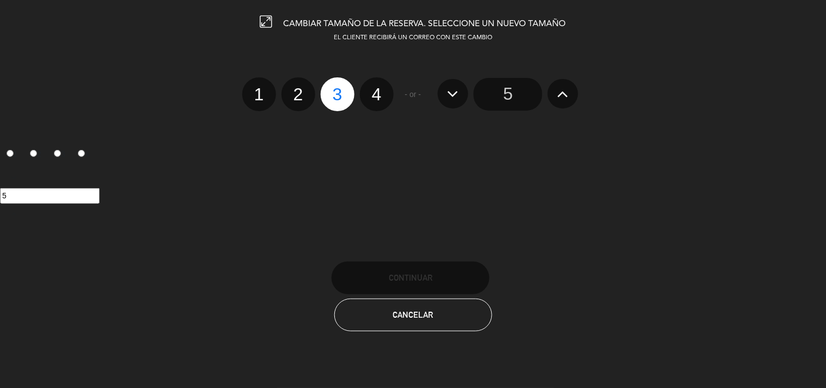
click at [303, 98] on label "2" at bounding box center [298, 94] width 34 height 34
click at [301, 88] on input "2" at bounding box center [296, 84] width 7 height 7
radio input "true"
radio input "false"
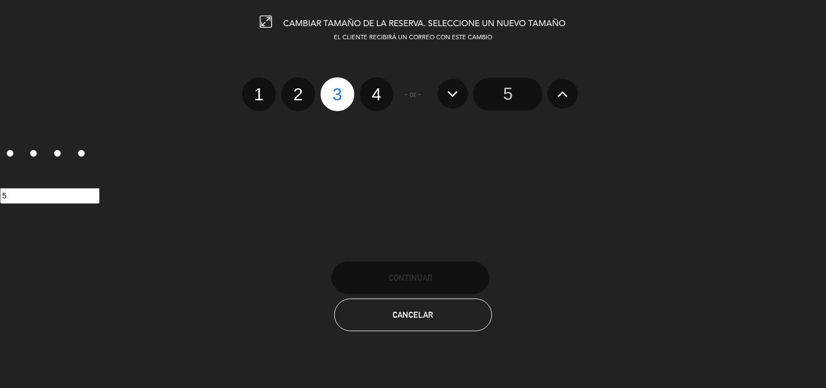
radio input "false"
radio input "true"
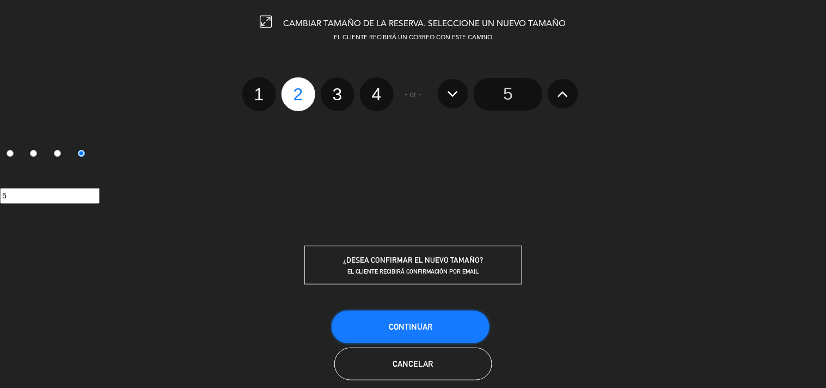
click at [414, 323] on span "Continuar" at bounding box center [411, 326] width 44 height 9
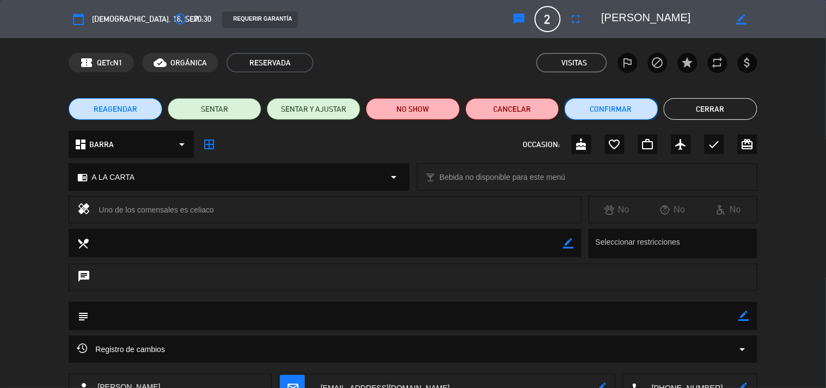
click at [621, 112] on button "Confirmar" at bounding box center [612, 109] width 94 height 22
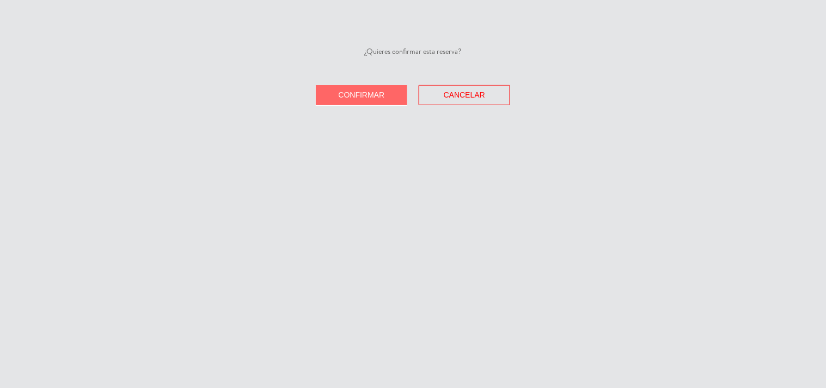
click at [334, 101] on button "Confirmar" at bounding box center [361, 95] width 91 height 20
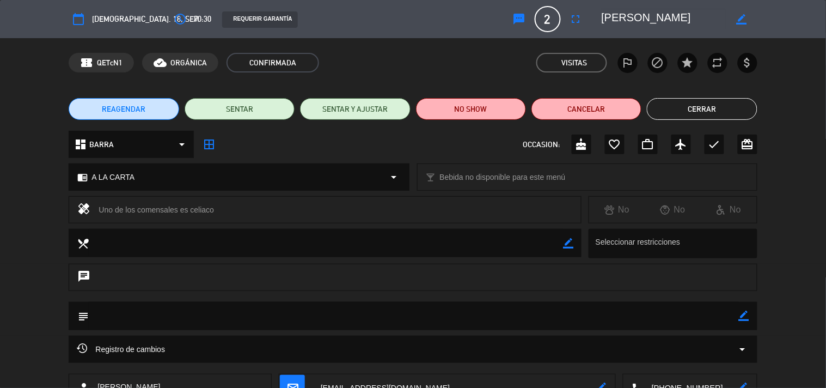
drag, startPoint x: 667, startPoint y: 103, endPoint x: 657, endPoint y: 103, distance: 10.3
click at [668, 103] on button "Cerrar" at bounding box center [702, 109] width 110 height 22
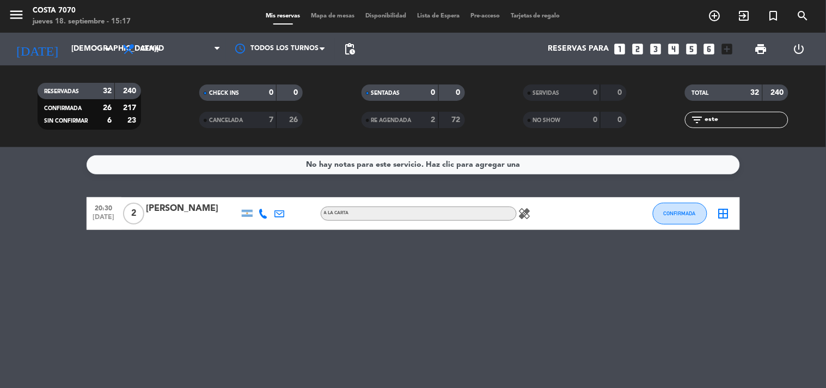
click at [324, 17] on span "Mapa de mesas" at bounding box center [332, 16] width 54 height 6
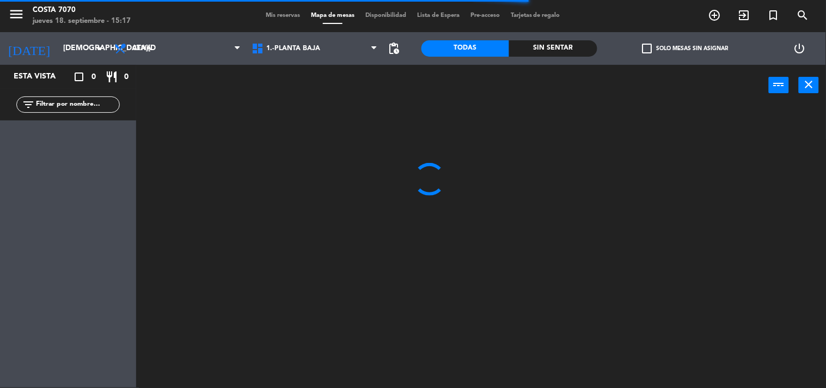
click at [94, 108] on input "text" at bounding box center [77, 105] width 84 height 12
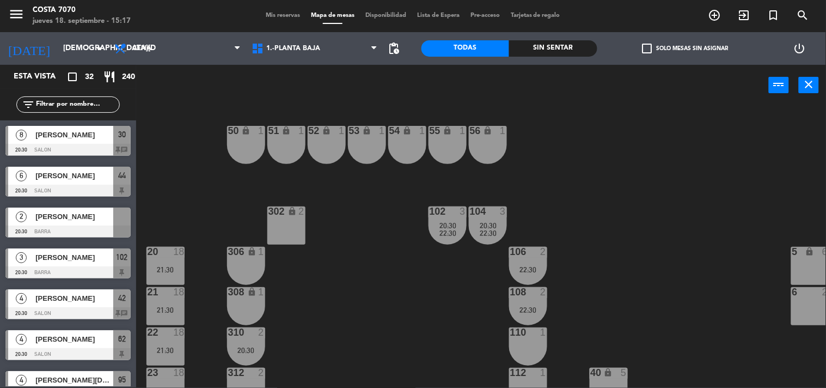
click at [203, 162] on div "50 lock 1 51 lock 1 52 lock 1 53 lock 1 54 lock 1 55 lock 1 56 lock 1 80 2 1 lo…" at bounding box center [485, 246] width 682 height 281
click at [703, 50] on label "check_box_outline_blank Solo mesas sin asignar" at bounding box center [685, 49] width 86 height 10
click at [685, 48] on input "check_box_outline_blank Solo mesas sin asignar" at bounding box center [685, 48] width 0 height 0
click at [88, 145] on div at bounding box center [67, 150] width 125 height 12
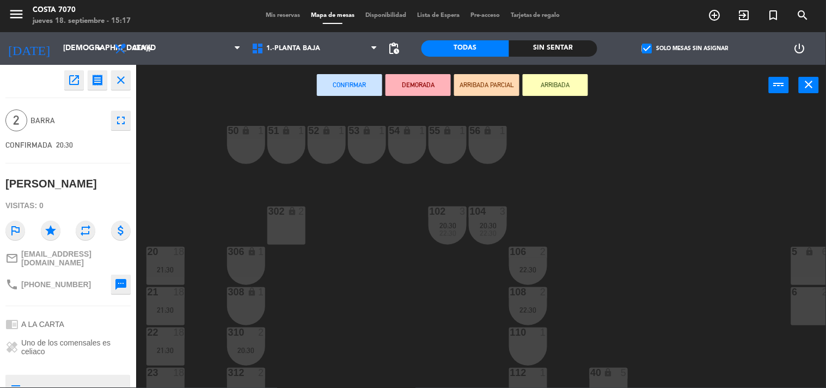
scroll to position [60, 0]
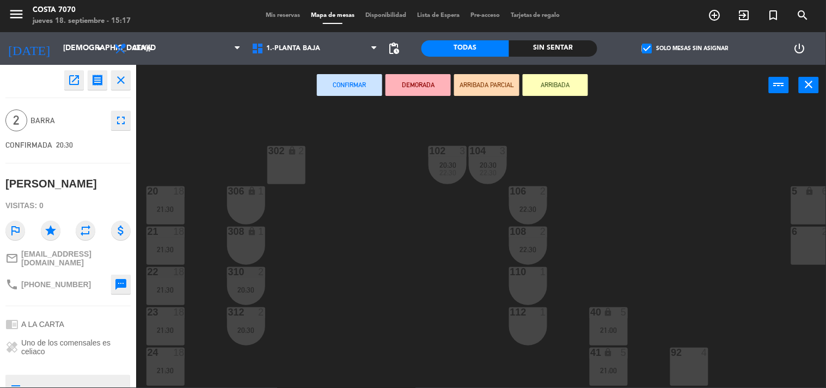
click at [254, 210] on div "306 lock 1" at bounding box center [246, 205] width 38 height 38
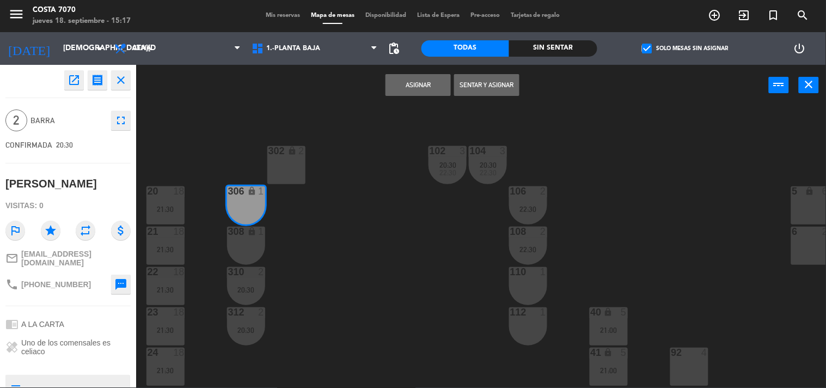
click at [257, 231] on div "1" at bounding box center [264, 231] width 18 height 10
click at [416, 91] on button "Asignar" at bounding box center [417, 85] width 65 height 22
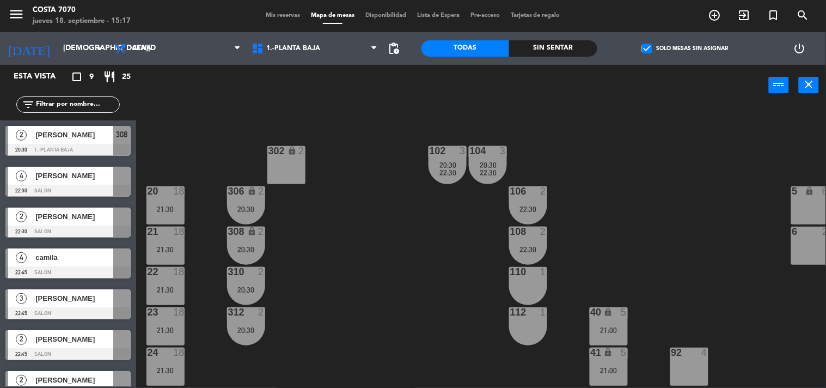
click at [96, 211] on span "[PERSON_NAME]" at bounding box center [74, 216] width 78 height 11
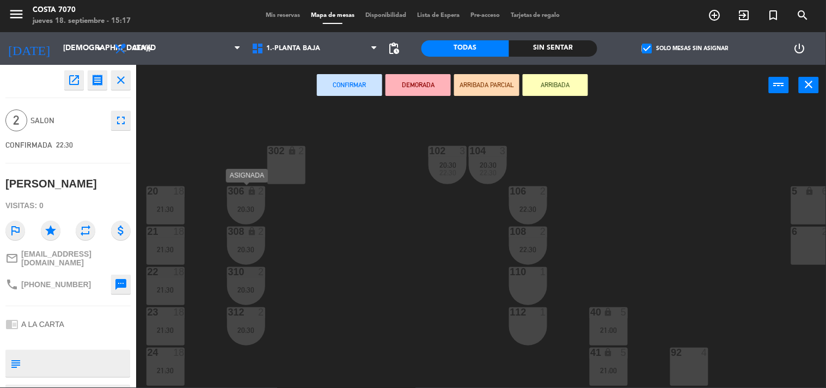
click at [247, 207] on div "20:30" at bounding box center [246, 209] width 38 height 8
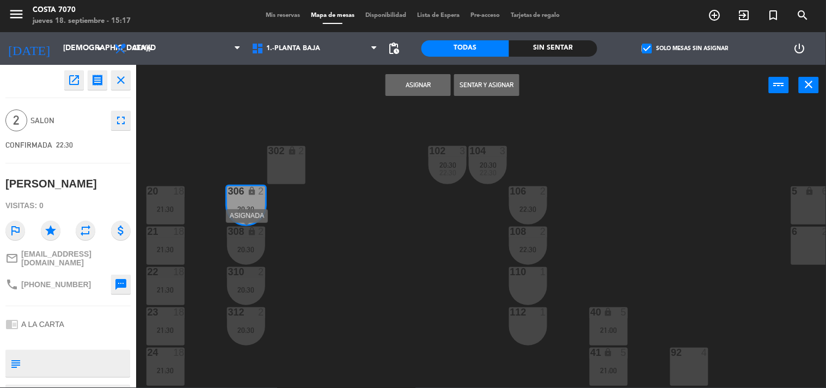
click at [243, 249] on div "20:30" at bounding box center [246, 250] width 38 height 8
click at [486, 89] on button "Unir y asignar" at bounding box center [486, 85] width 65 height 22
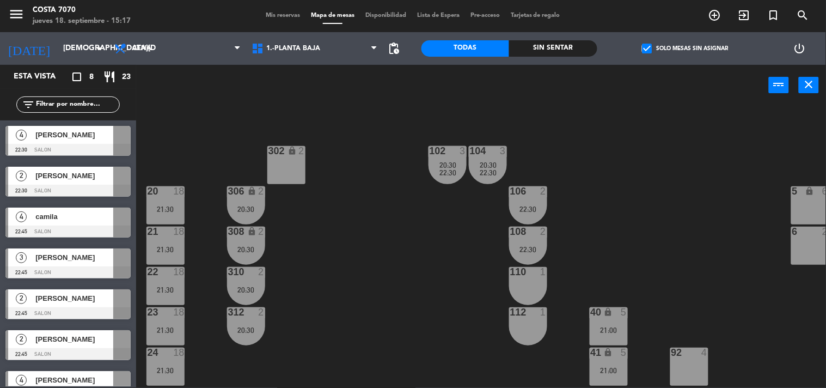
click at [73, 308] on div at bounding box center [67, 313] width 125 height 12
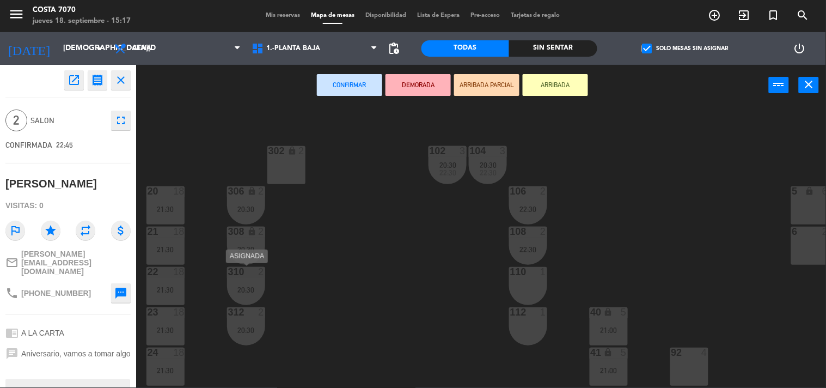
click at [251, 286] on div "20:30" at bounding box center [246, 290] width 38 height 8
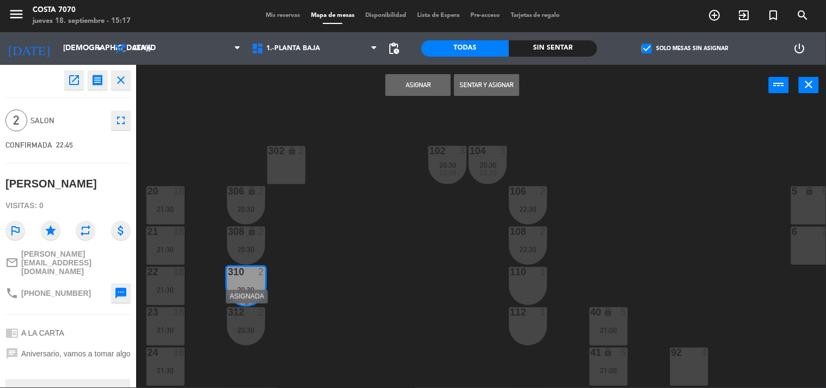
click at [247, 323] on div "312 2 20:30" at bounding box center [246, 326] width 38 height 38
click at [482, 89] on button "Unir y asignar" at bounding box center [486, 85] width 65 height 22
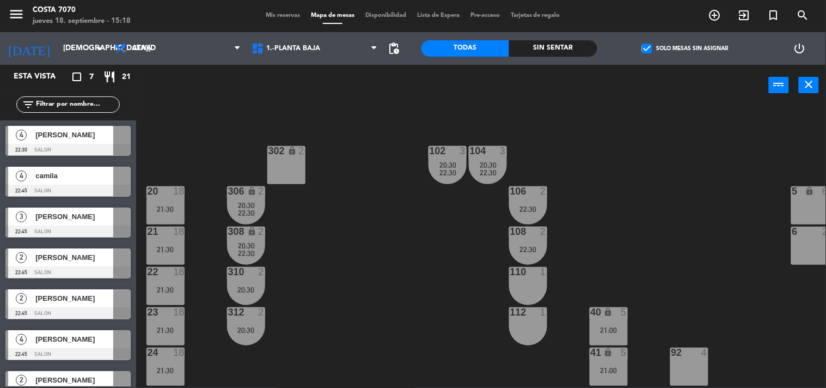
click at [102, 305] on div "[PERSON_NAME]" at bounding box center [73, 298] width 79 height 18
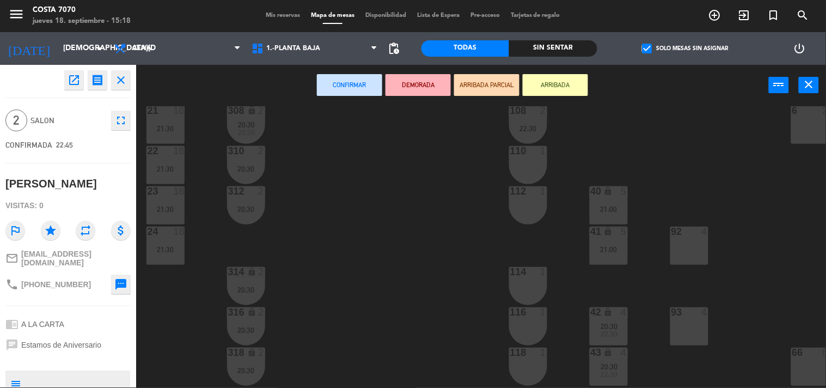
scroll to position [242, 0]
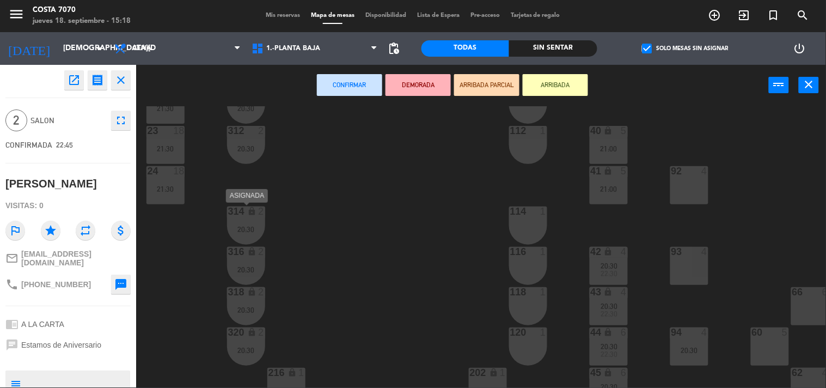
click at [247, 218] on div "314 lock 2 20:30" at bounding box center [246, 225] width 38 height 38
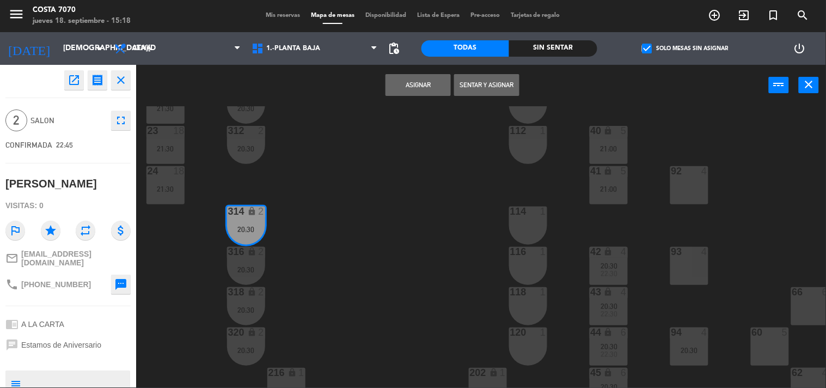
click at [248, 266] on div "20:30" at bounding box center [246, 270] width 38 height 8
click at [492, 90] on button "Unir y asignar" at bounding box center [486, 85] width 65 height 22
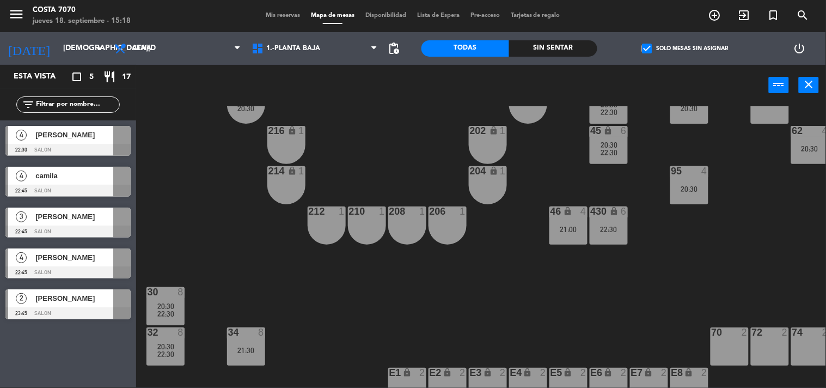
scroll to position [483, 132]
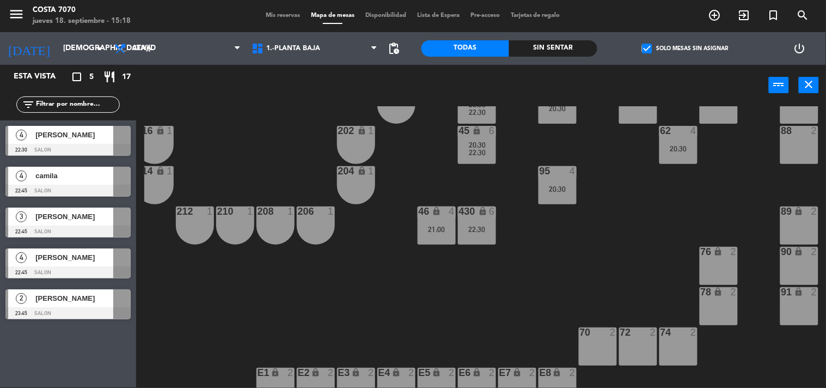
click at [54, 134] on span "[PERSON_NAME]" at bounding box center [74, 134] width 78 height 11
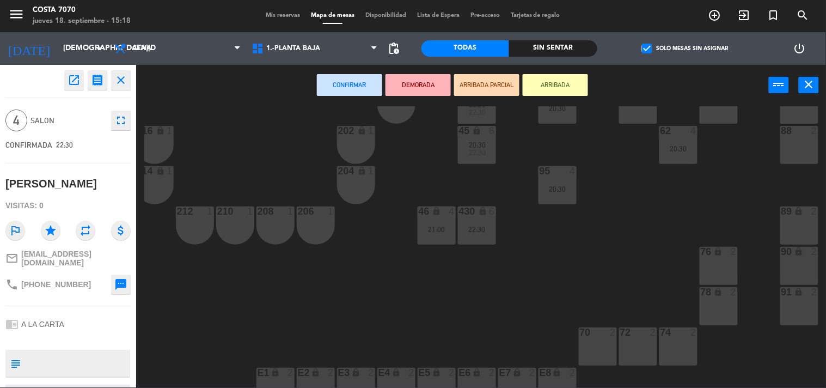
click at [640, 345] on div "72 2" at bounding box center [638, 346] width 38 height 38
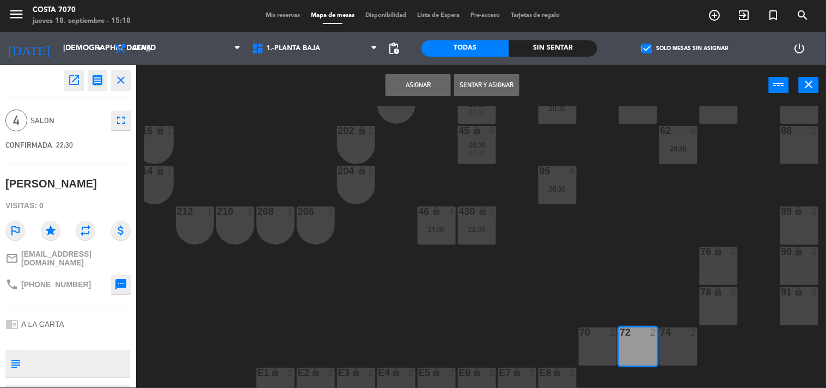
drag, startPoint x: 671, startPoint y: 346, endPoint x: 665, endPoint y: 344, distance: 6.2
click at [672, 346] on div "74 2" at bounding box center [678, 346] width 38 height 38
click at [411, 90] on button "Asignar" at bounding box center [417, 85] width 65 height 22
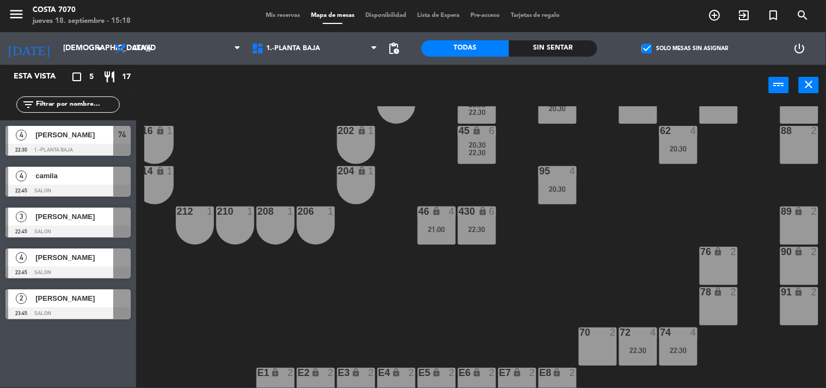
click at [50, 180] on span "camila" at bounding box center [74, 175] width 78 height 11
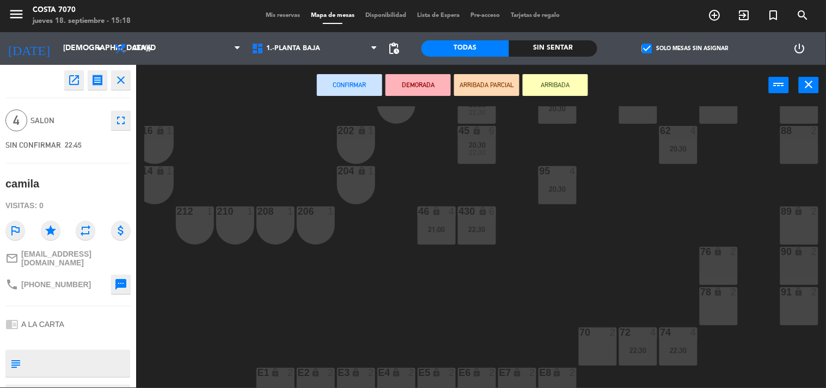
click at [563, 186] on div "20:30" at bounding box center [557, 189] width 38 height 8
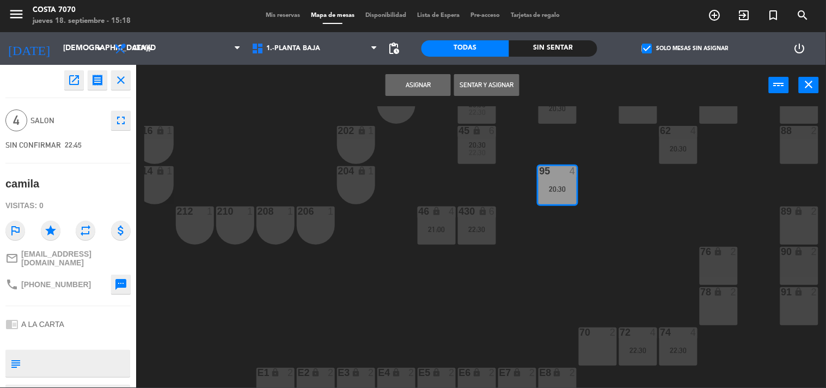
click at [395, 82] on button "Asignar" at bounding box center [417, 85] width 65 height 22
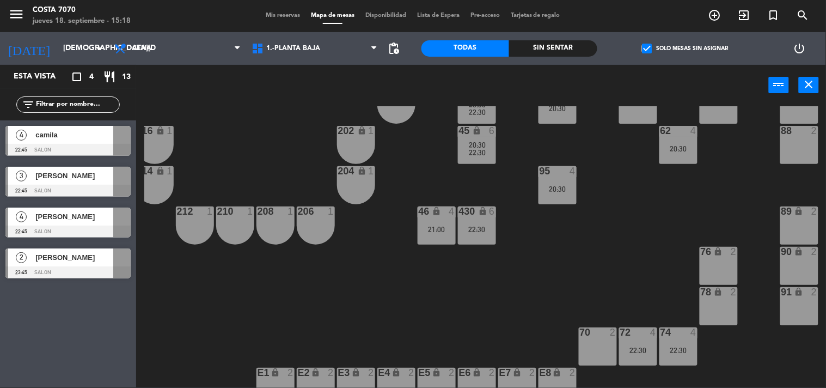
click at [57, 140] on div "camila" at bounding box center [73, 135] width 79 height 18
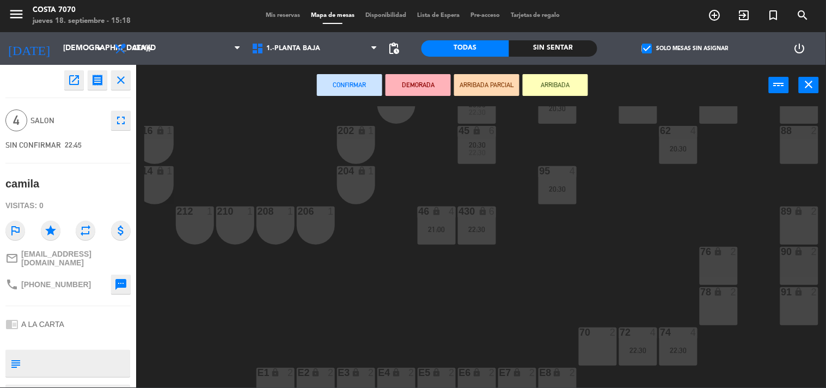
click at [682, 154] on div "62 4 20:30" at bounding box center [678, 145] width 38 height 38
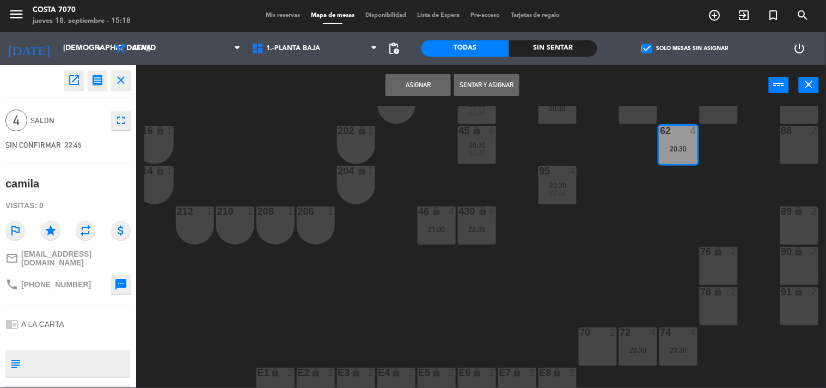
click at [414, 84] on button "Asignar" at bounding box center [417, 85] width 65 height 22
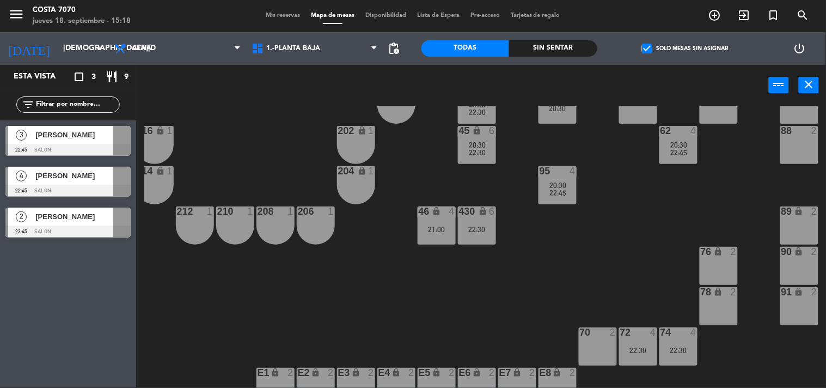
click at [74, 145] on div at bounding box center [67, 150] width 125 height 12
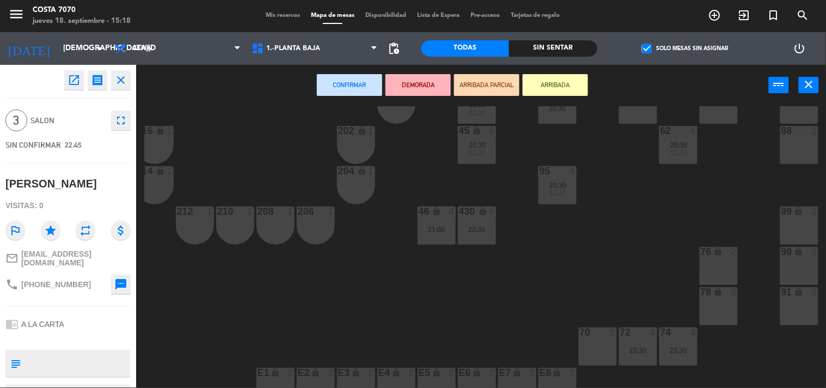
scroll to position [302, 132]
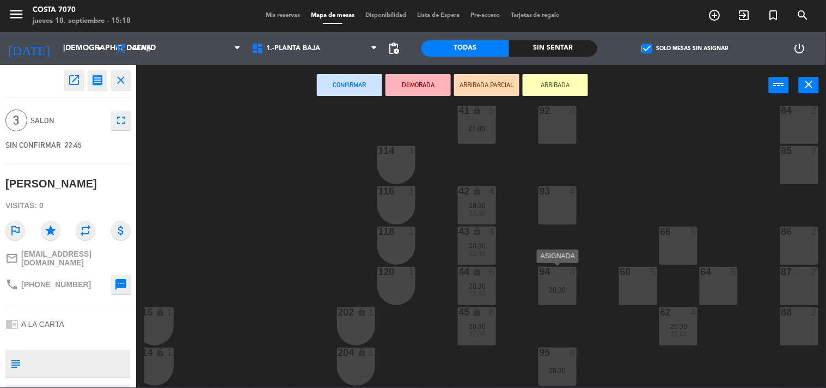
click at [557, 291] on div "20:30" at bounding box center [557, 290] width 38 height 8
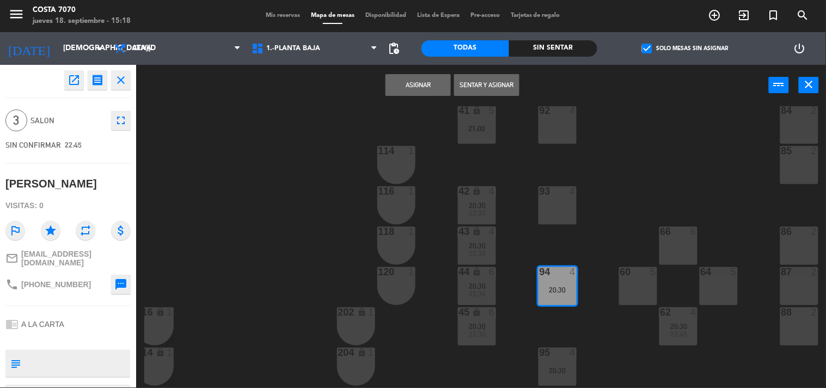
click at [437, 79] on button "Asignar" at bounding box center [417, 85] width 65 height 22
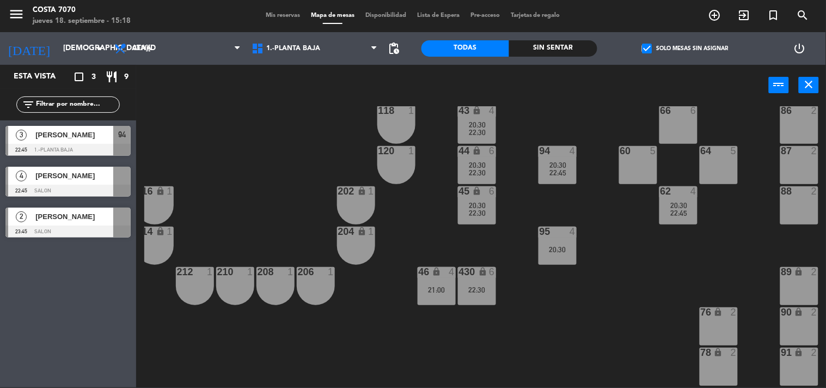
scroll to position [544, 132]
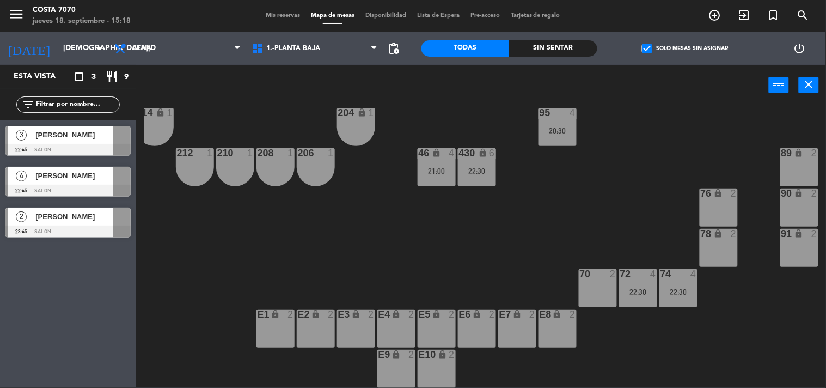
click at [83, 182] on div "[PERSON_NAME]" at bounding box center [73, 176] width 79 height 18
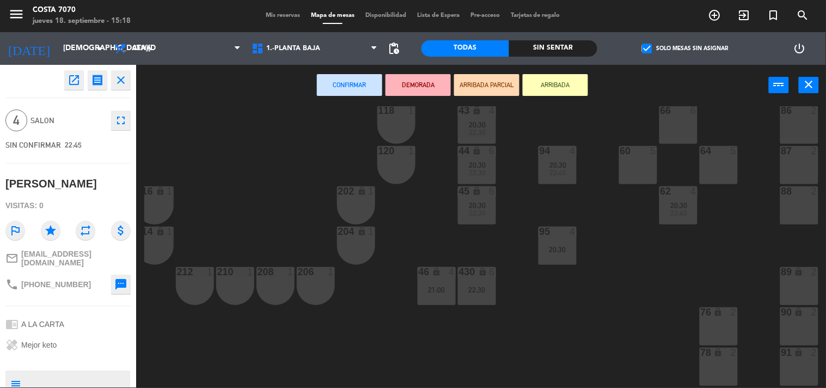
scroll to position [363, 132]
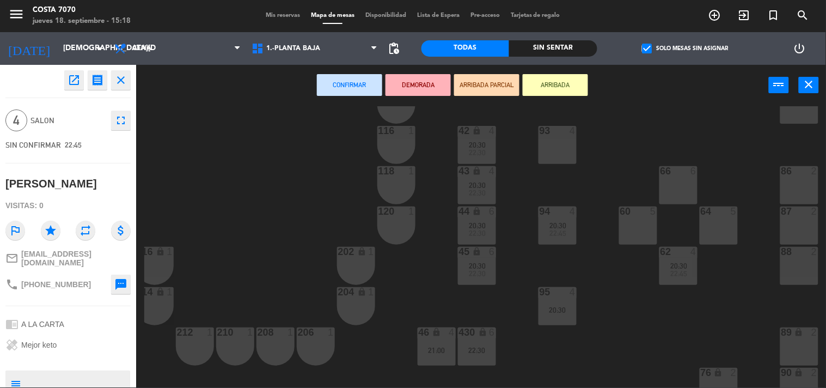
click at [628, 221] on div "60 5" at bounding box center [638, 225] width 38 height 38
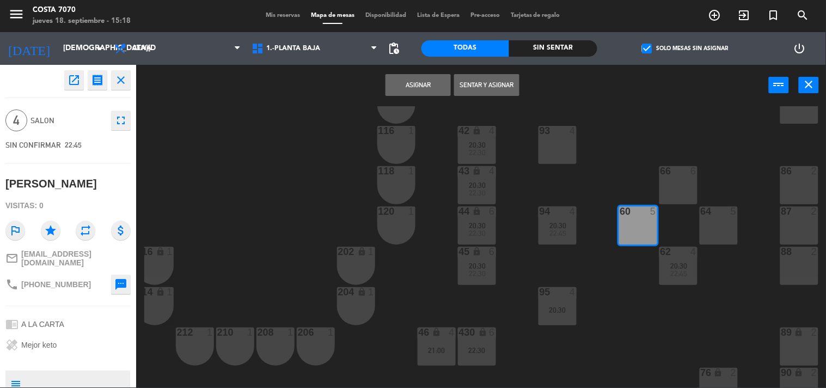
click at [448, 90] on button "Asignar" at bounding box center [417, 85] width 65 height 22
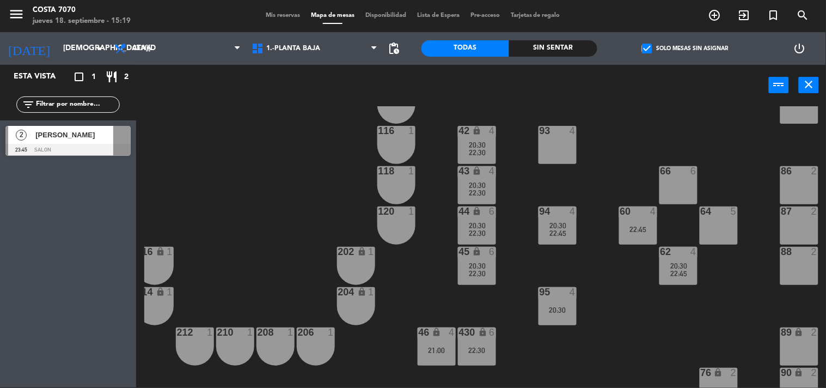
click at [262, 15] on span "Mis reservas" at bounding box center [282, 16] width 45 height 6
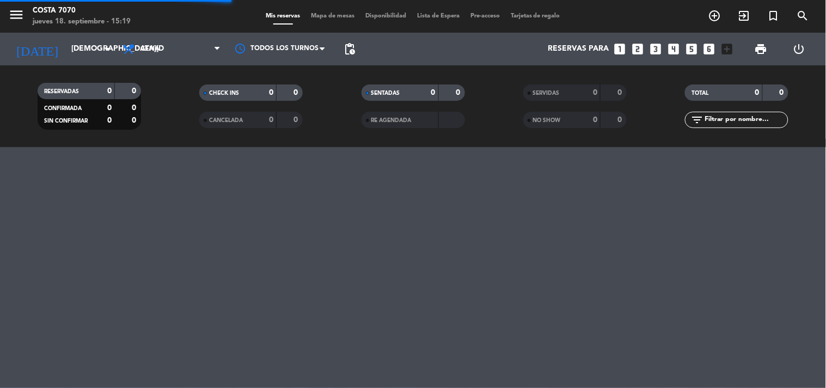
click at [738, 118] on input "text" at bounding box center [745, 120] width 84 height 12
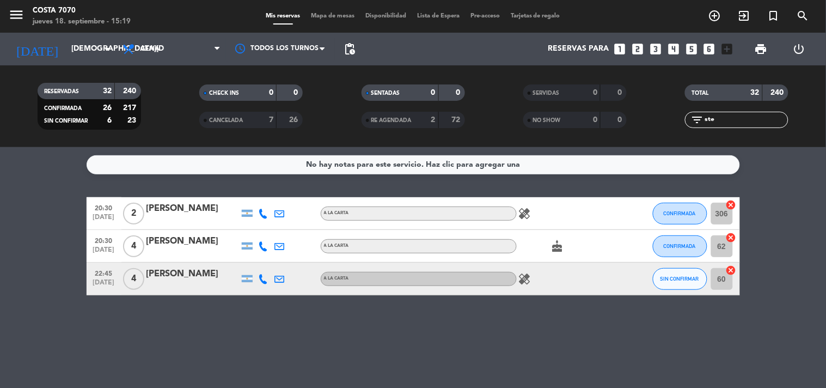
type input "ste"
click at [670, 281] on button "SIN CONFIRMAR" at bounding box center [680, 279] width 54 height 22
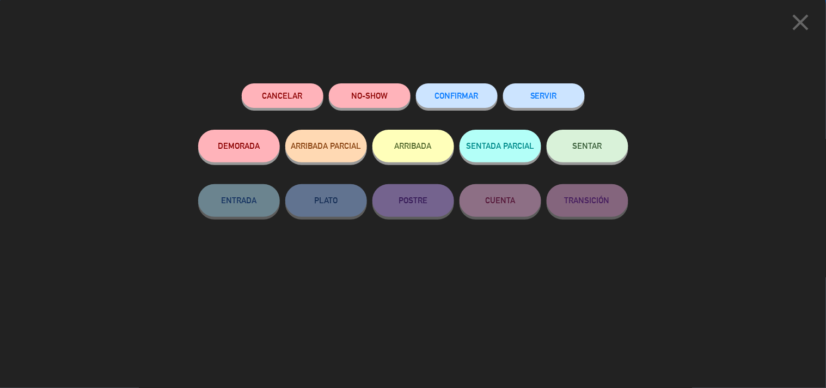
click at [290, 84] on button "Cancelar" at bounding box center [283, 95] width 82 height 24
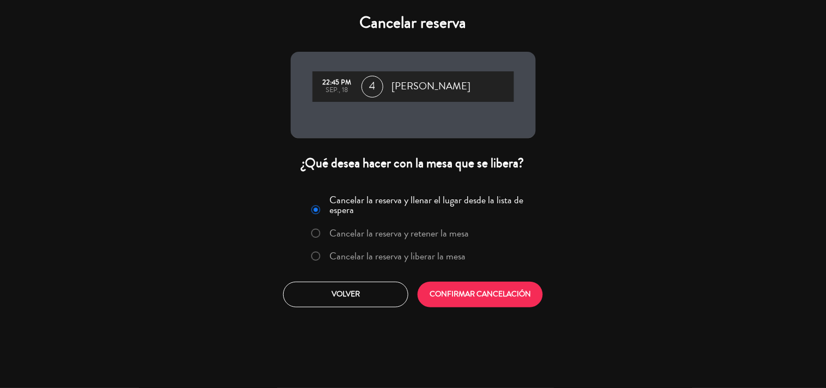
click at [426, 252] on label "Cancelar la reserva y liberar la mesa" at bounding box center [397, 256] width 136 height 10
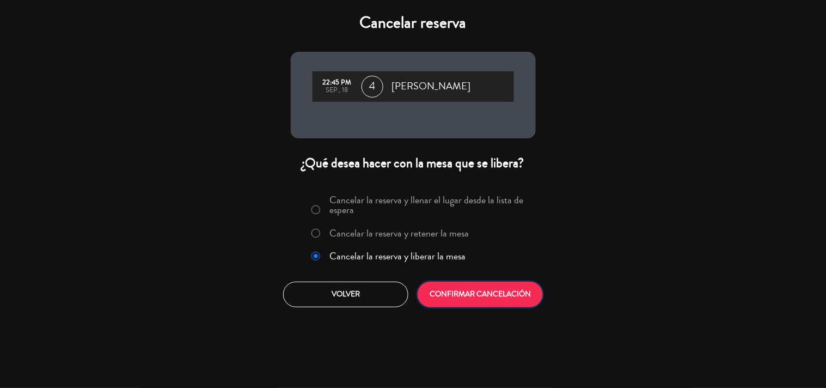
click at [452, 285] on button "CONFIRMAR CANCELACIÓN" at bounding box center [480, 294] width 125 height 26
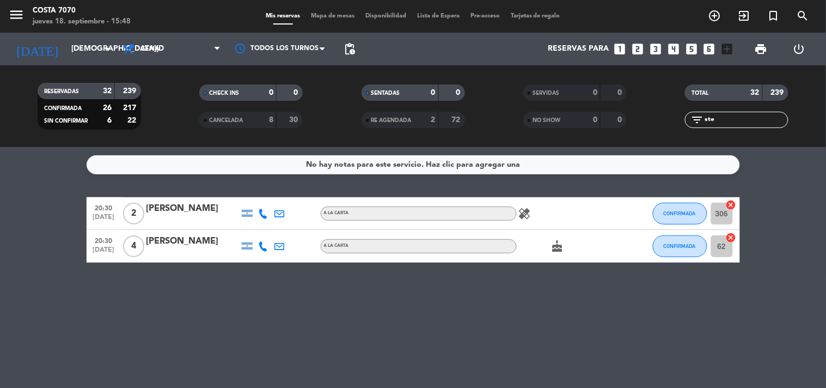
click at [722, 118] on input "ste" at bounding box center [745, 120] width 84 height 12
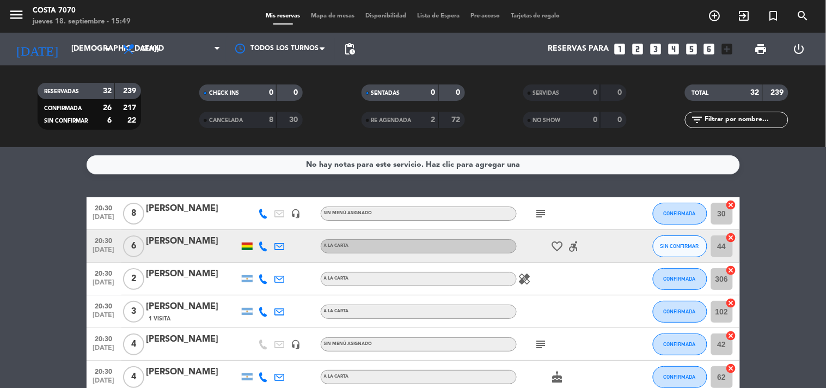
click at [269, 237] on div at bounding box center [263, 246] width 16 height 32
click at [259, 246] on icon at bounding box center [264, 246] width 10 height 10
click at [259, 231] on span "Copiar" at bounding box center [257, 227] width 23 height 11
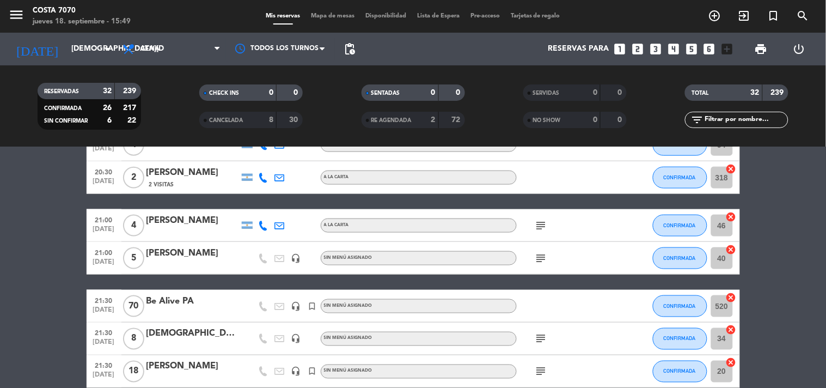
scroll to position [544, 0]
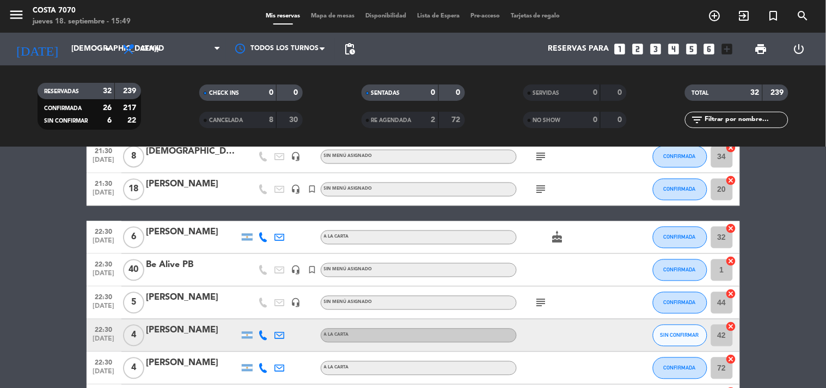
click at [262, 332] on icon at bounding box center [264, 335] width 10 height 10
click at [260, 311] on button "Copiar content_paste" at bounding box center [260, 316] width 33 height 11
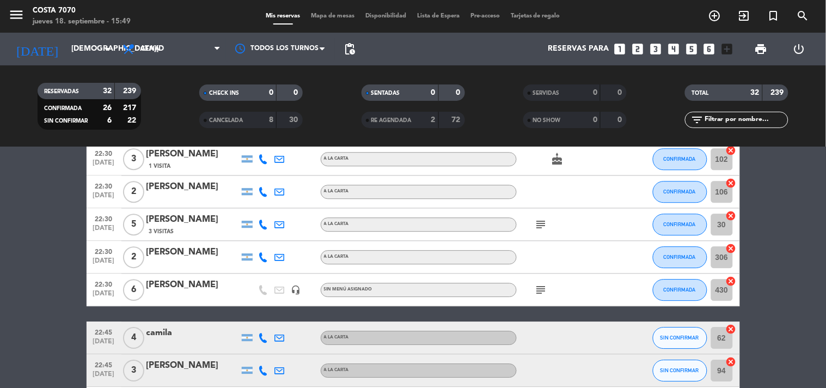
scroll to position [847, 0]
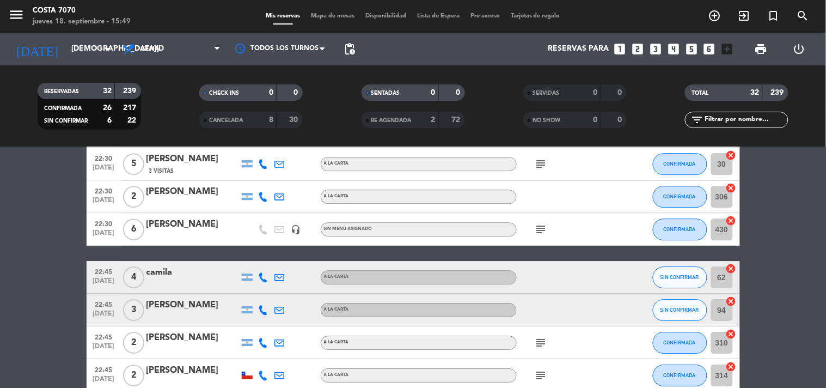
click at [260, 308] on icon at bounding box center [264, 310] width 10 height 10
click at [251, 287] on span "Copiar" at bounding box center [255, 290] width 23 height 11
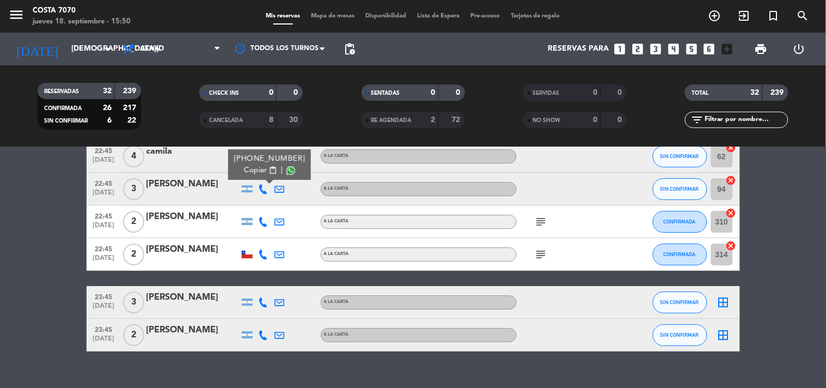
click at [262, 332] on icon at bounding box center [264, 335] width 10 height 10
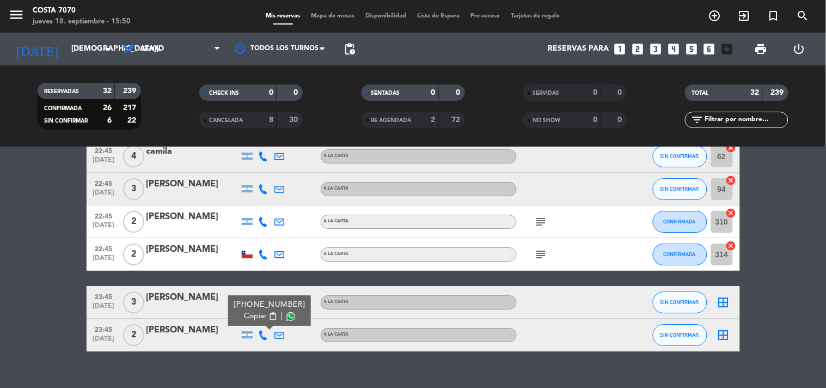
click at [259, 312] on span "Copiar" at bounding box center [255, 315] width 23 height 11
drag, startPoint x: 28, startPoint y: 281, endPoint x: 163, endPoint y: 283, distance: 135.6
click at [264, 299] on icon at bounding box center [264, 302] width 10 height 10
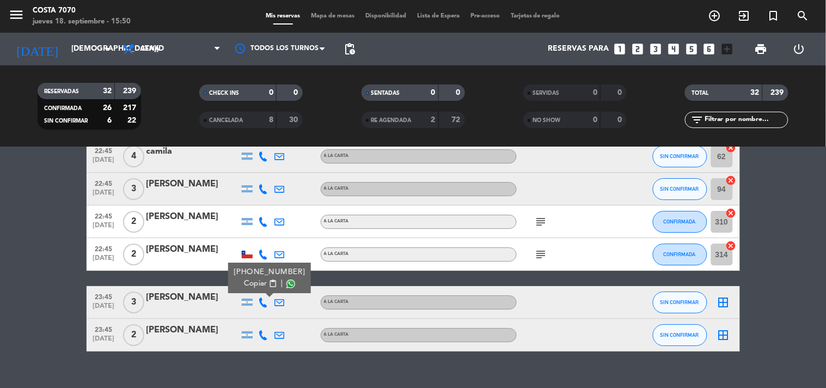
click at [260, 279] on button "Copiar content_paste" at bounding box center [260, 283] width 33 height 11
click at [200, 289] on div "23:45 [DATE] 3 [PERSON_NAME] [PHONE_NUMBER] Copiar content_paste | A LA CARTA S…" at bounding box center [413, 302] width 653 height 33
click at [198, 294] on div "[PERSON_NAME]" at bounding box center [192, 297] width 93 height 14
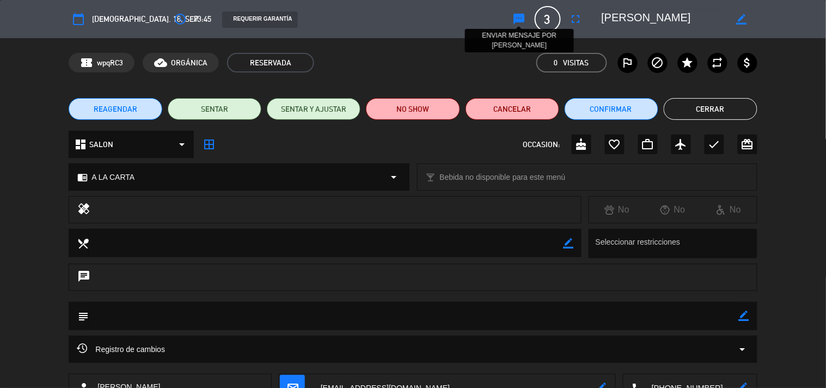
click at [513, 23] on icon "sms" at bounding box center [519, 19] width 13 height 13
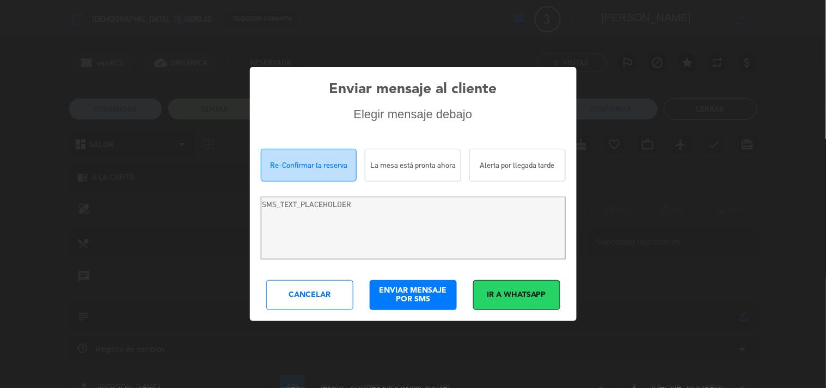
type textarea "[PERSON_NAME]! Estamos escribiendo para re-confirmar su reserva en [PERSON_NAME…"
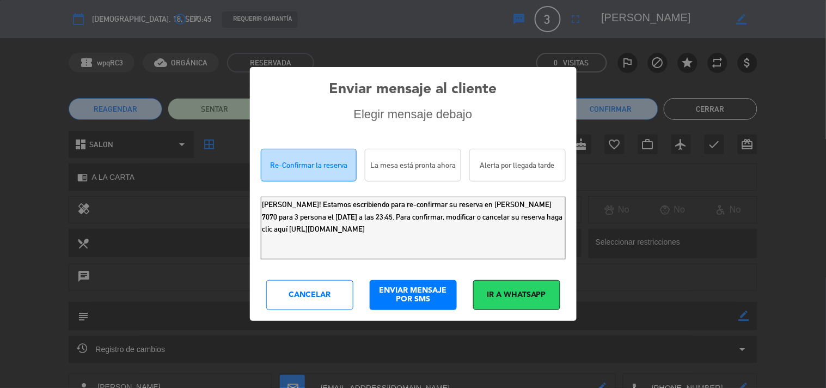
drag, startPoint x: 498, startPoint y: 242, endPoint x: 11, endPoint y: 88, distance: 510.5
click at [0, 131] on div "Enviar mensaje al cliente Elegir mensaje debajo Re-Confirmar la reserva La mesa…" at bounding box center [413, 194] width 826 height 388
click at [314, 290] on div "Cancelar" at bounding box center [309, 295] width 87 height 30
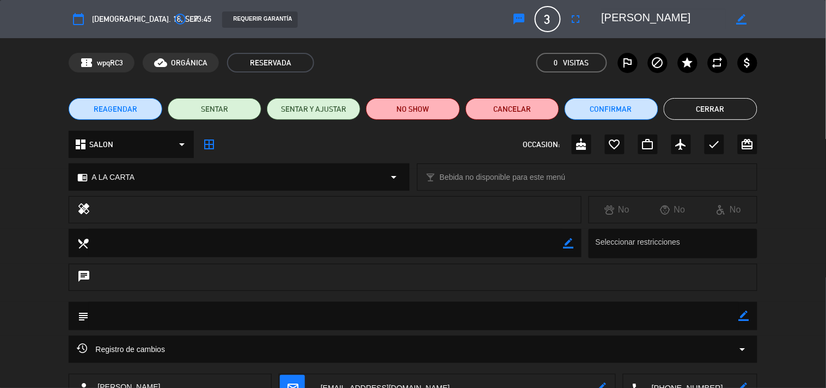
click at [726, 112] on button "Cerrar" at bounding box center [711, 109] width 94 height 22
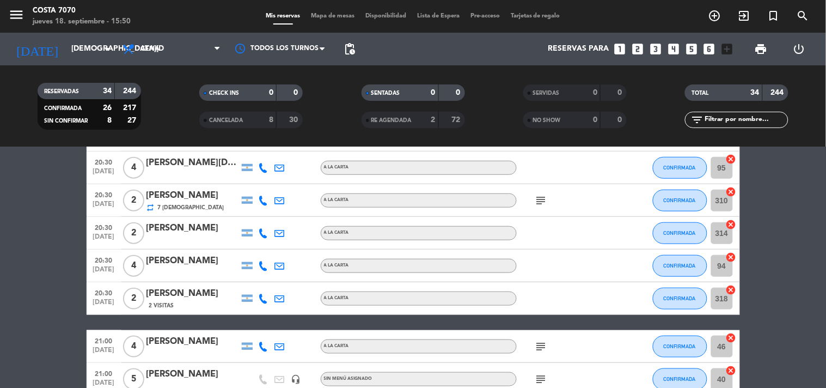
scroll to position [0, 0]
